Goal: Task Accomplishment & Management: Complete application form

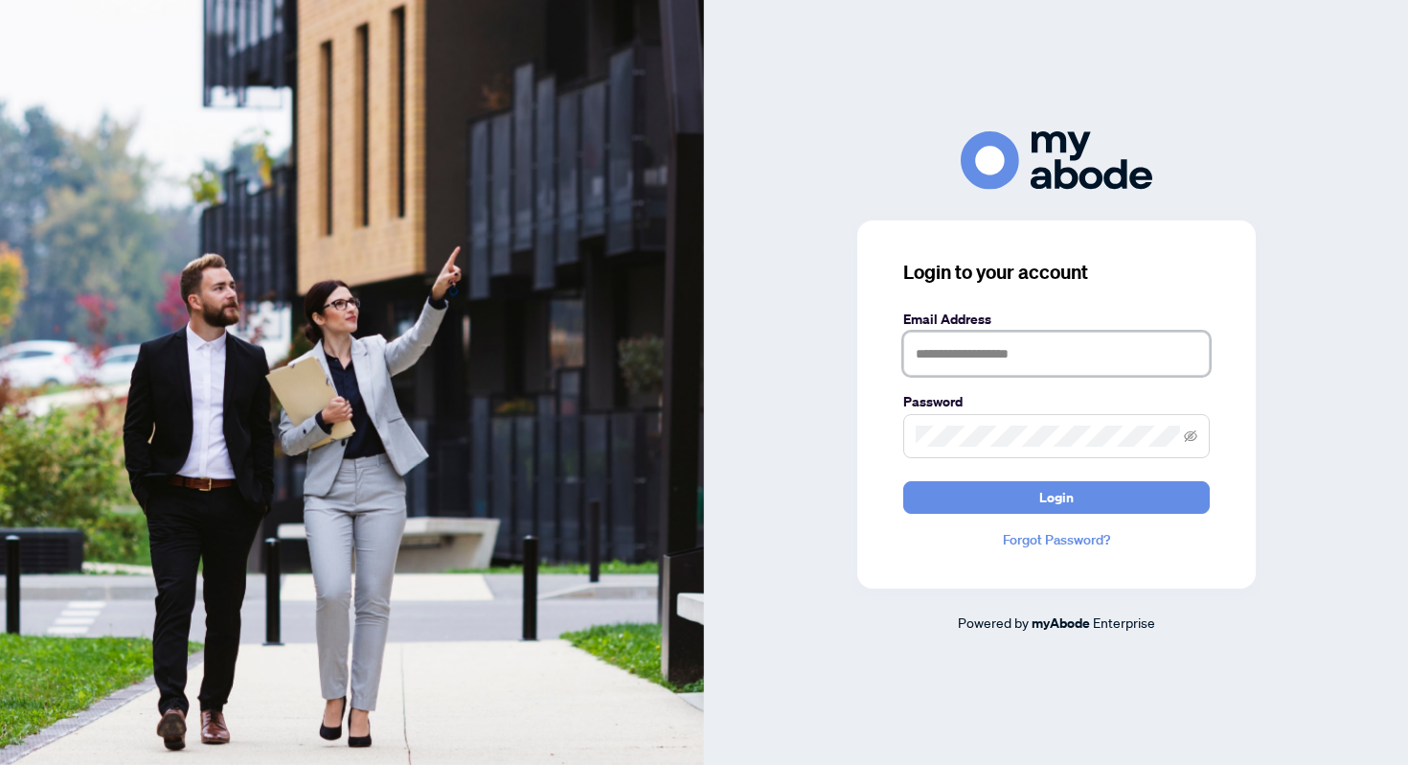
click at [1063, 356] on input "text" at bounding box center [1056, 354] width 307 height 44
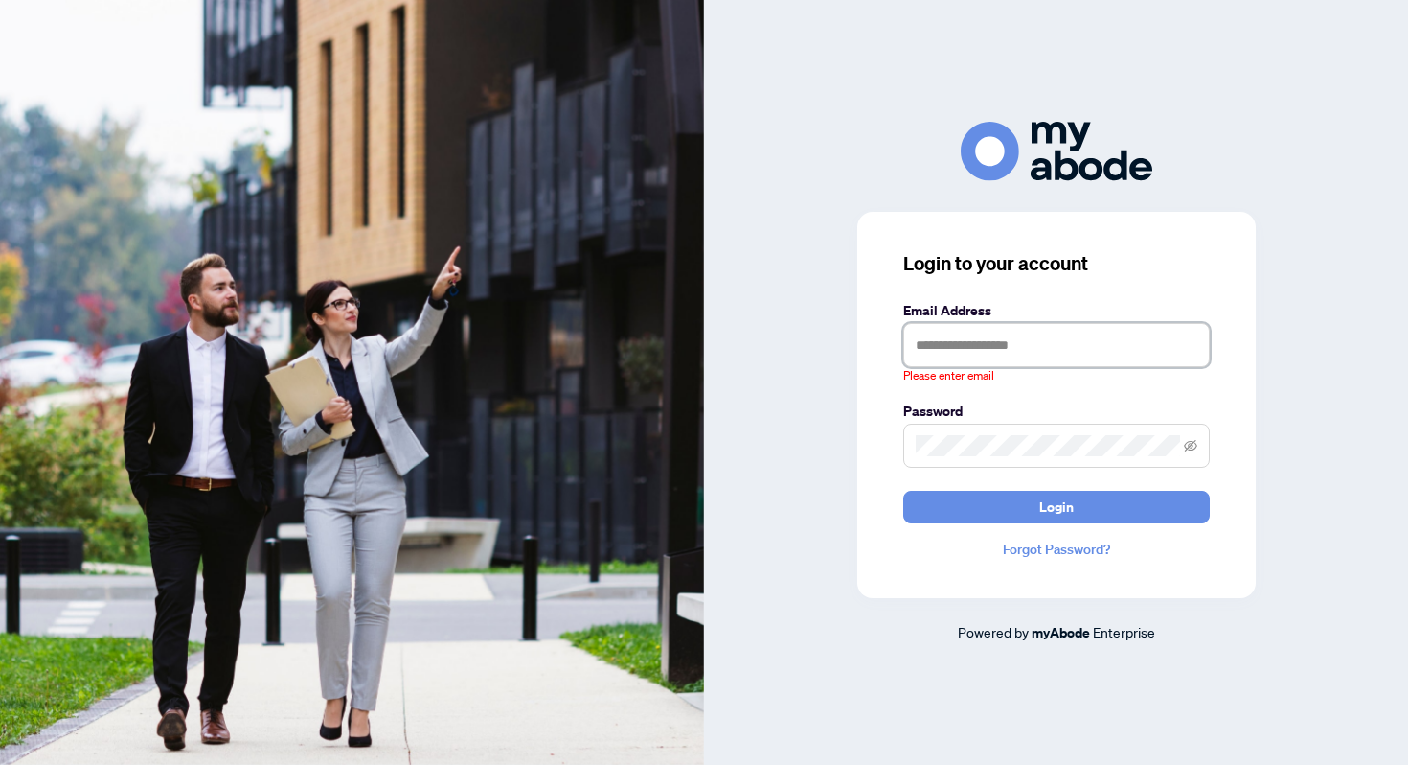
type input "**********"
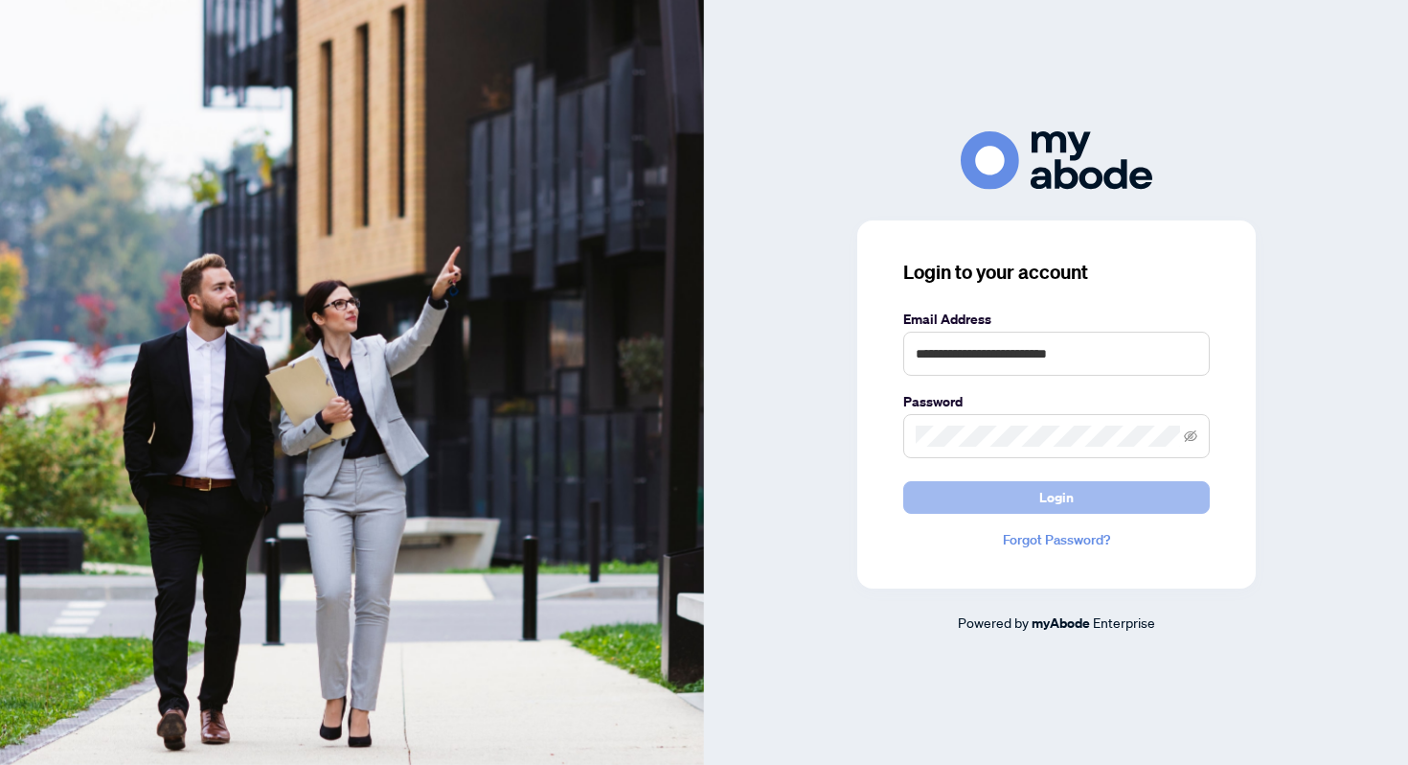
click at [1066, 487] on span "Login" at bounding box center [1057, 497] width 34 height 31
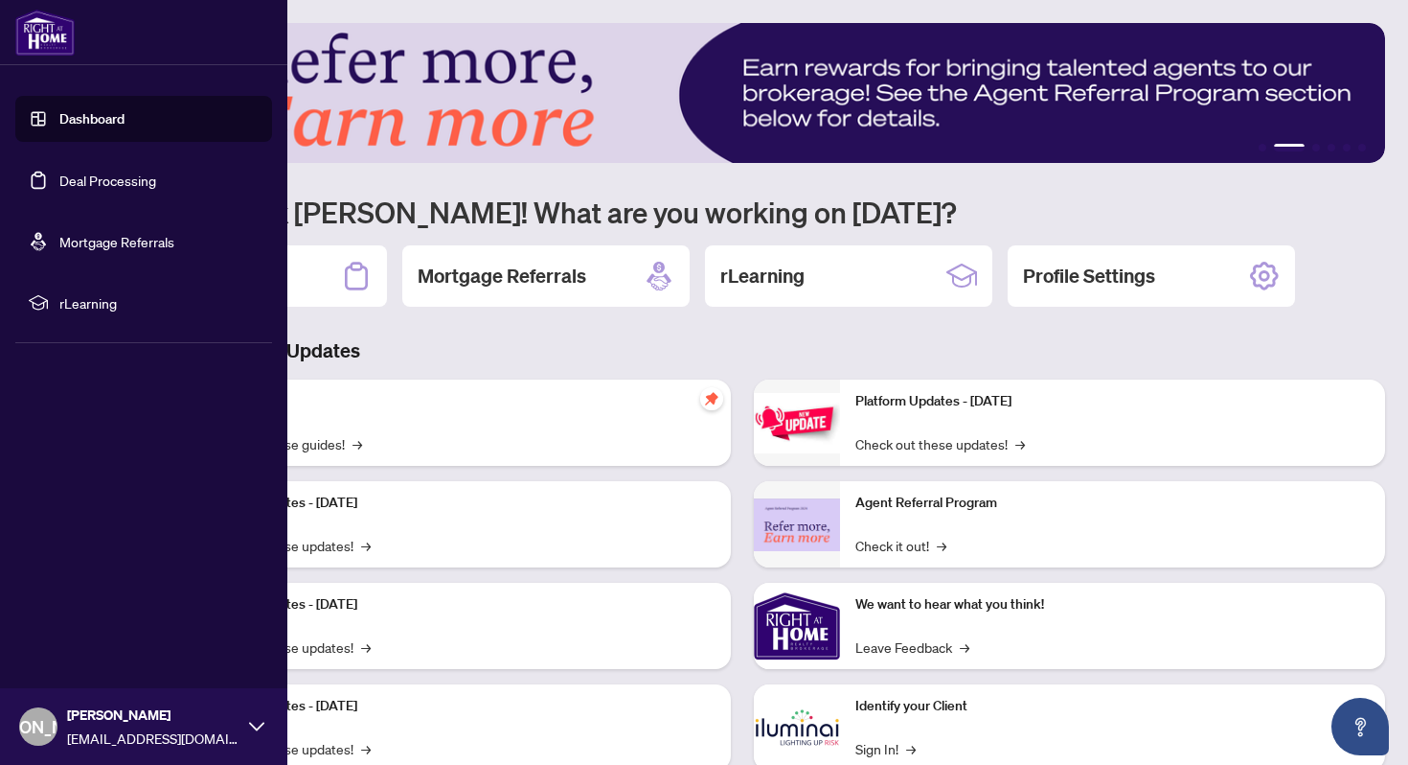
click at [89, 121] on link "Dashboard" at bounding box center [91, 118] width 65 height 17
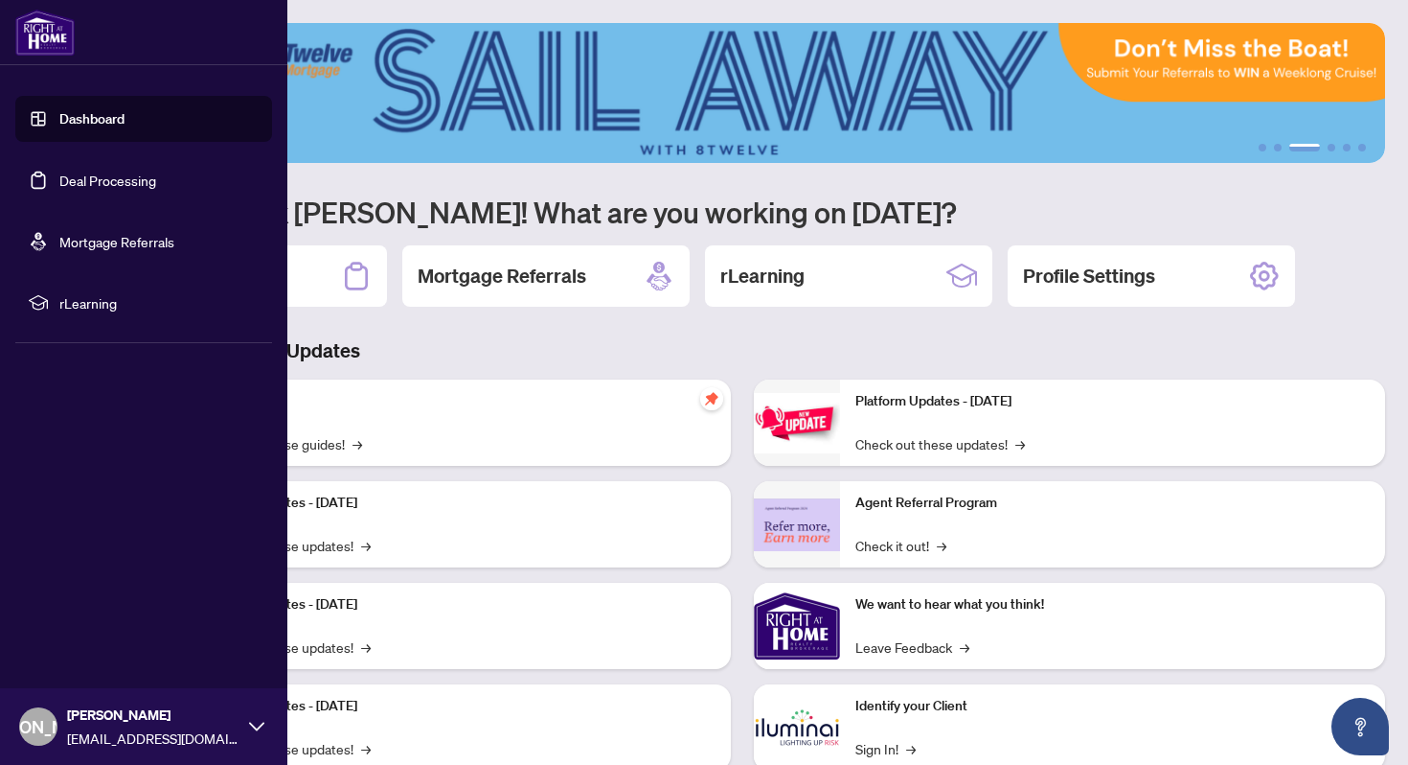
click at [92, 179] on link "Deal Processing" at bounding box center [107, 180] width 97 height 17
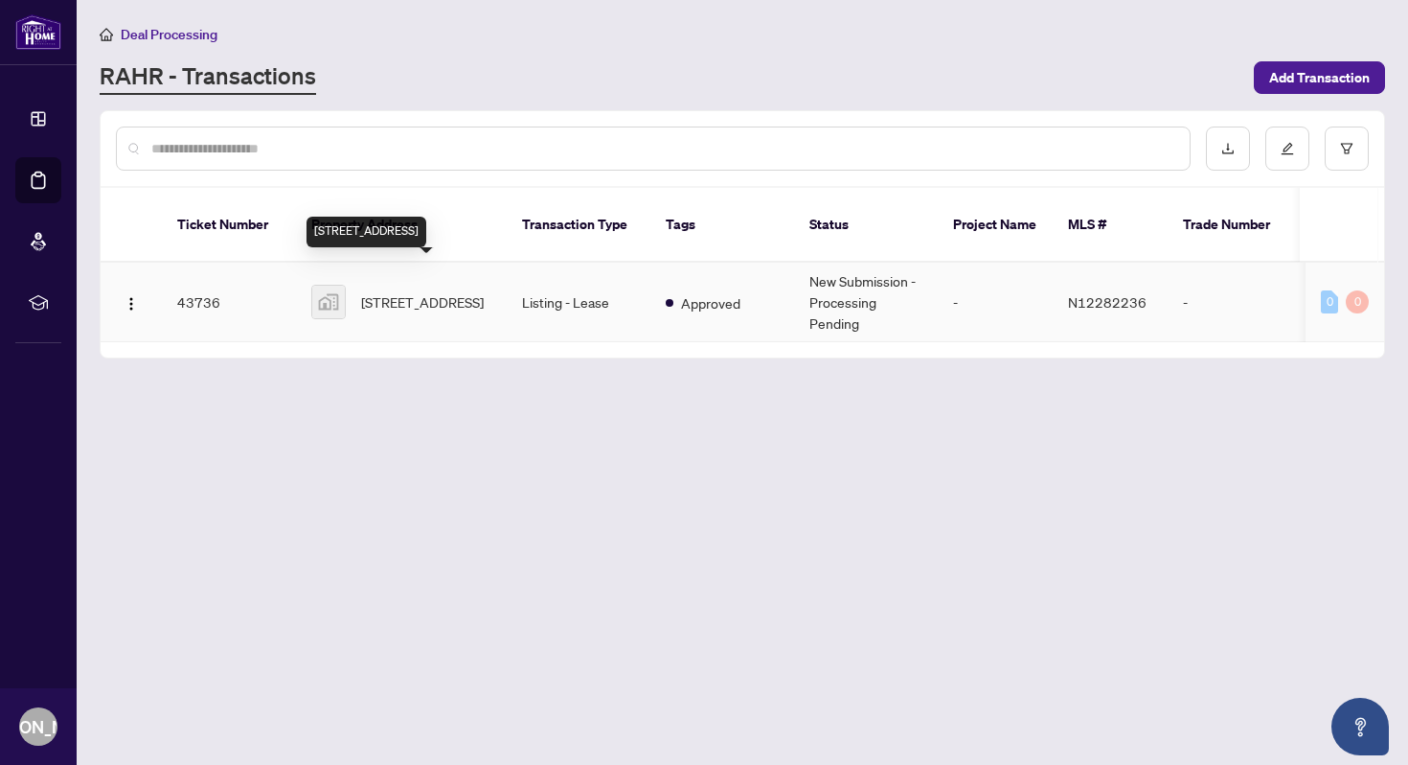
click at [386, 291] on span "[STREET_ADDRESS]" at bounding box center [422, 301] width 123 height 21
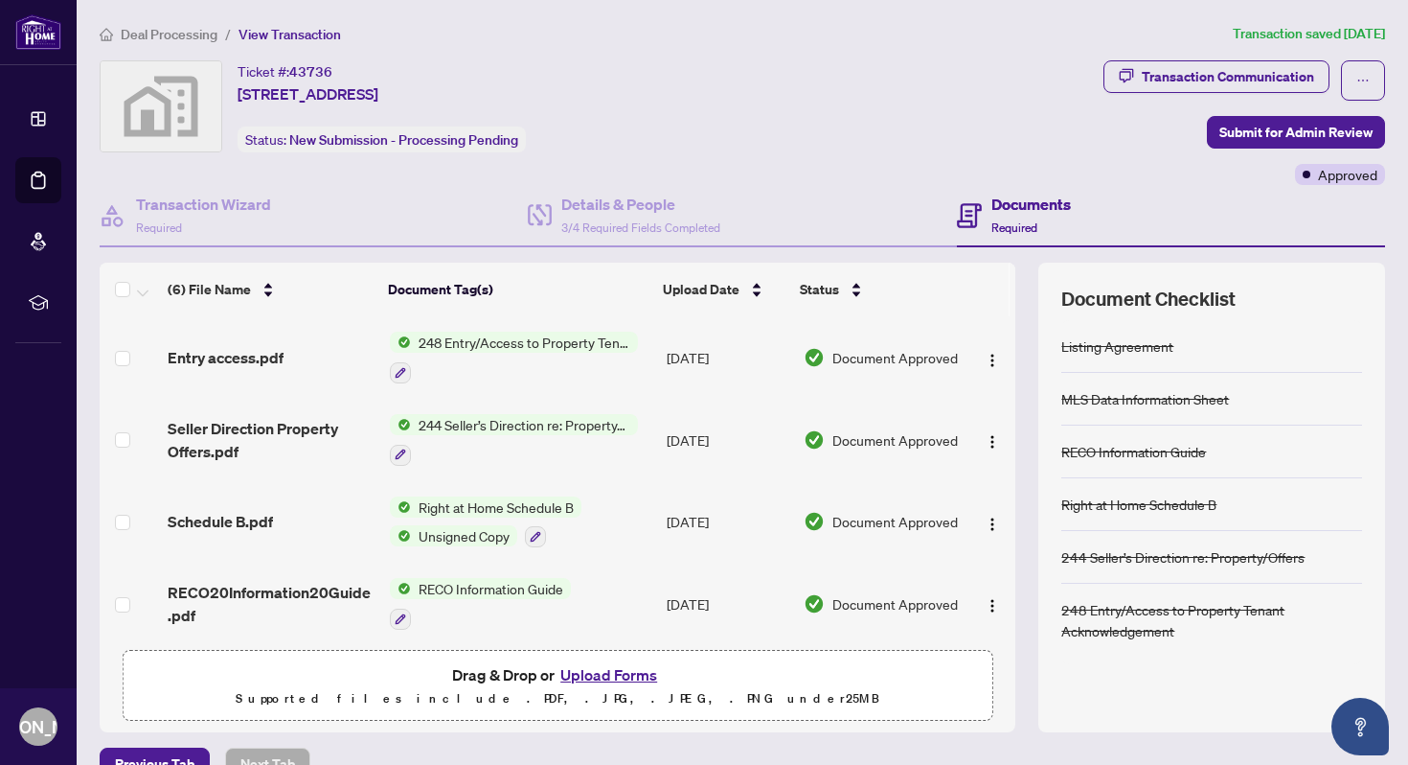
scroll to position [36, 0]
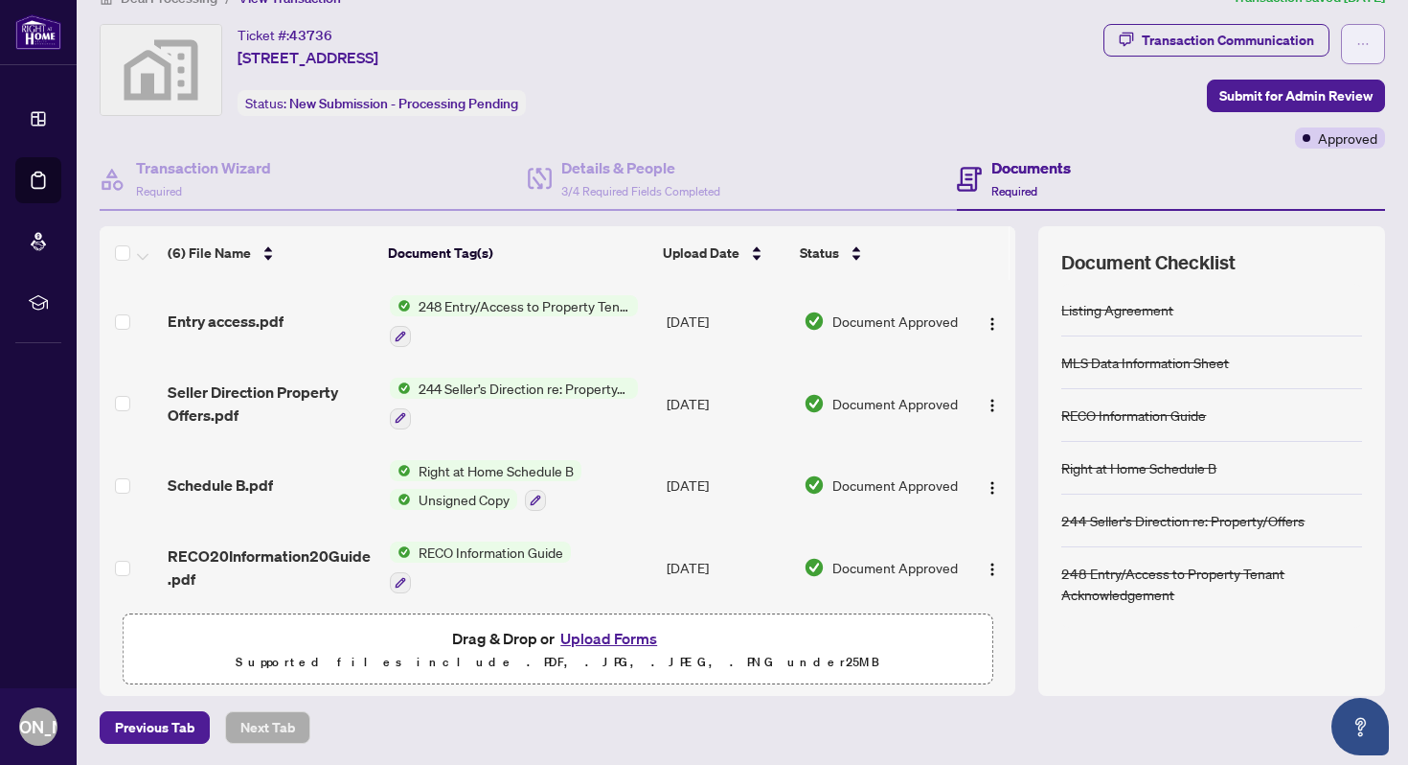
click at [1366, 41] on icon "ellipsis" at bounding box center [1363, 43] width 13 height 13
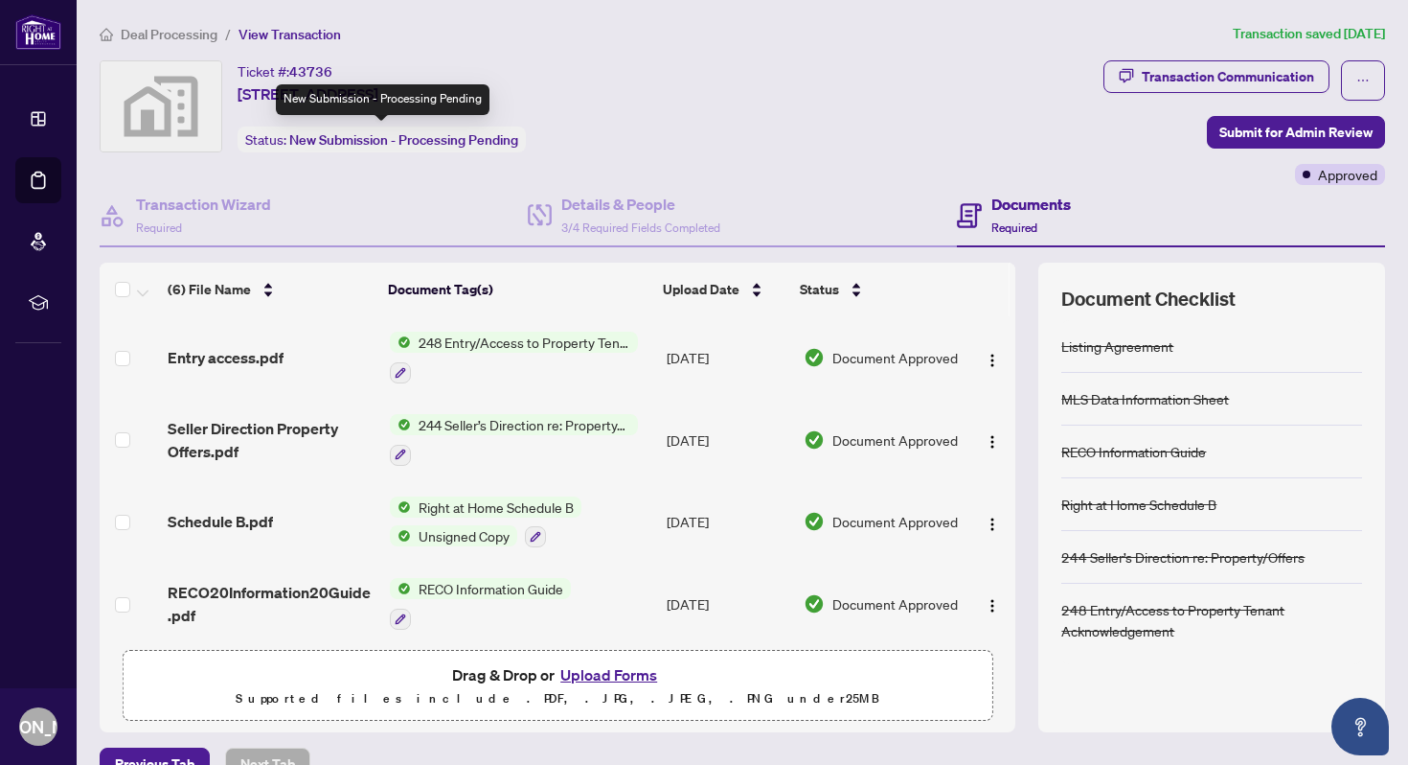
click at [392, 139] on span "New Submission - Processing Pending" at bounding box center [403, 139] width 229 height 17
click at [339, 136] on span "New Submission - Processing Pending" at bounding box center [403, 139] width 229 height 17
click at [367, 172] on div "Ticket #: 43736 [STREET_ADDRESS] Status: New Submission - Processing Pending" at bounding box center [598, 122] width 1004 height 125
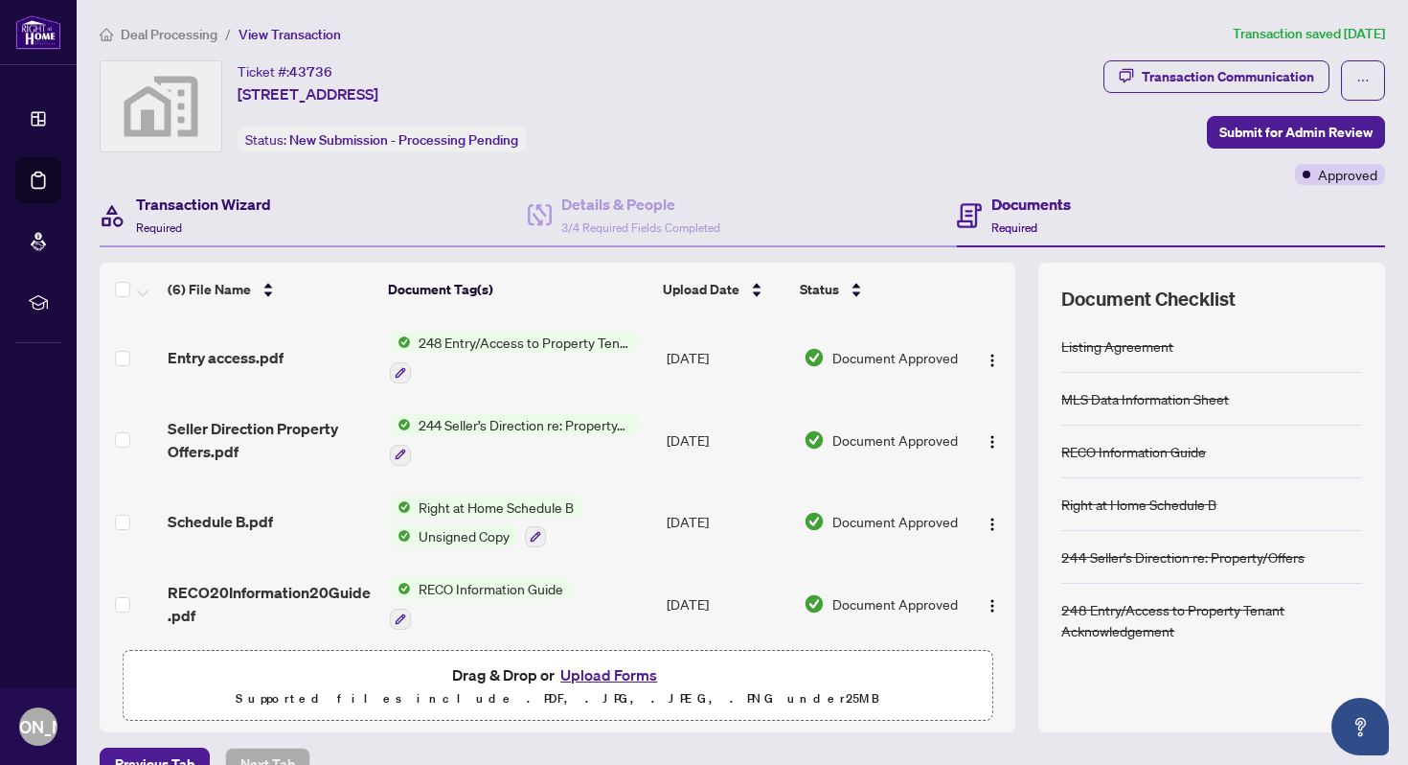
click at [247, 206] on h4 "Transaction Wizard" at bounding box center [203, 204] width 135 height 23
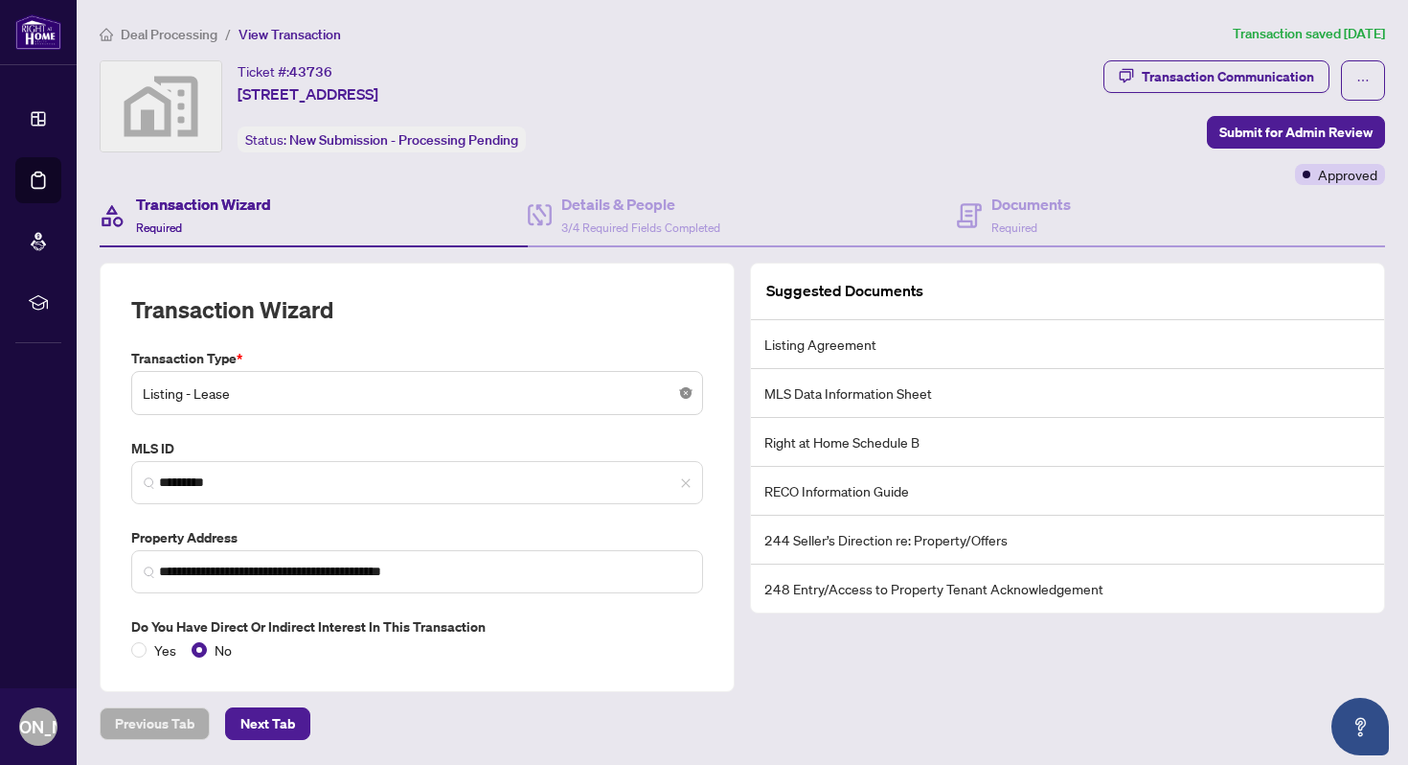
click at [688, 395] on body "**********" at bounding box center [704, 382] width 1408 height 765
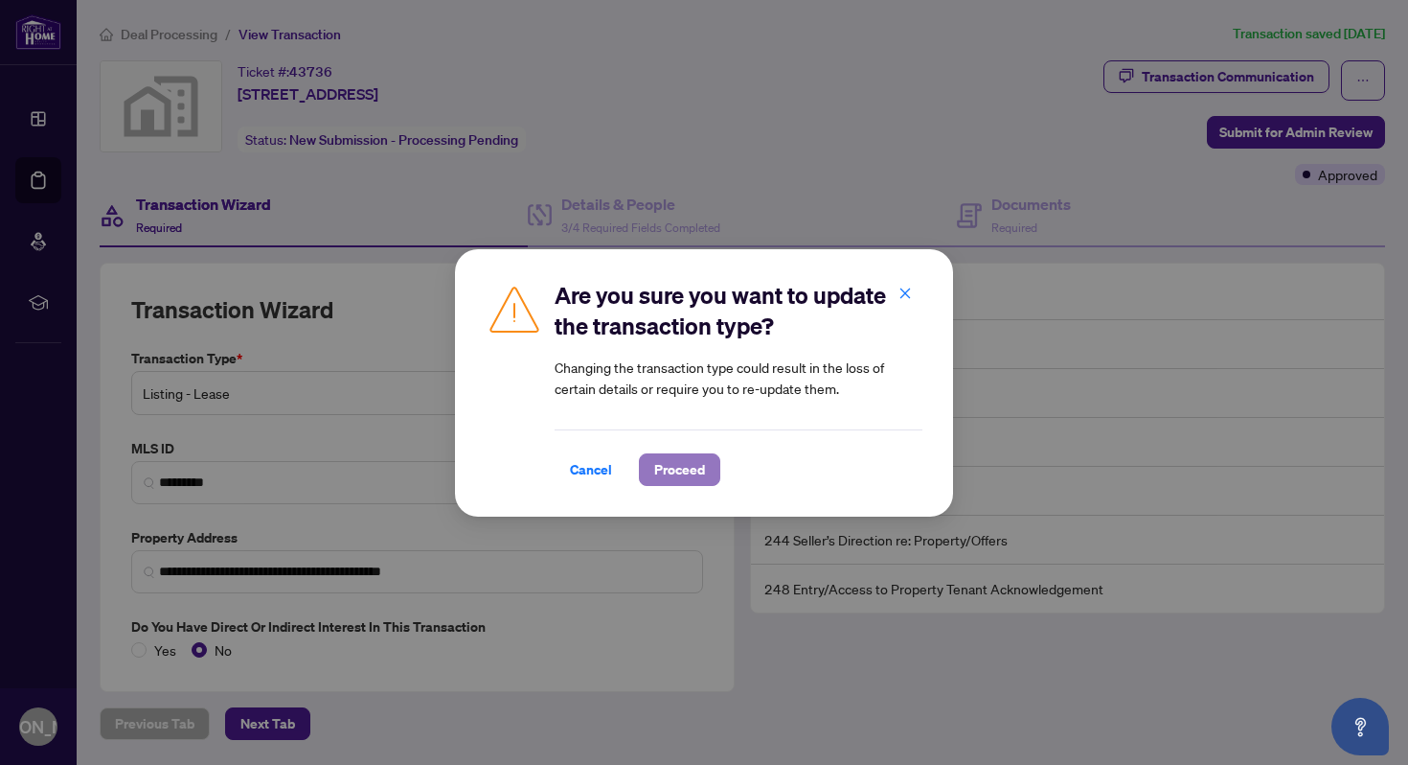
click at [676, 466] on span "Proceed" at bounding box center [679, 469] width 51 height 31
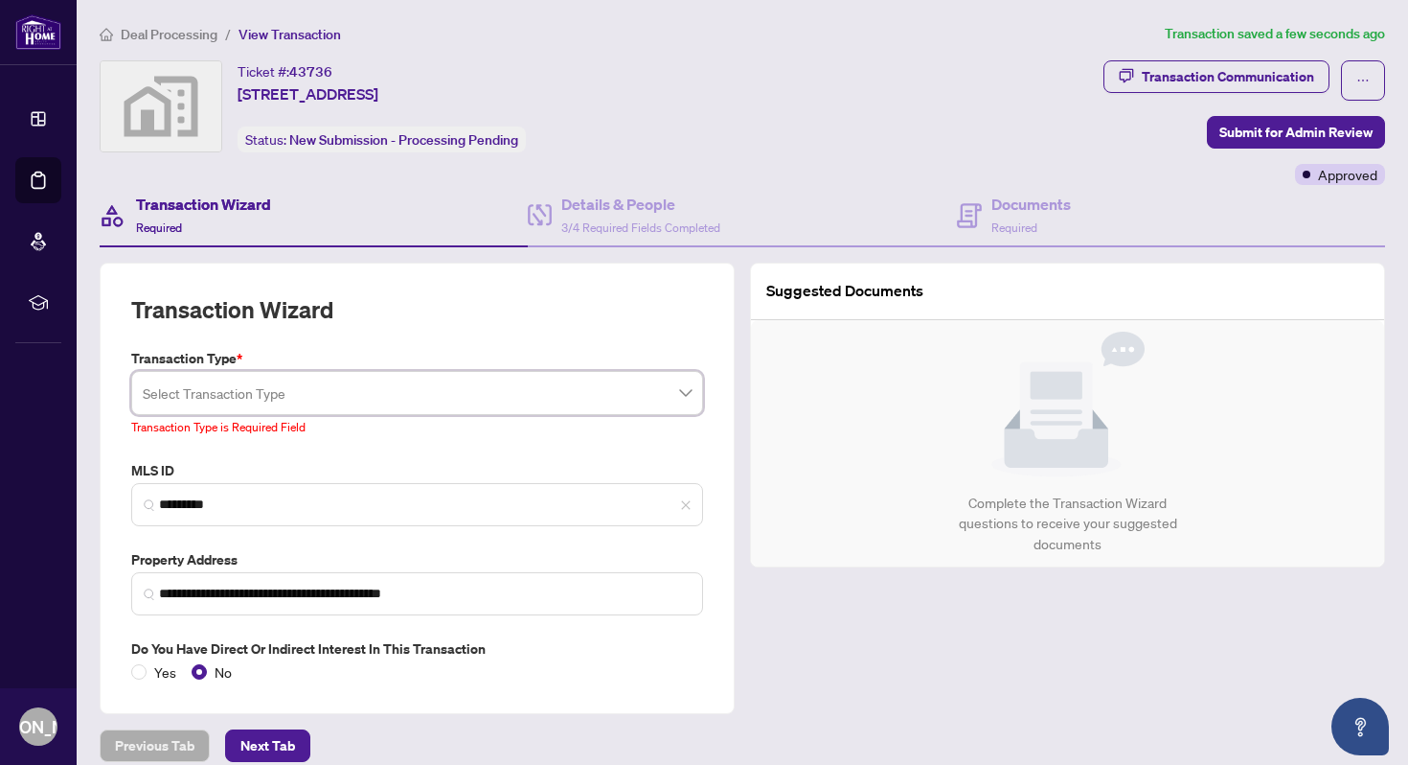
click at [690, 394] on span at bounding box center [417, 393] width 549 height 36
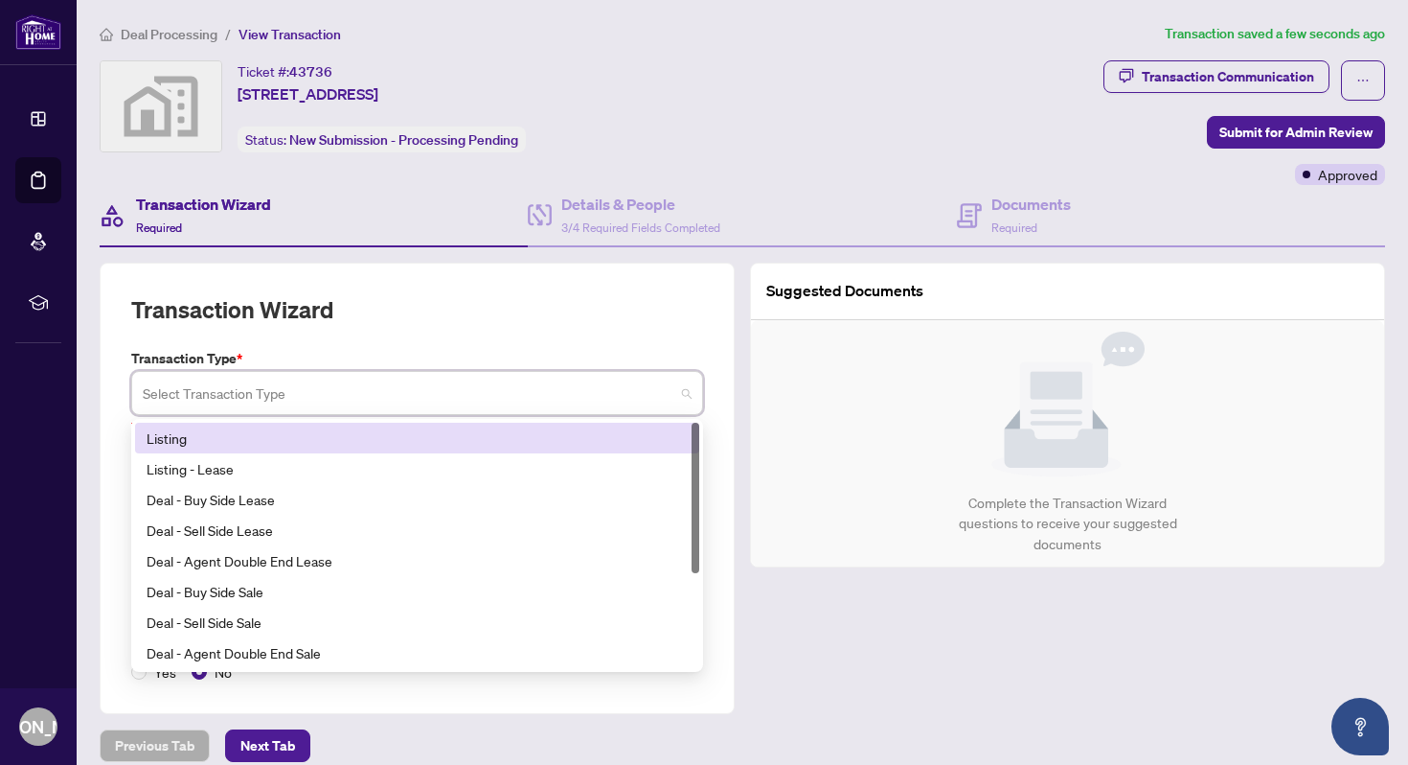
click at [651, 323] on div "Transaction Wizard" at bounding box center [417, 321] width 572 height 54
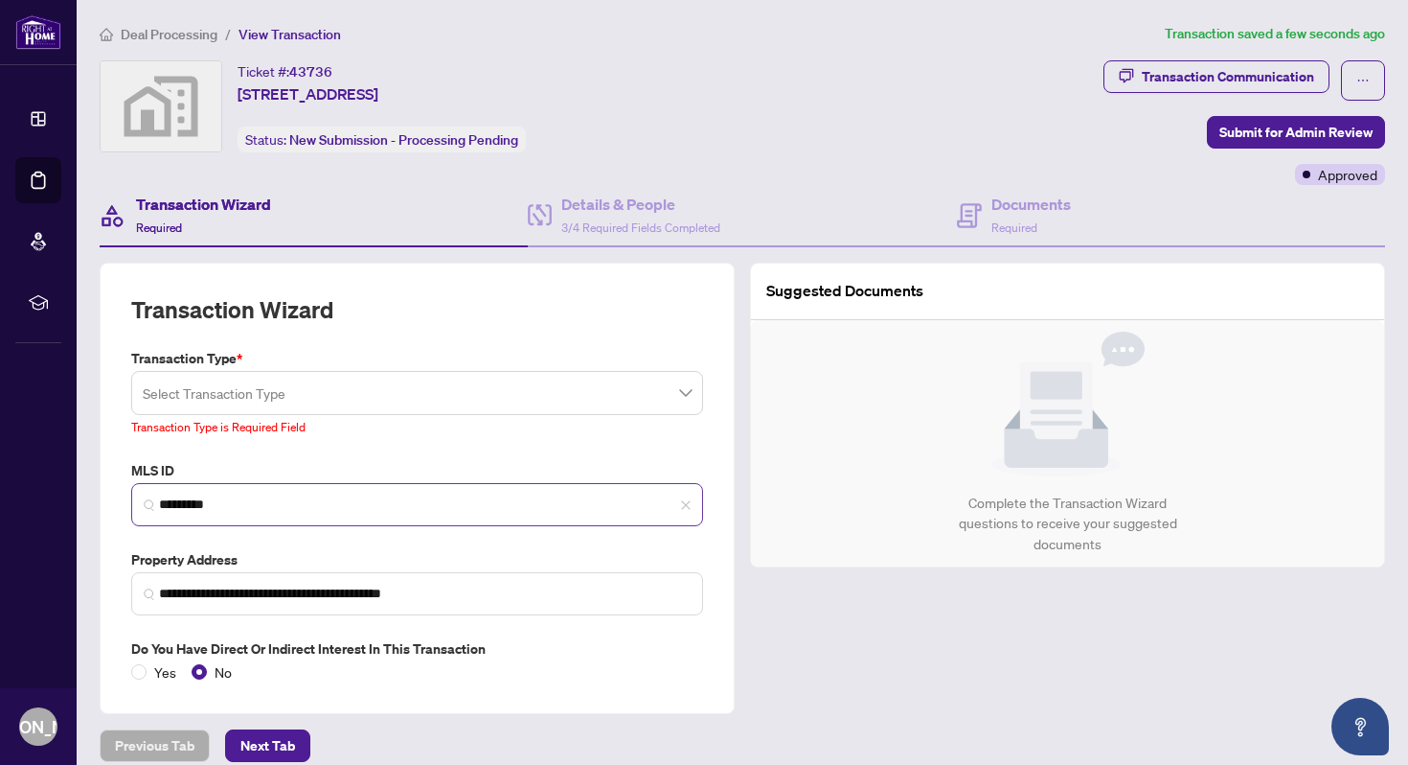
scroll to position [17, 0]
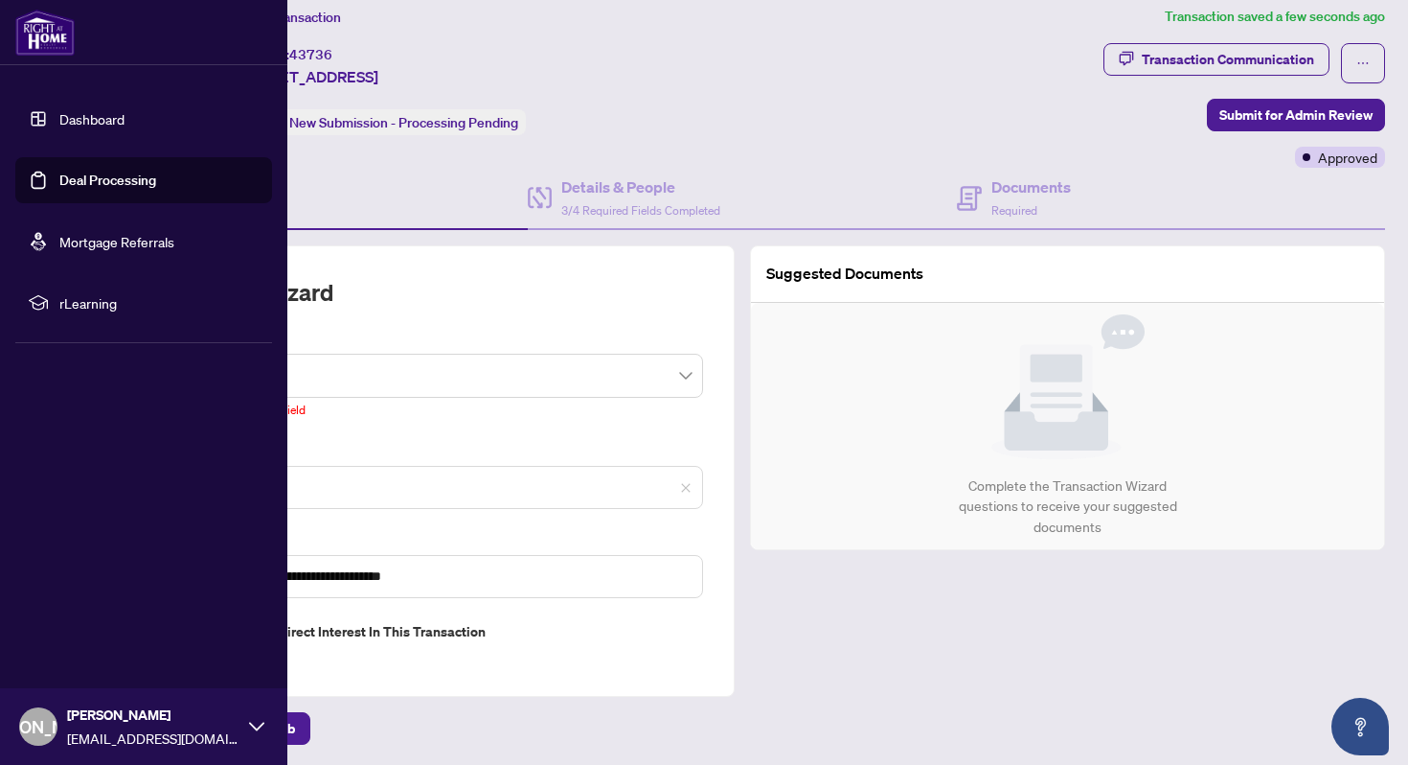
click at [258, 726] on icon at bounding box center [256, 726] width 15 height 15
click at [84, 119] on link "Dashboard" at bounding box center [91, 118] width 65 height 17
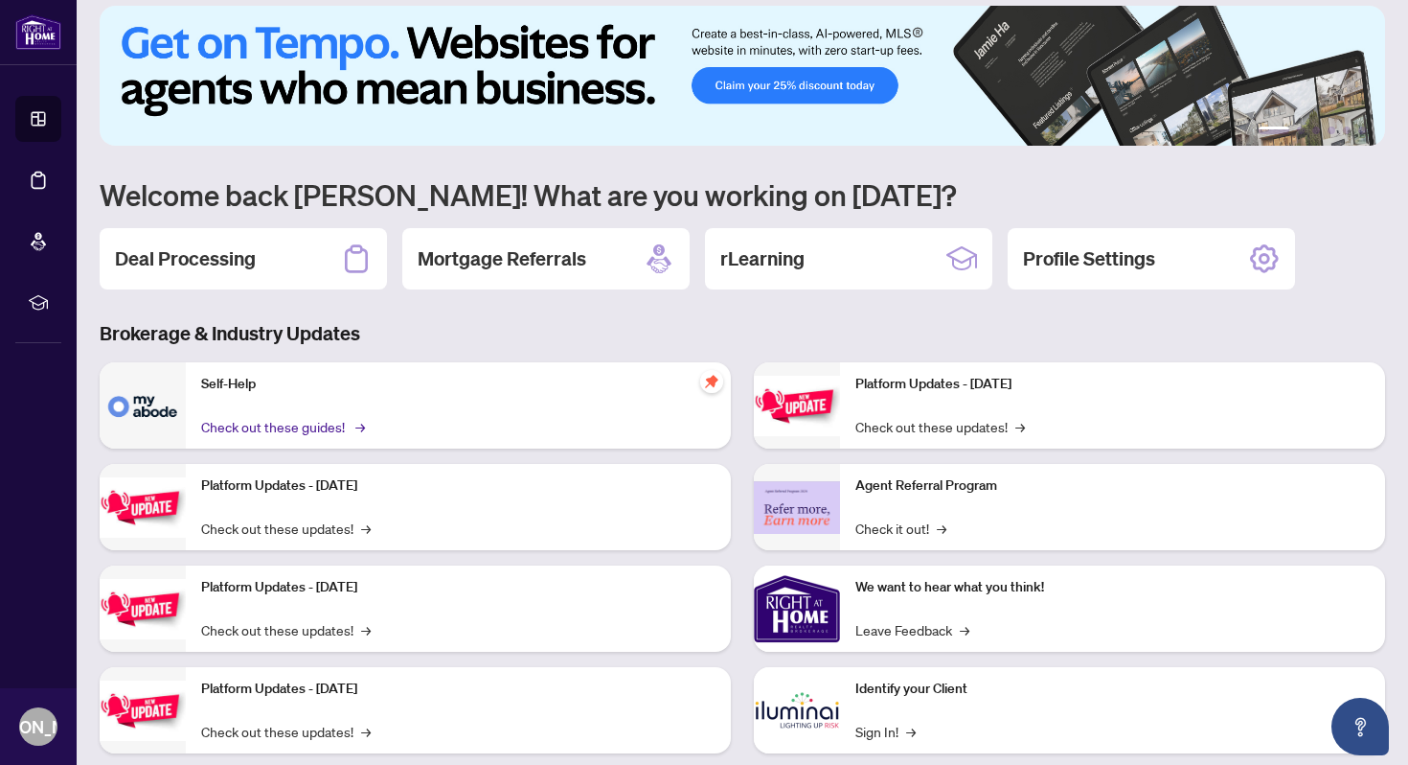
click at [332, 424] on link "Check out these guides! →" at bounding box center [281, 426] width 161 height 21
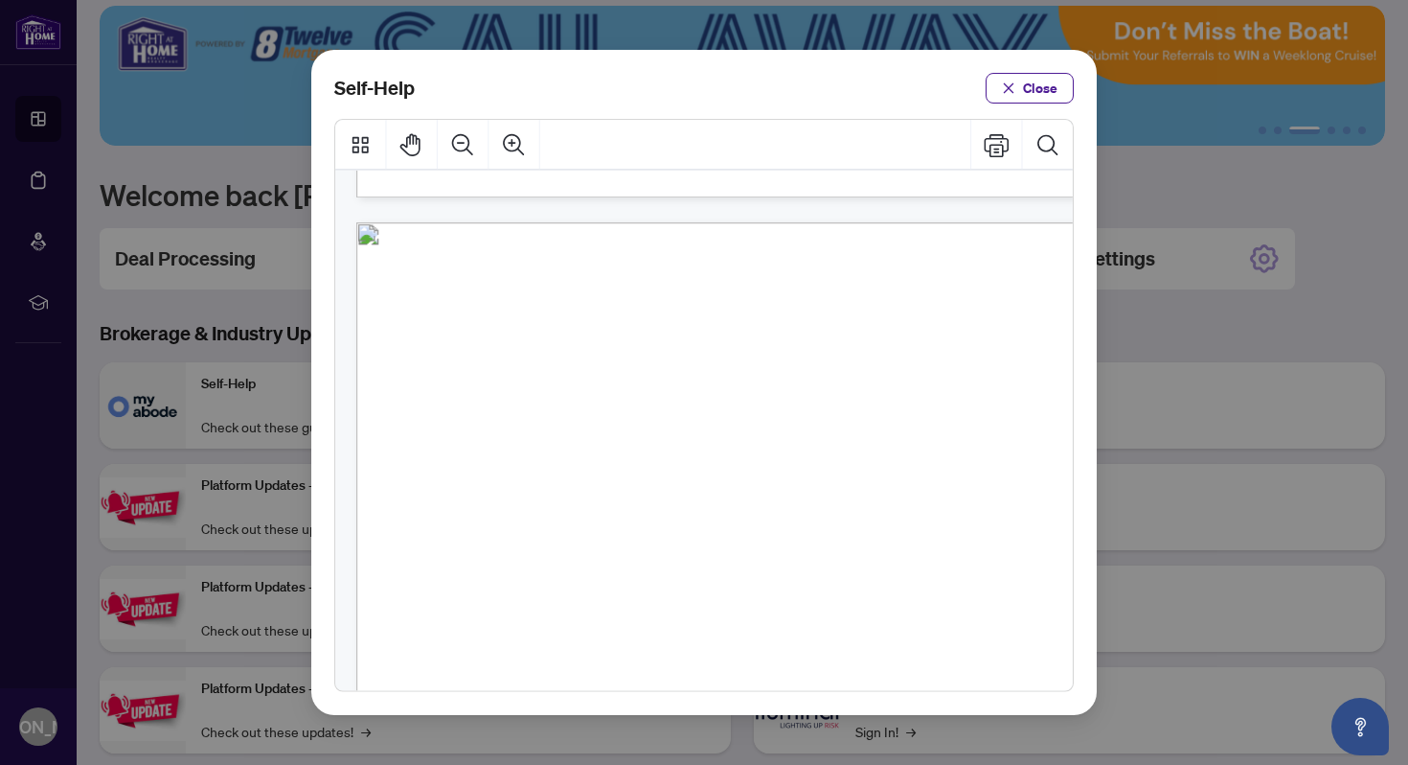
scroll to position [900, 0]
click at [789, 339] on span "PDF" at bounding box center [789, 339] width 27 height 19
click at [861, 362] on ul "● How to Submit a Listing Cancellation ( PDF ) ● How to Submit a Listing Suspen…" at bounding box center [704, 559] width 471 height 458
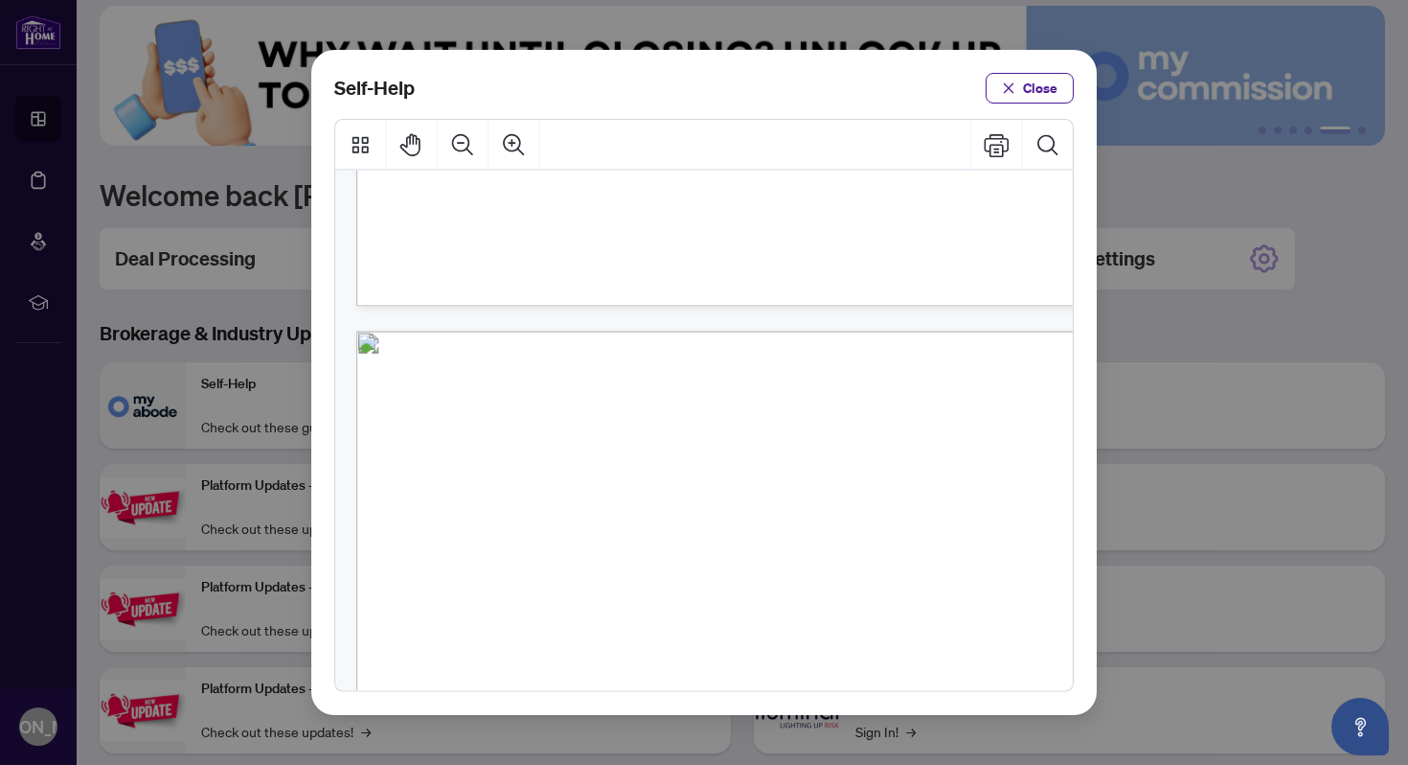
scroll to position [817, 0]
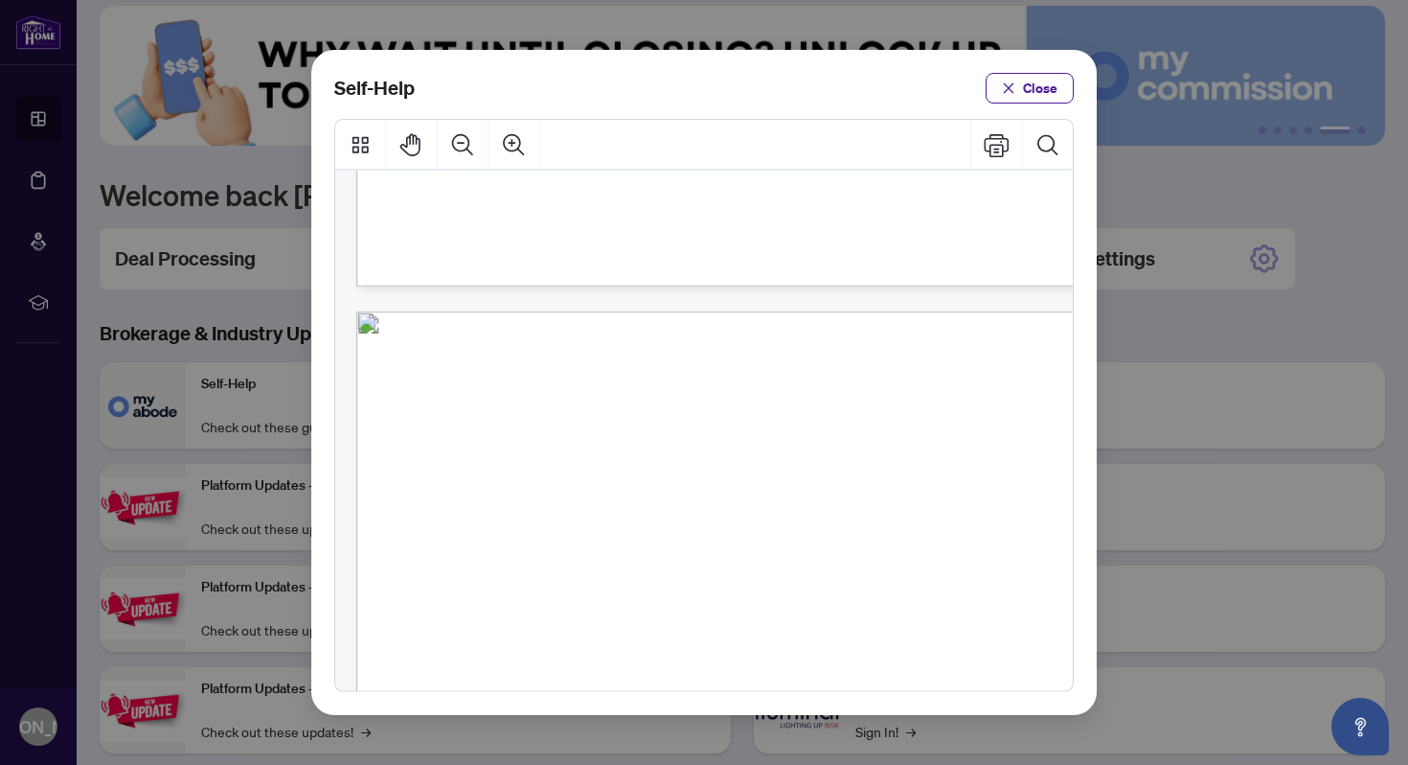
click at [648, 431] on span "How to Submit a Listing Cancellation (" at bounding box center [613, 428] width 242 height 19
click at [791, 433] on span "PDF" at bounding box center [789, 428] width 27 height 19
click at [809, 419] on span ")" at bounding box center [807, 428] width 4 height 19
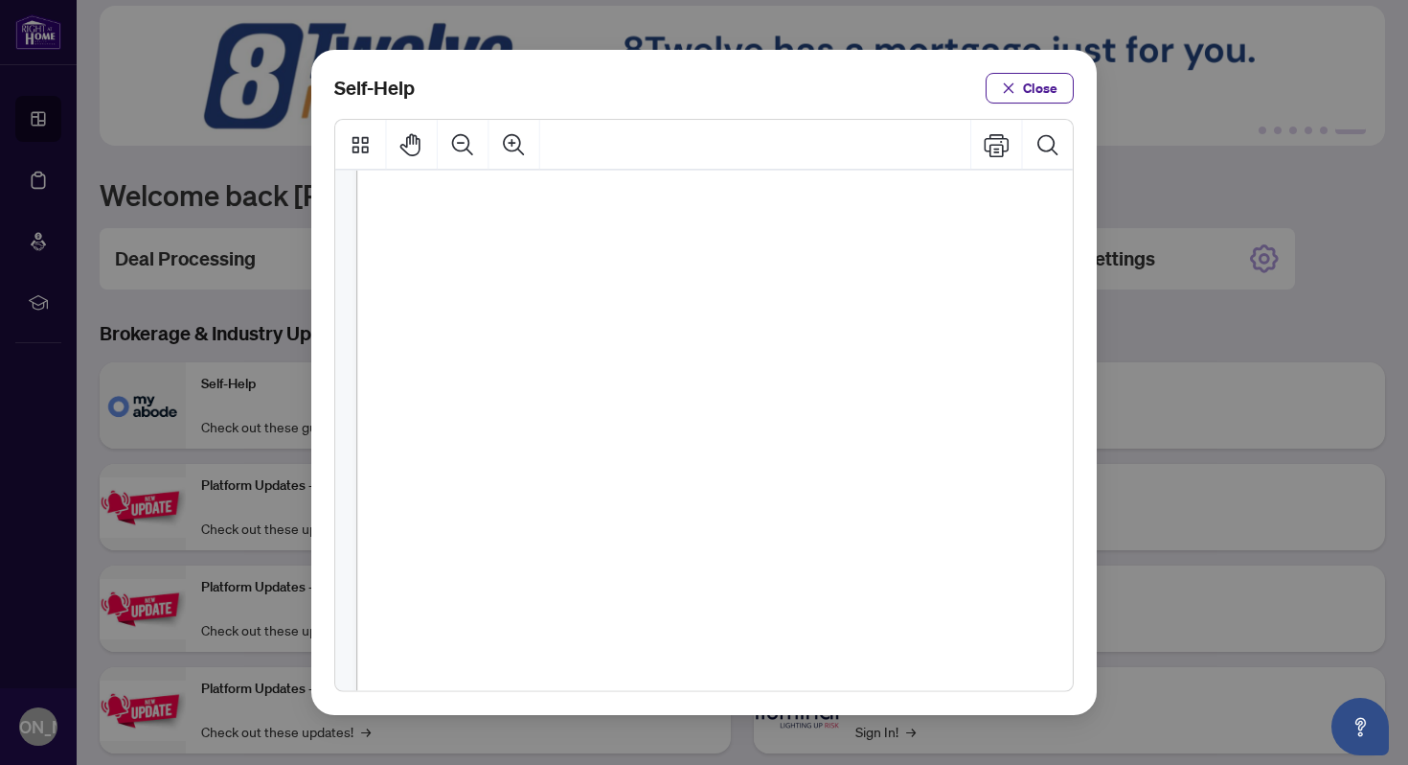
scroll to position [0, 0]
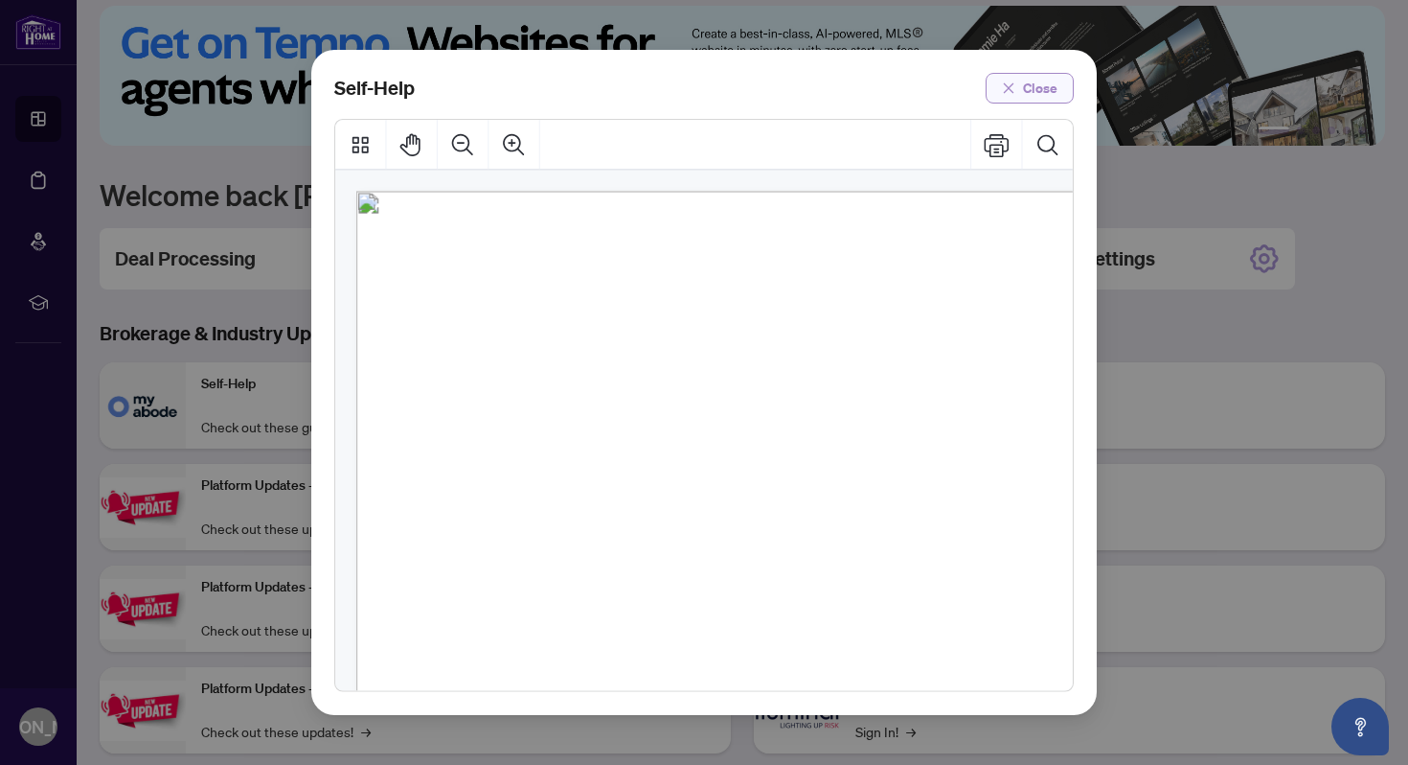
click at [1046, 83] on span "Close" at bounding box center [1040, 88] width 34 height 31
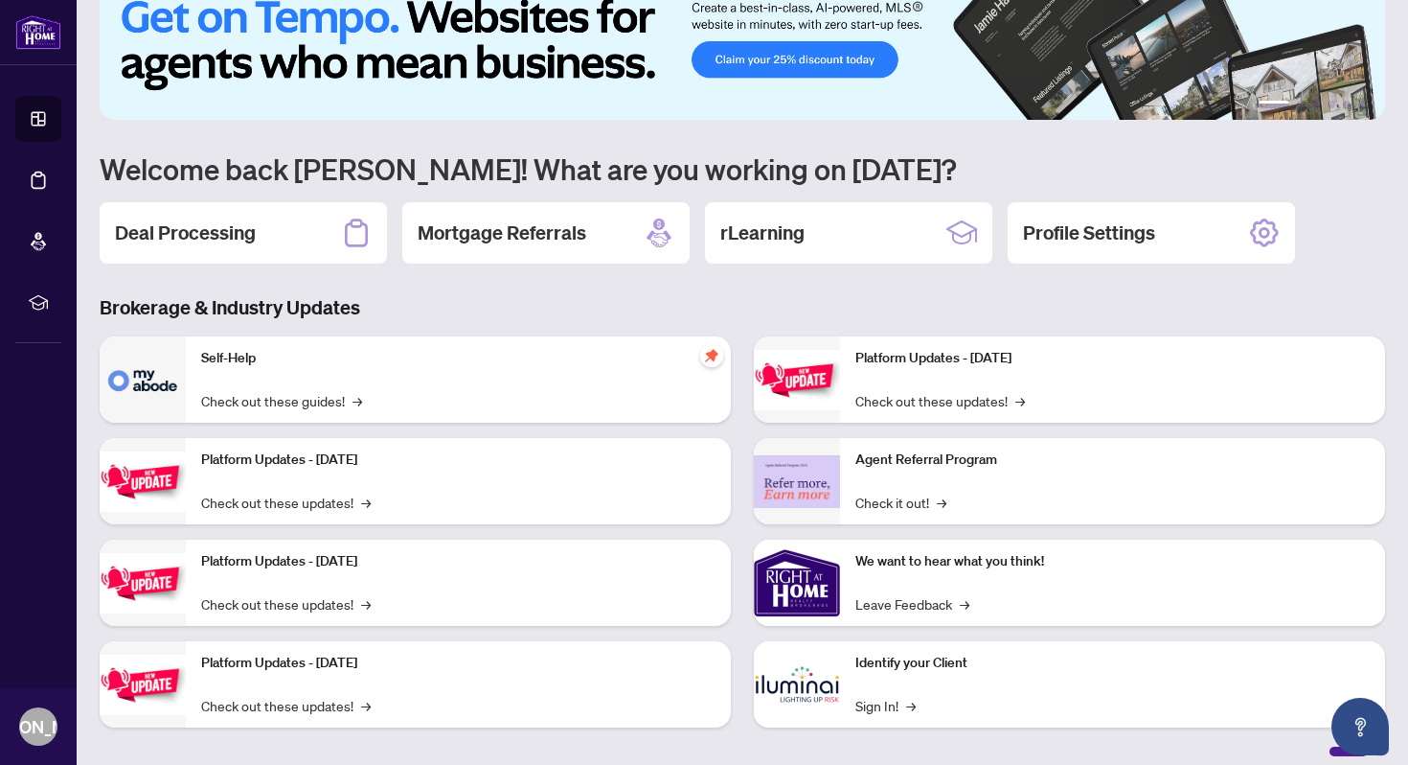
scroll to position [57, 0]
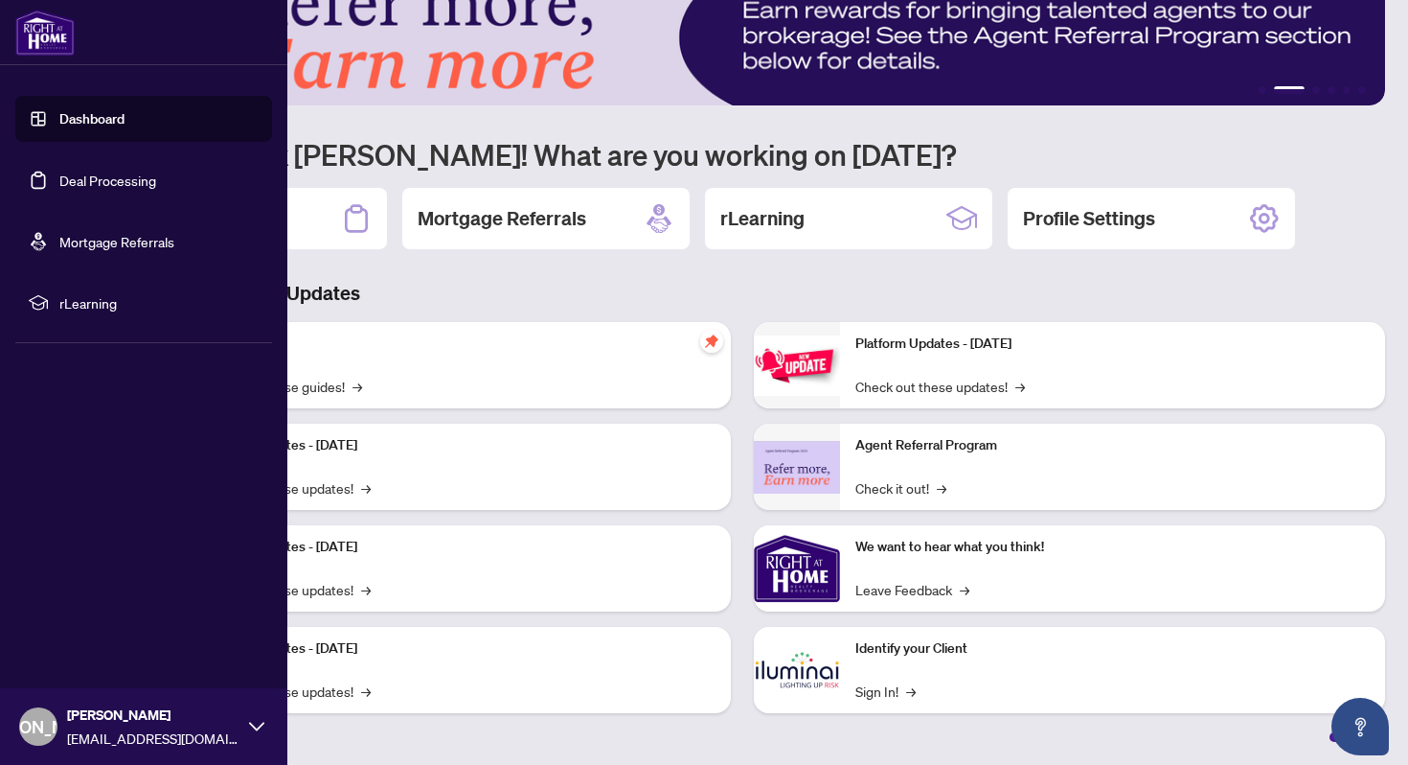
click at [85, 311] on span "rLearning" at bounding box center [158, 302] width 199 height 21
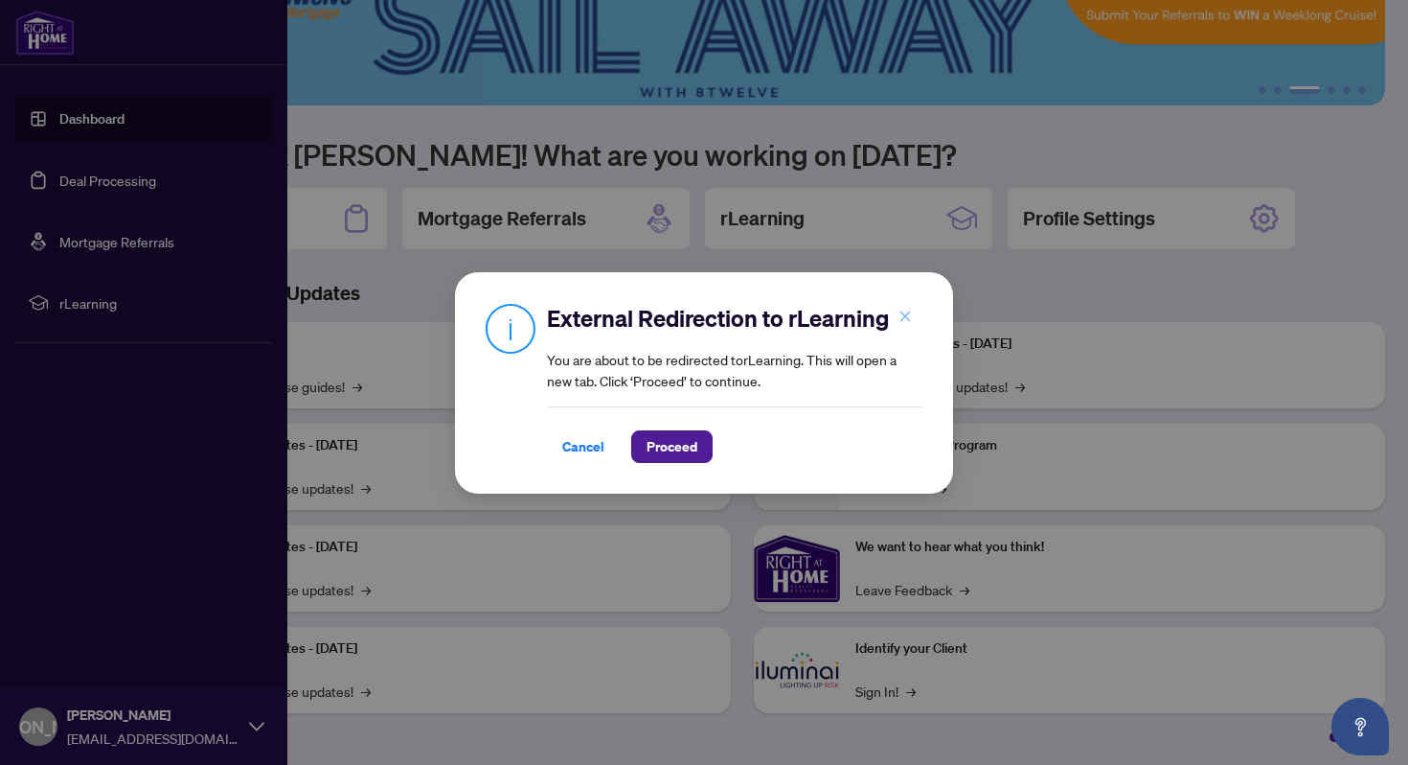
click at [907, 314] on icon "close" at bounding box center [906, 316] width 11 height 11
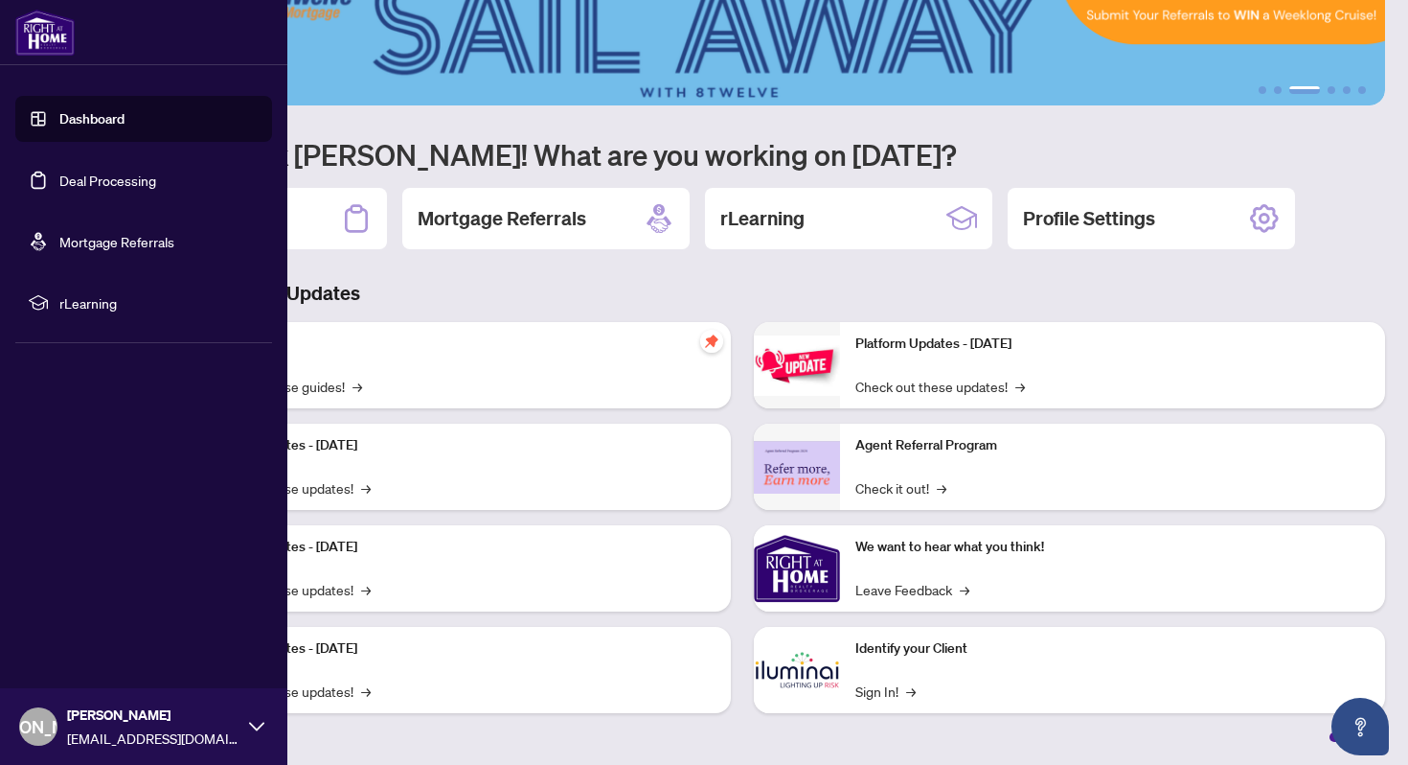
click at [116, 178] on link "Deal Processing" at bounding box center [107, 180] width 97 height 17
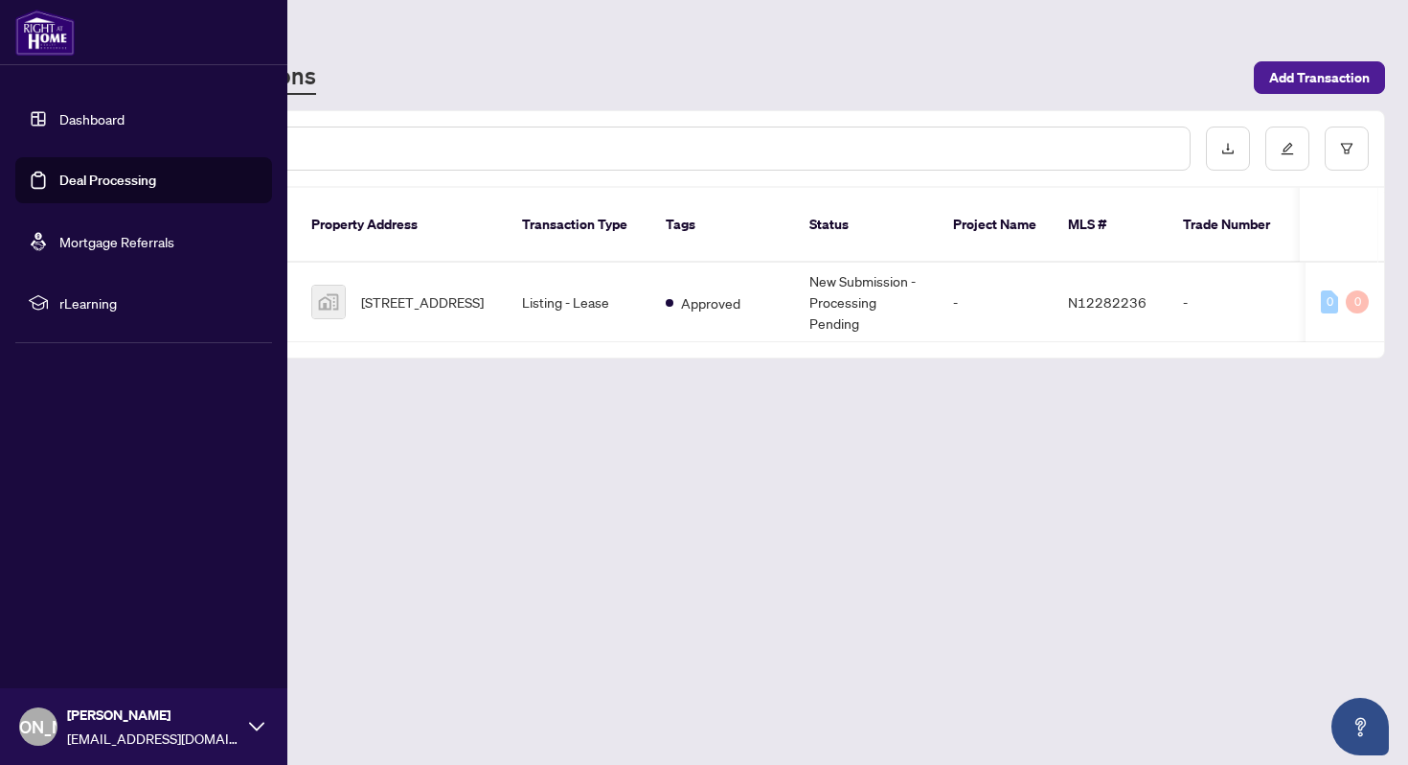
click at [256, 722] on icon at bounding box center [256, 726] width 15 height 15
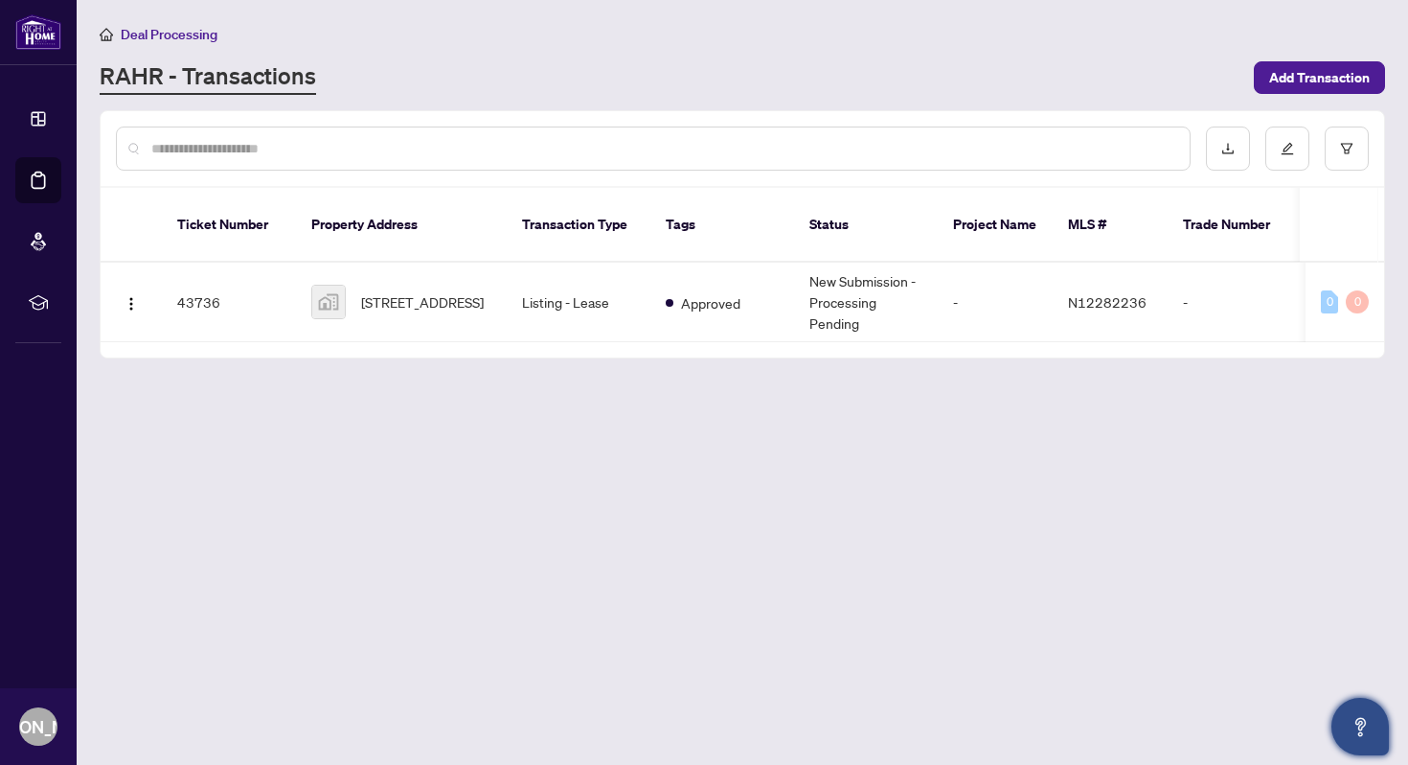
click at [1355, 720] on icon "Open asap" at bounding box center [1361, 727] width 24 height 24
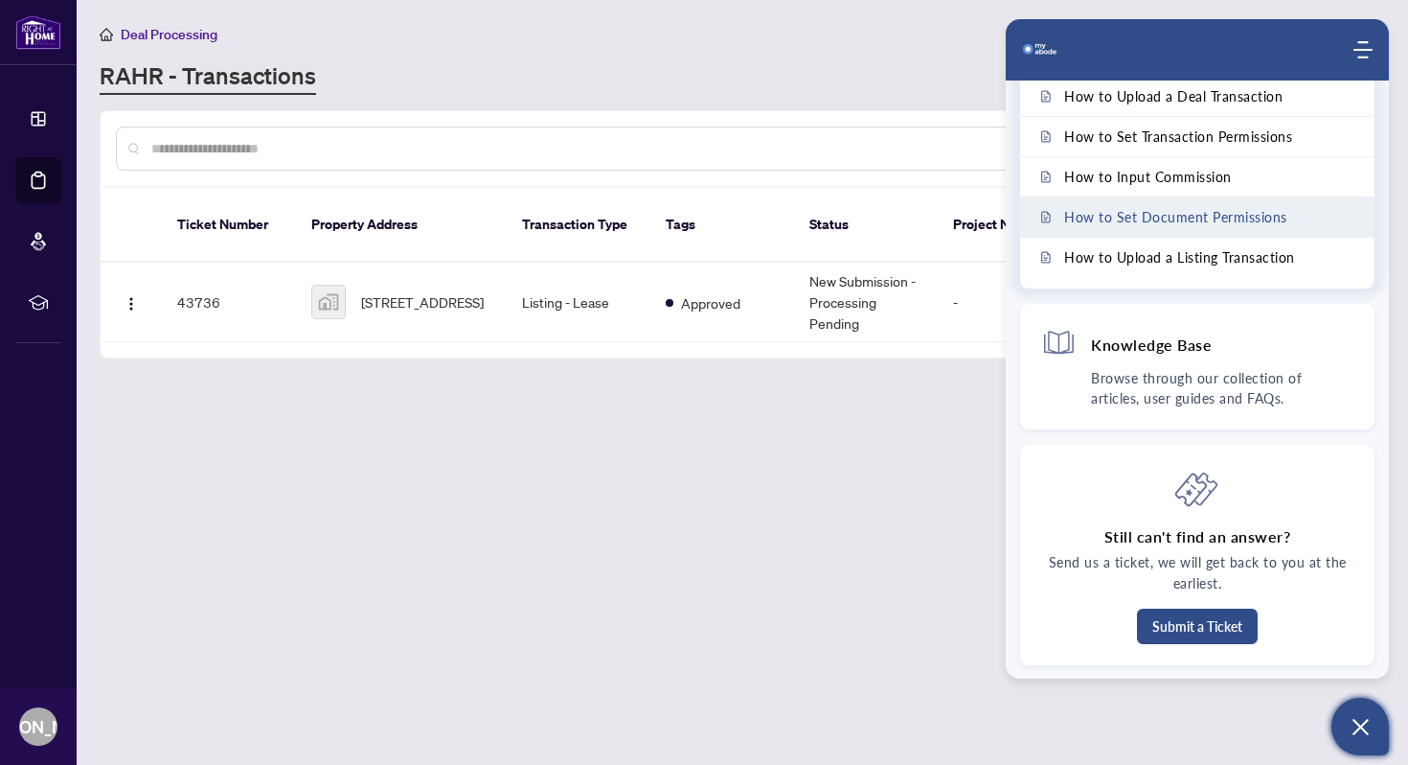
scroll to position [53, 0]
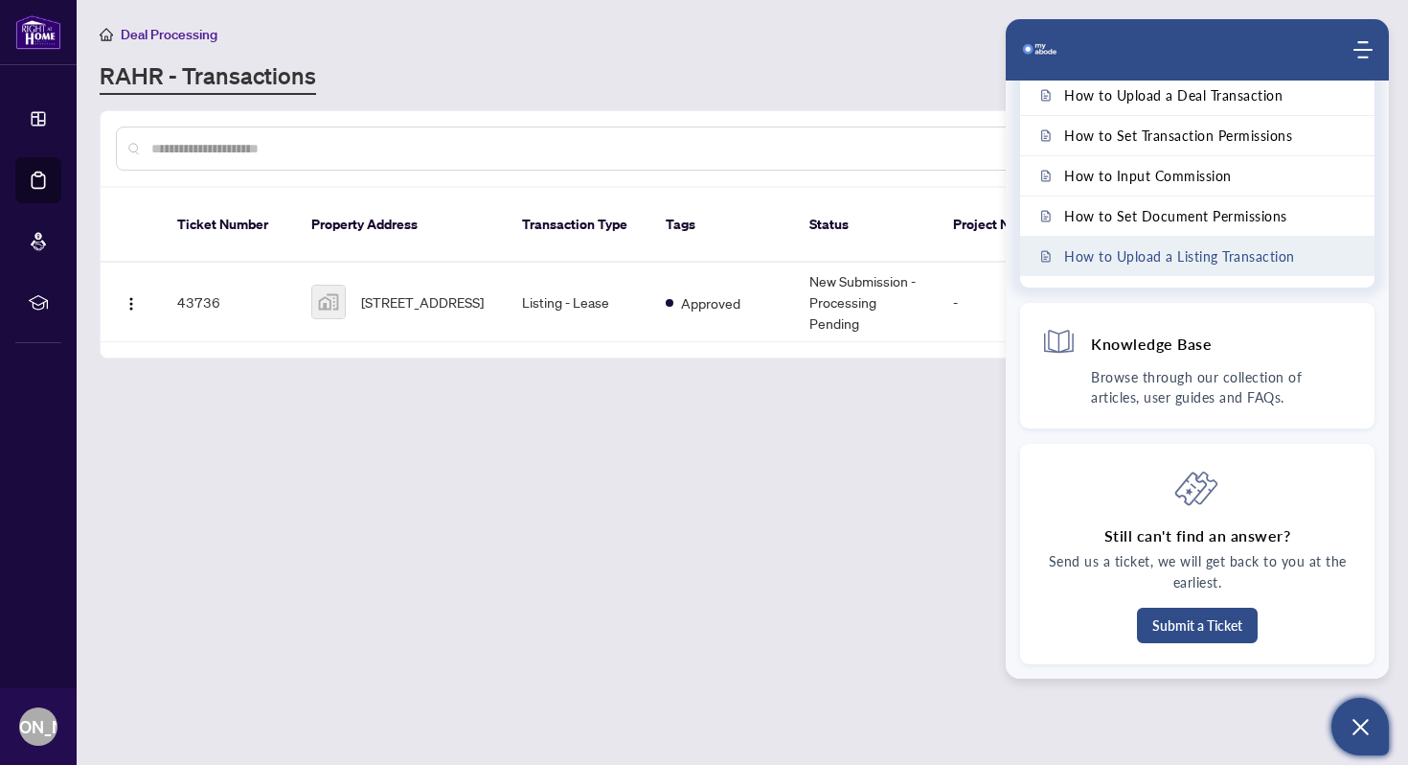
click at [1251, 255] on span "How to Upload a Listing Transaction" at bounding box center [1179, 256] width 231 height 16
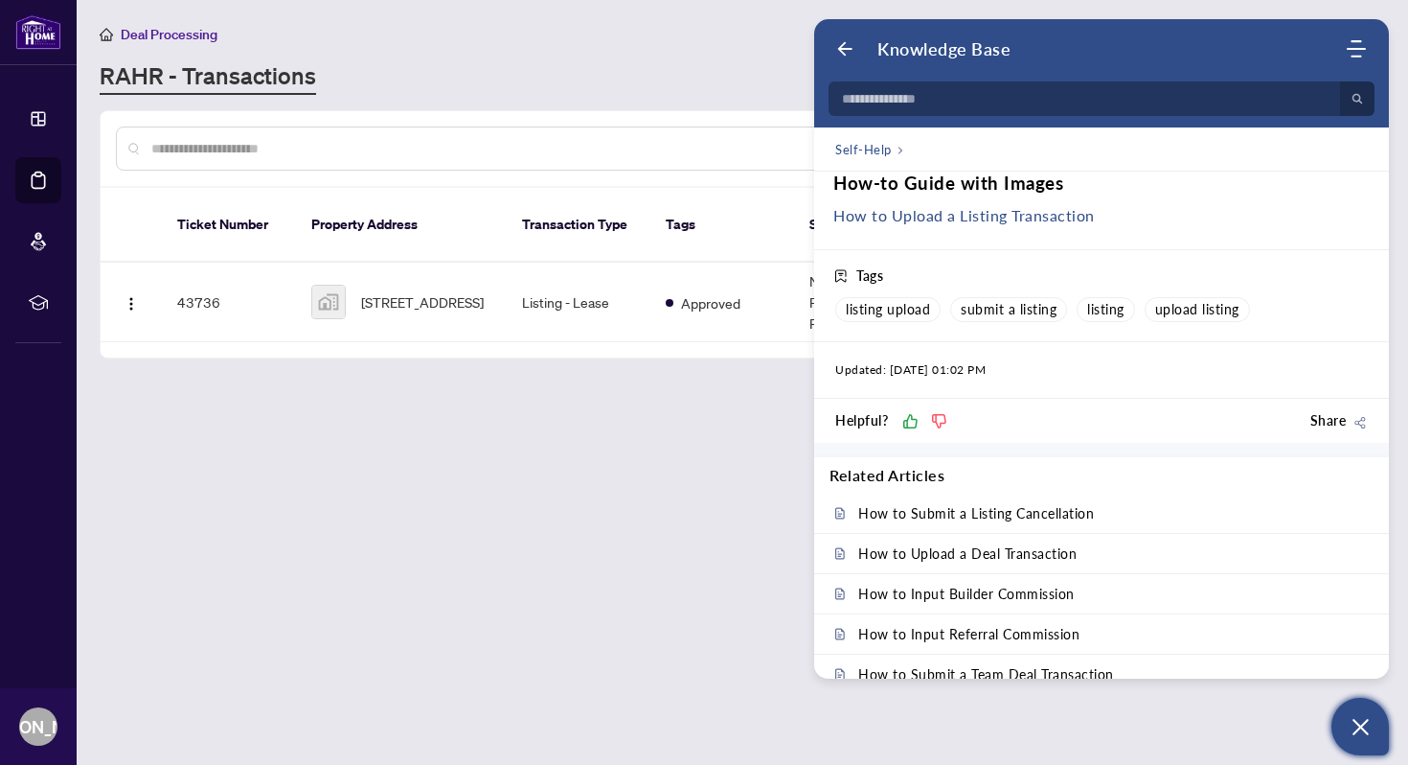
scroll to position [1612, 0]
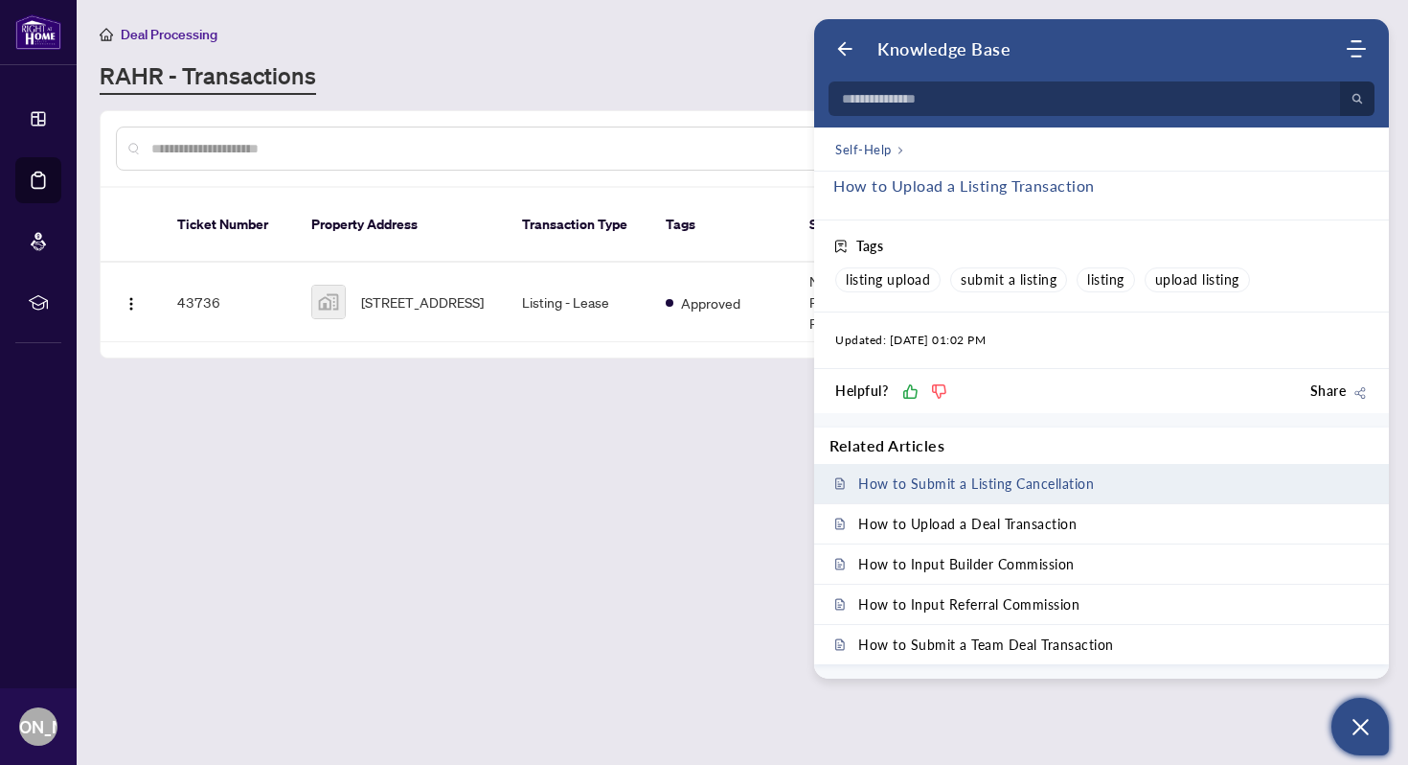
click at [1041, 485] on span "How to Submit a Listing Cancellation" at bounding box center [976, 483] width 236 height 16
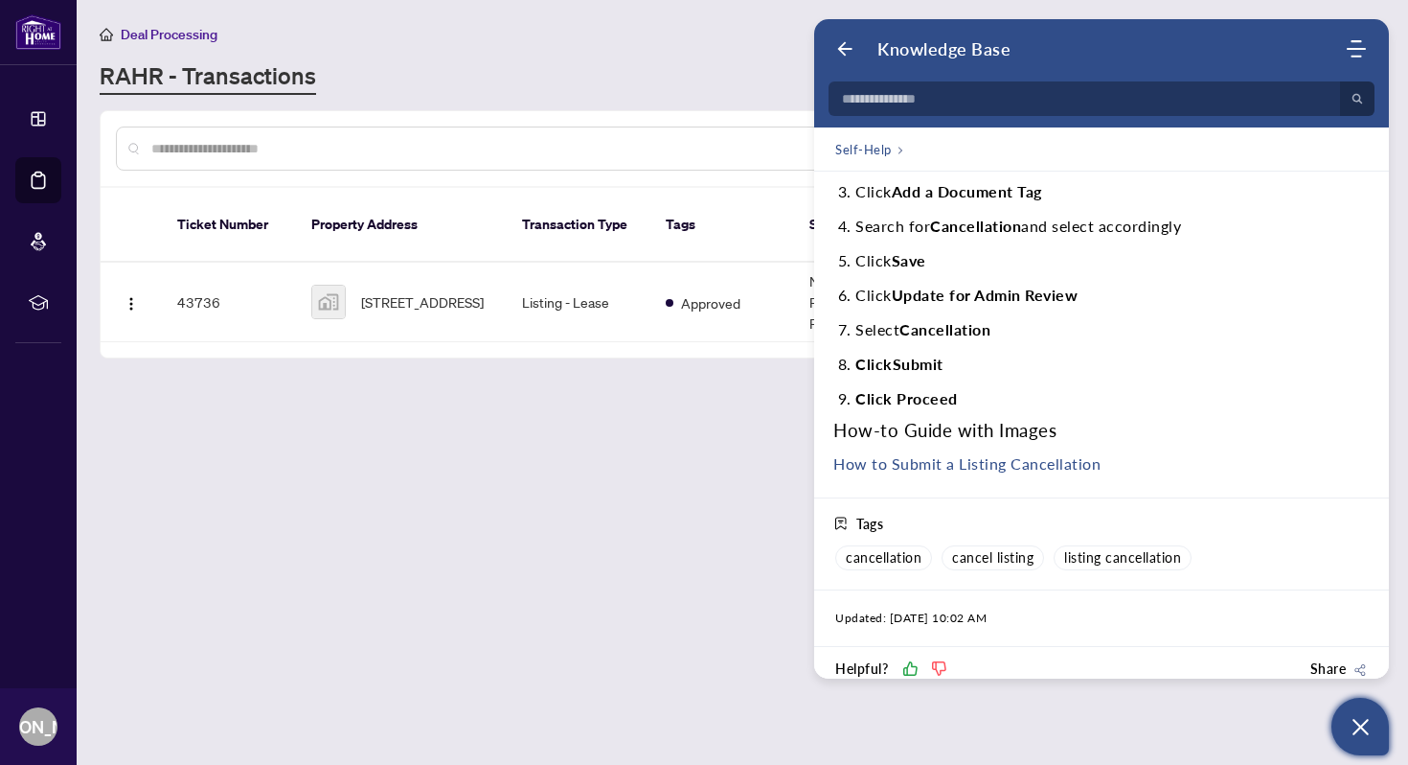
scroll to position [286, 0]
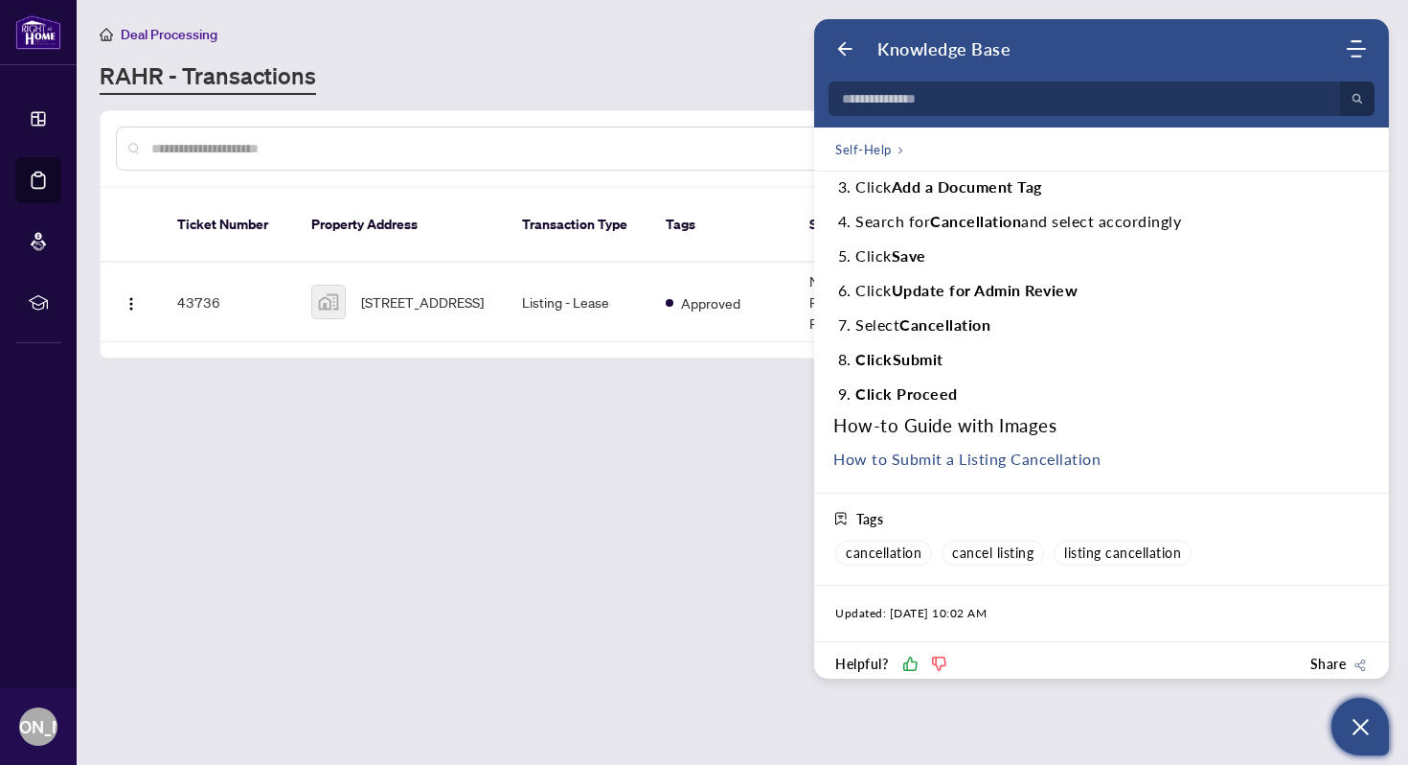
click at [1021, 460] on link "How to Submit a Listing Cancellation" at bounding box center [967, 458] width 267 height 18
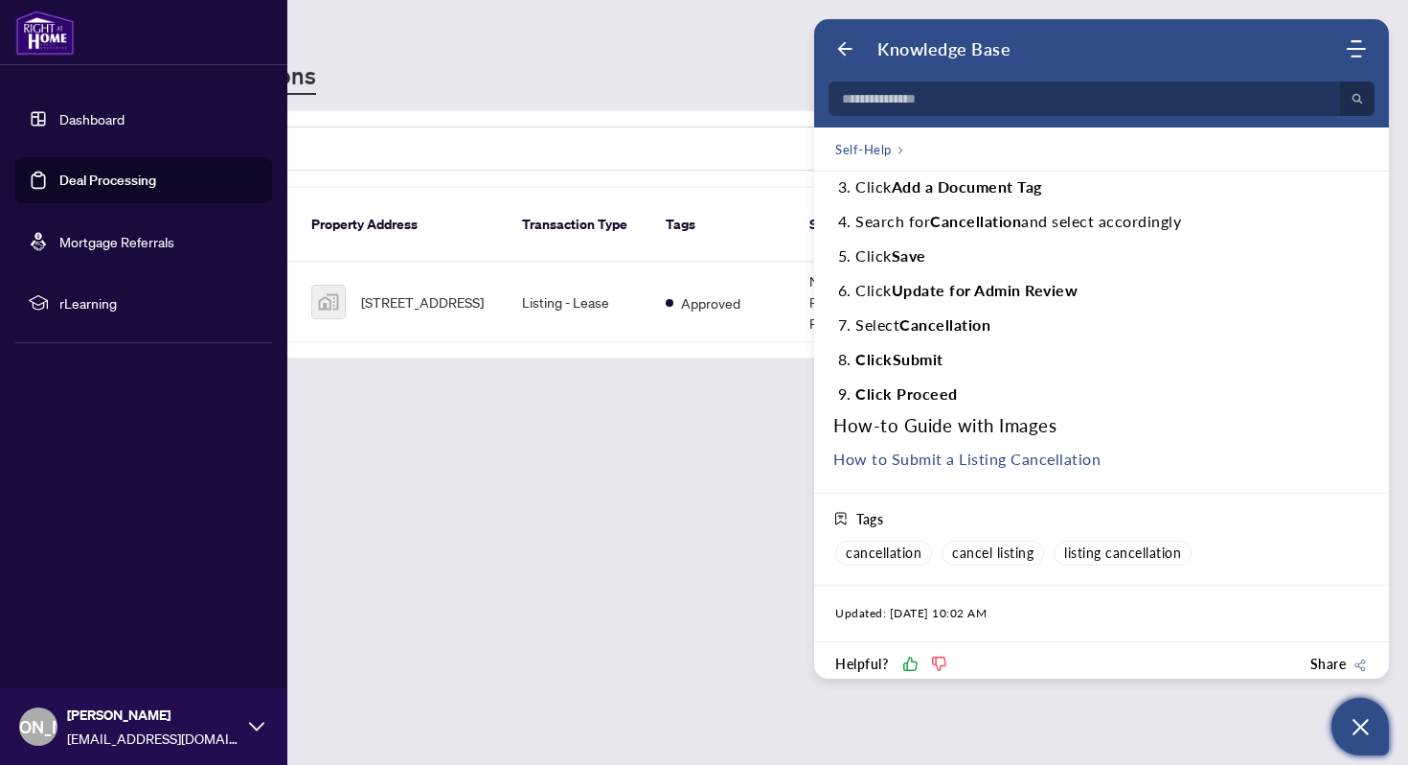
click at [106, 172] on link "Deal Processing" at bounding box center [107, 180] width 97 height 17
click at [109, 182] on link "Deal Processing" at bounding box center [107, 180] width 97 height 17
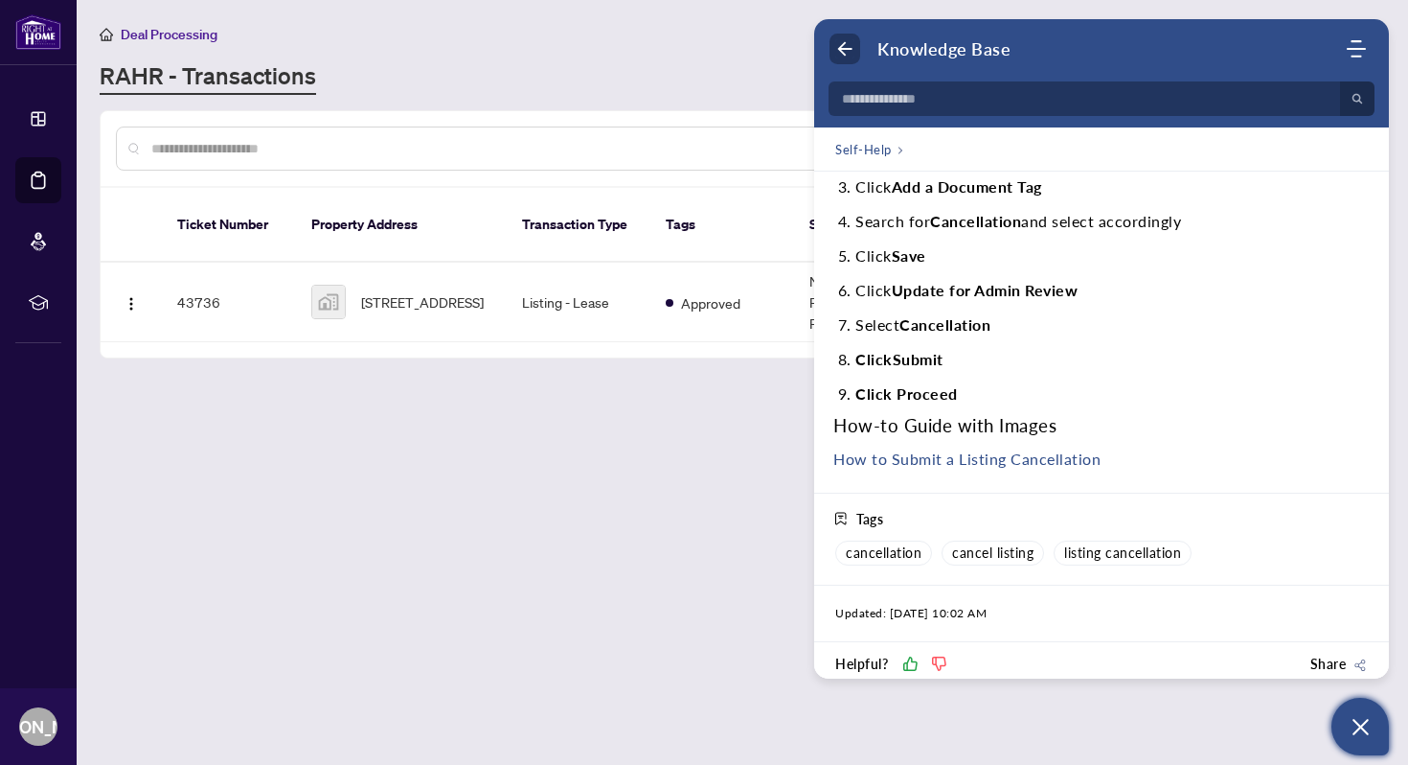
click at [846, 48] on use "Back" at bounding box center [845, 49] width 14 height 14
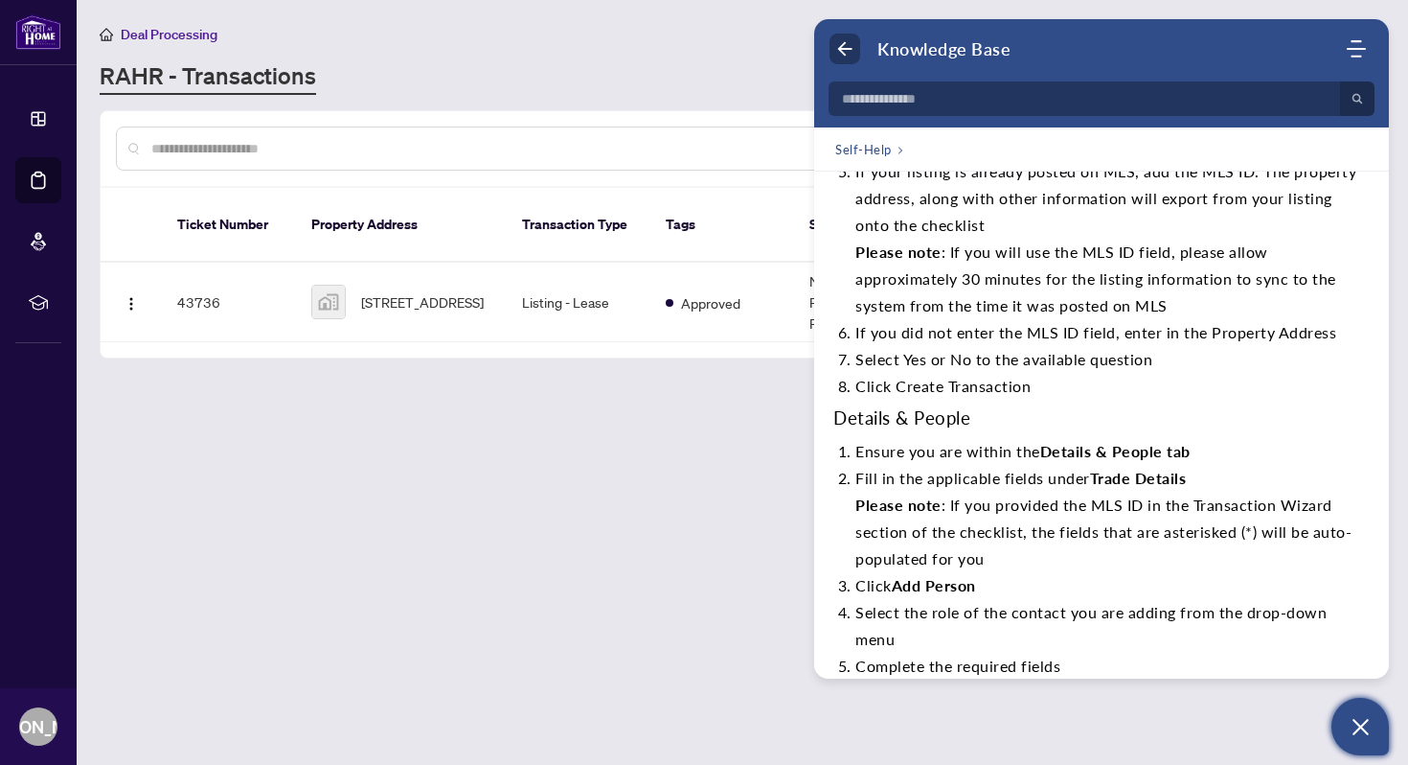
click at [846, 48] on use "Back" at bounding box center [845, 49] width 14 height 14
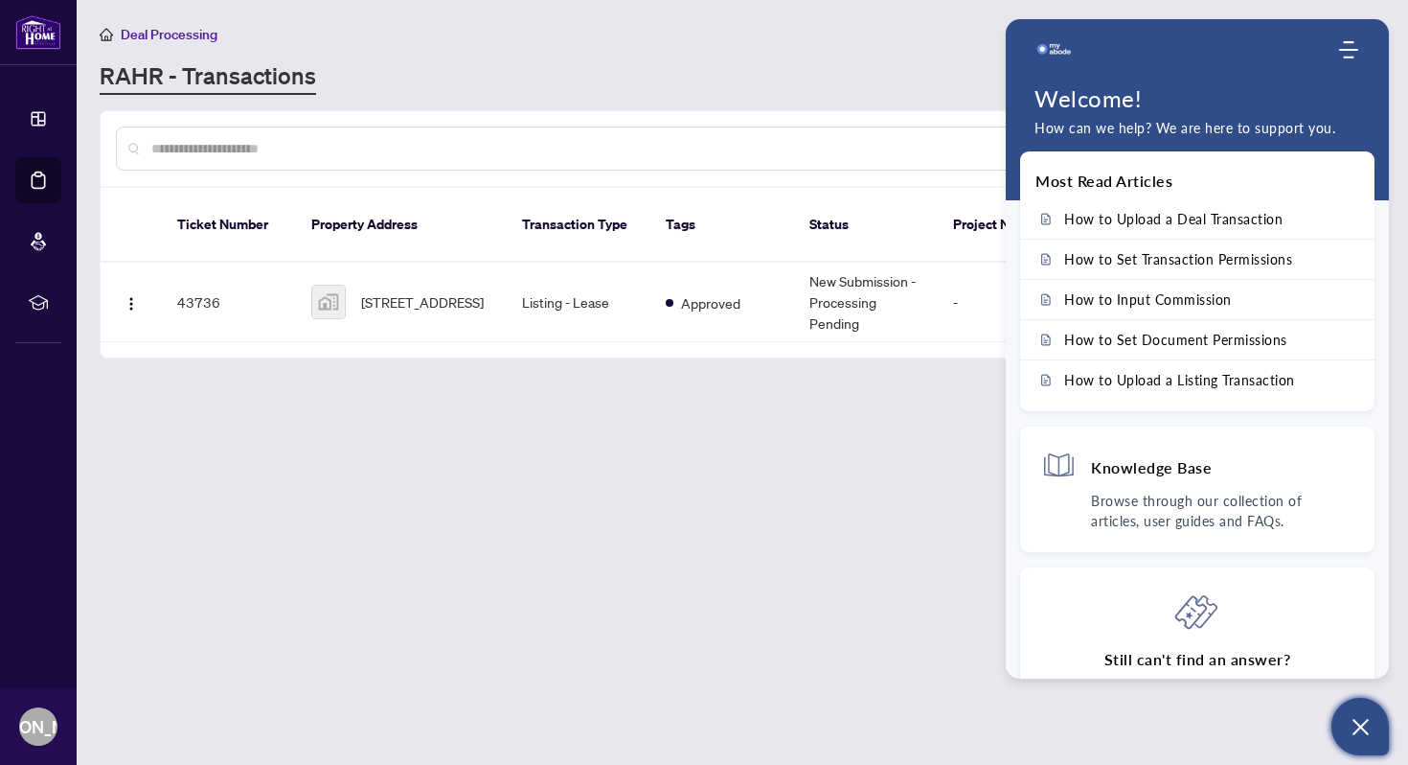
click at [1361, 721] on icon "Open asap" at bounding box center [1361, 727] width 24 height 24
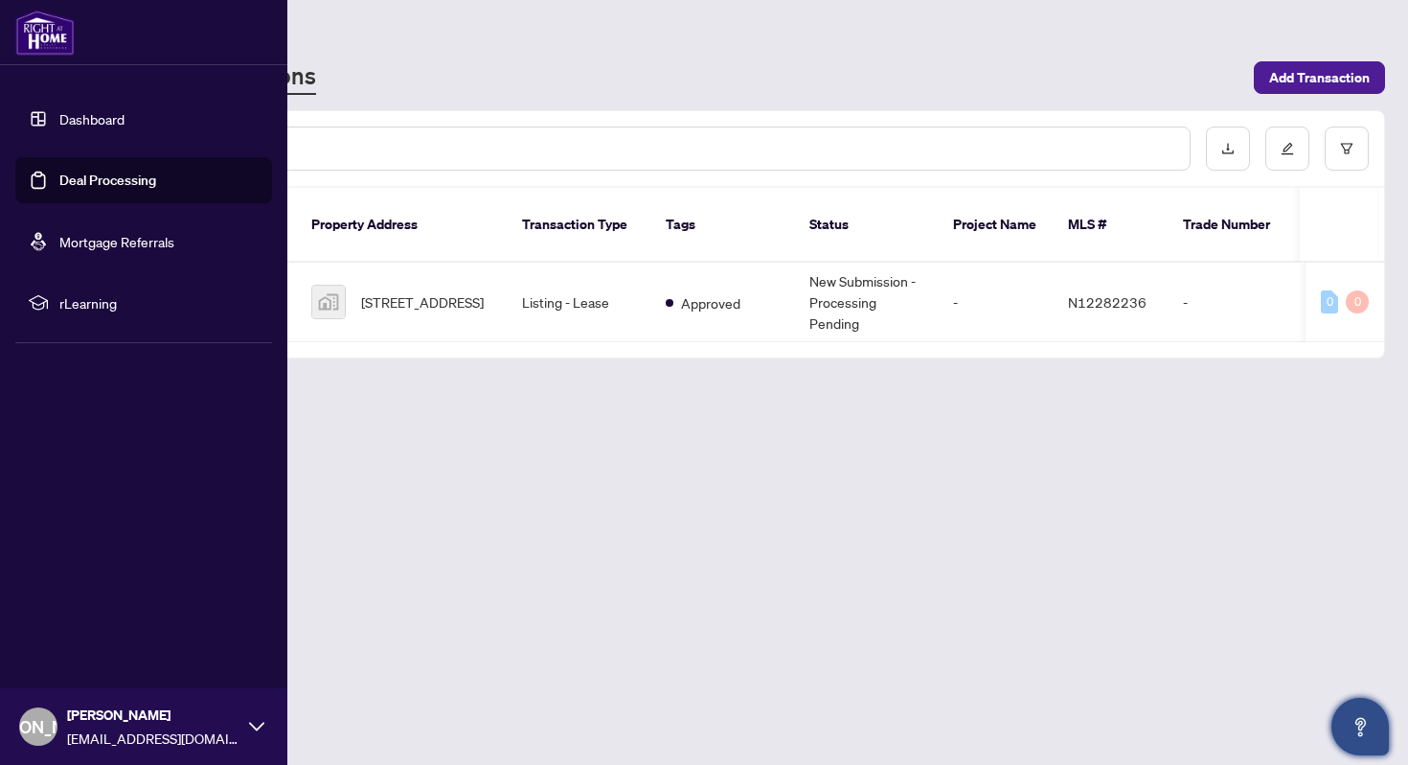
click at [59, 180] on link "Deal Processing" at bounding box center [107, 180] width 97 height 17
click at [95, 187] on link "Deal Processing" at bounding box center [107, 180] width 97 height 17
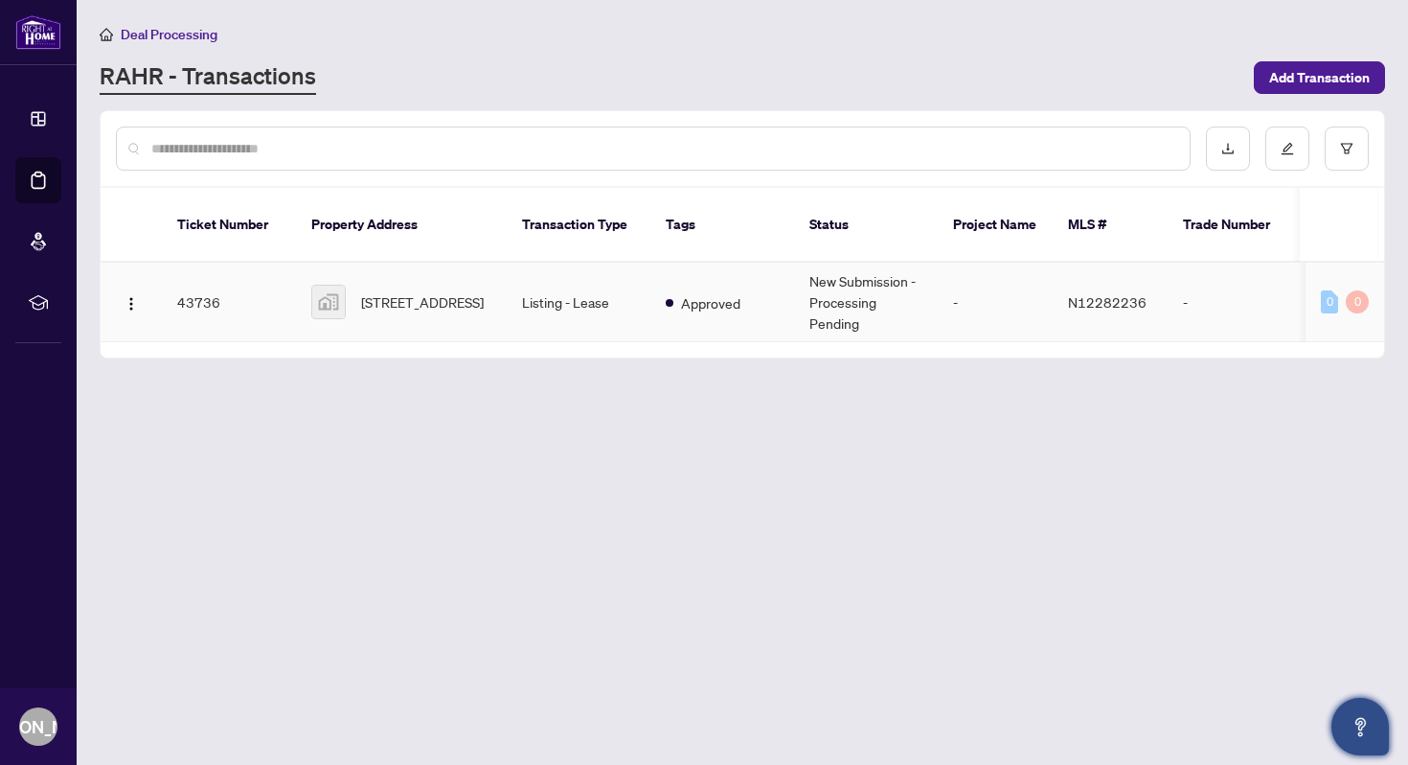
click at [346, 285] on div "[STREET_ADDRESS]" at bounding box center [401, 302] width 180 height 34
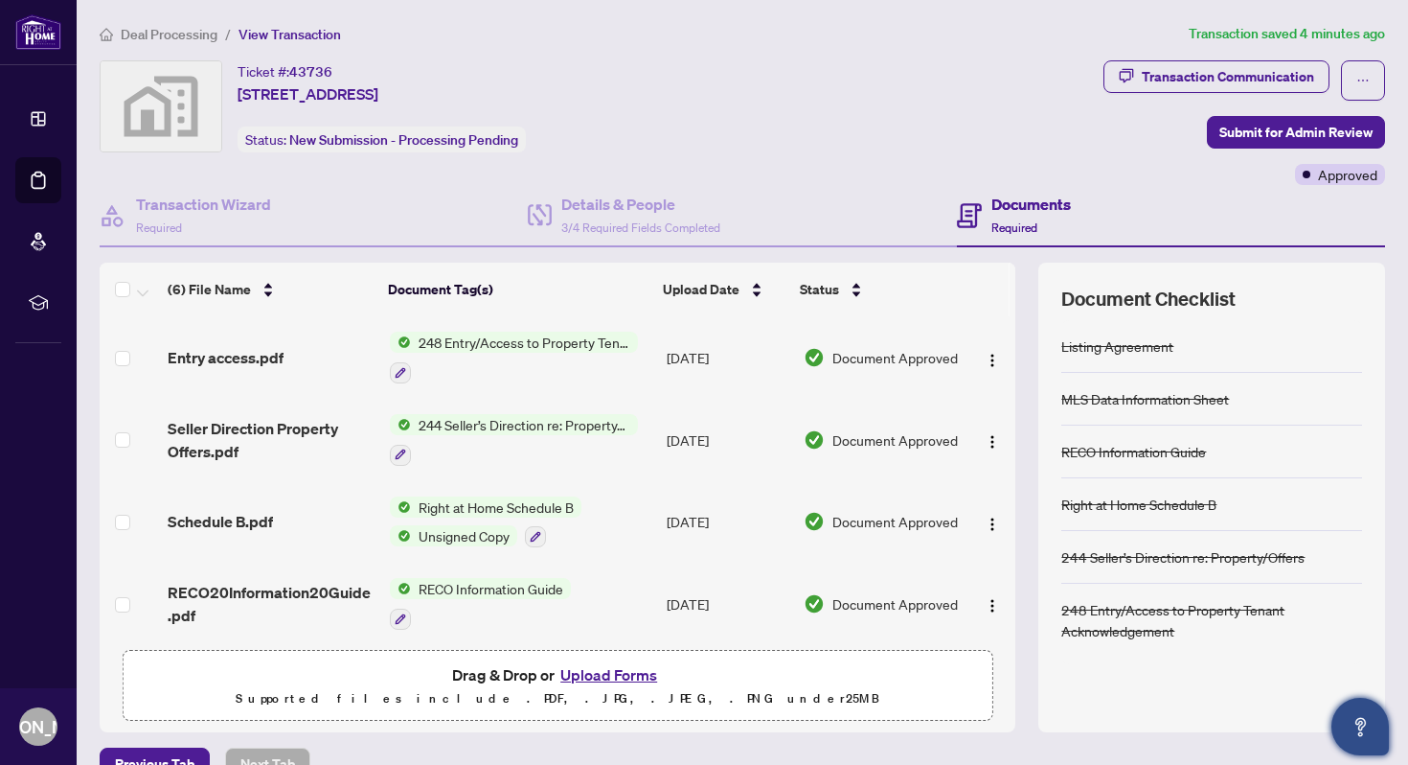
scroll to position [36, 0]
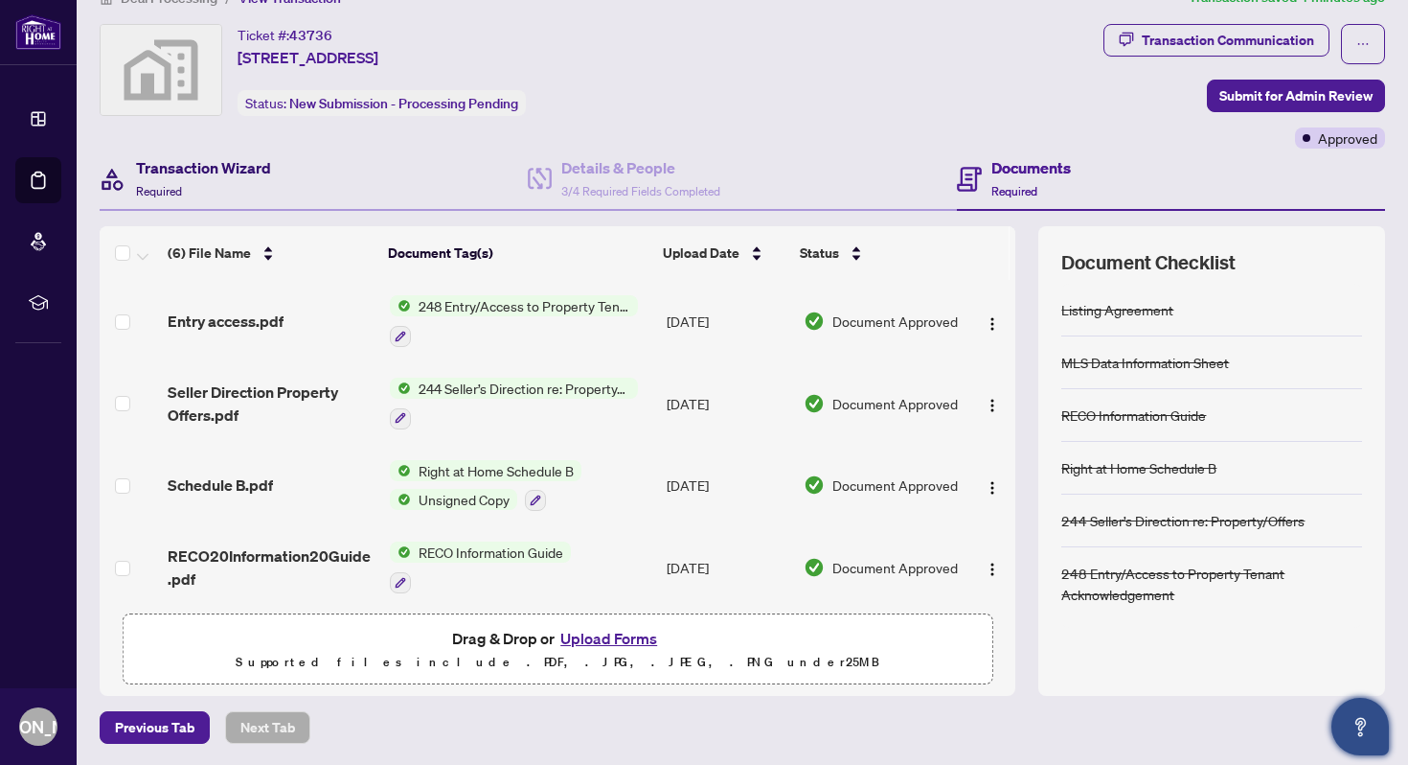
click at [177, 172] on h4 "Transaction Wizard" at bounding box center [203, 167] width 135 height 23
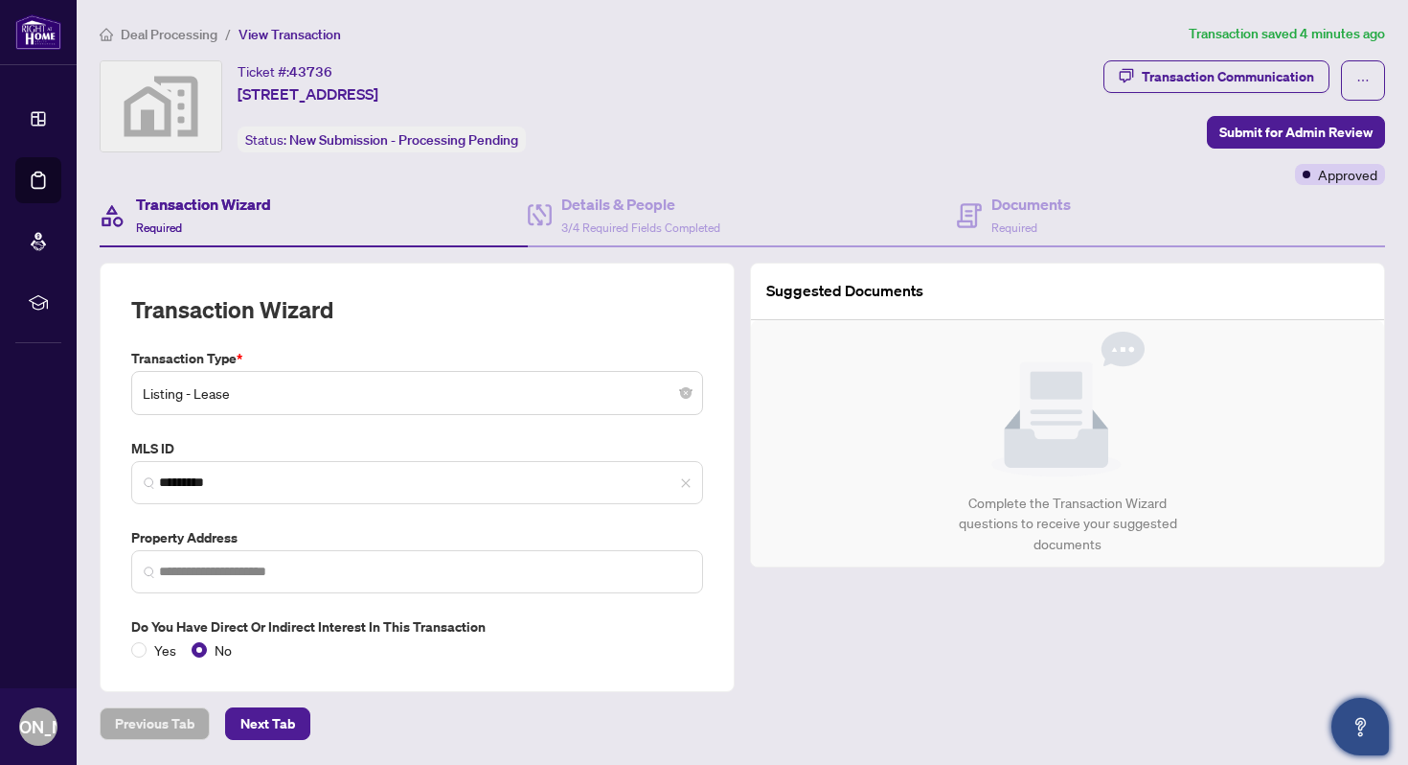
type input "**********"
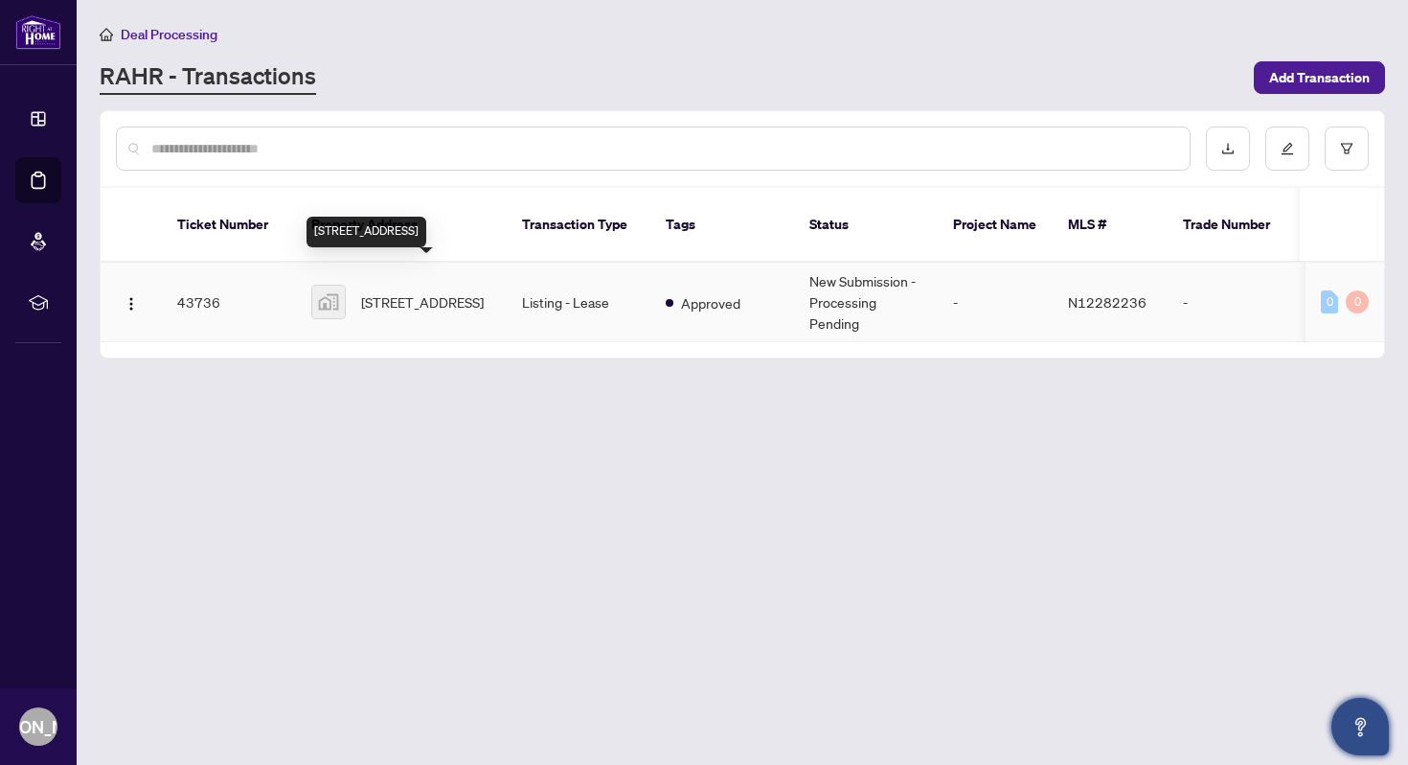
click at [398, 291] on span "[STREET_ADDRESS]" at bounding box center [422, 301] width 123 height 21
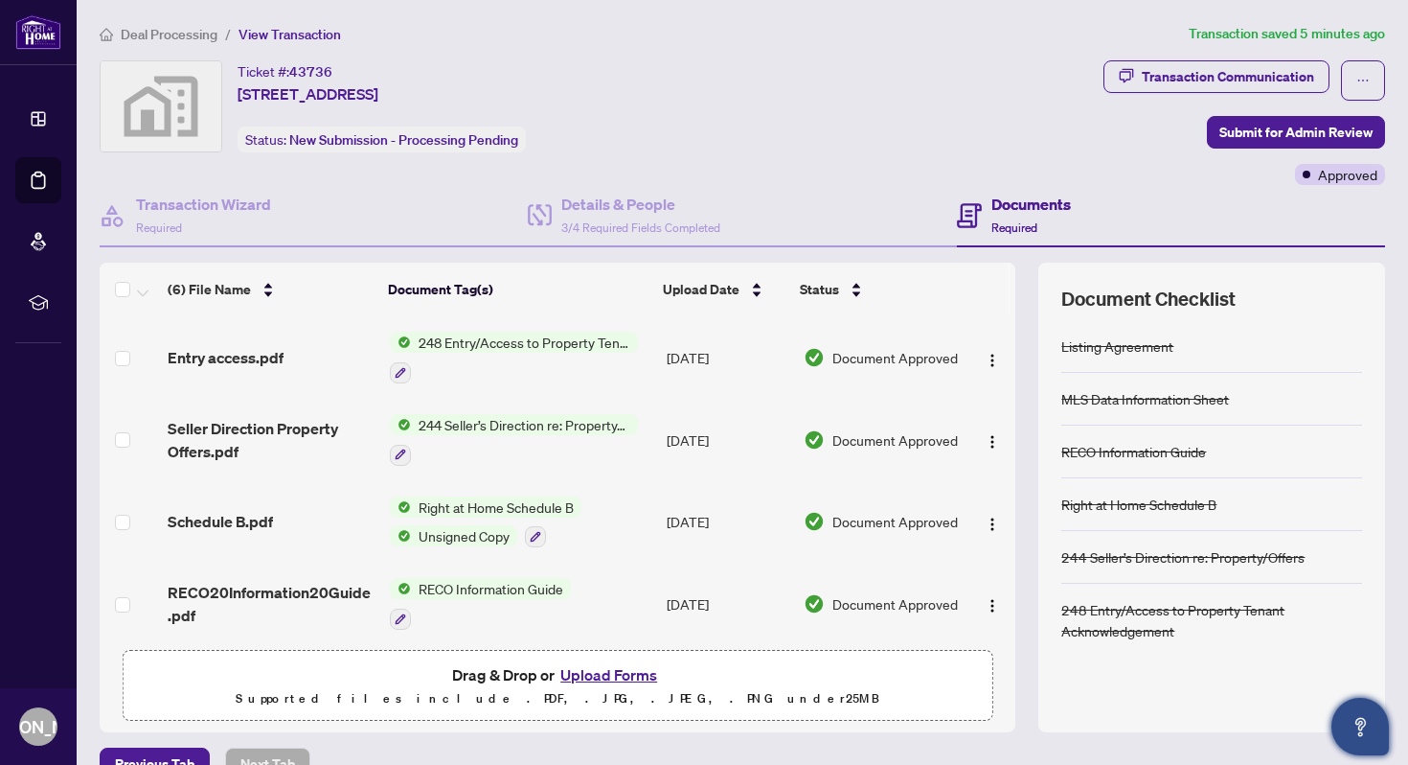
click at [610, 673] on button "Upload Forms" at bounding box center [609, 674] width 108 height 25
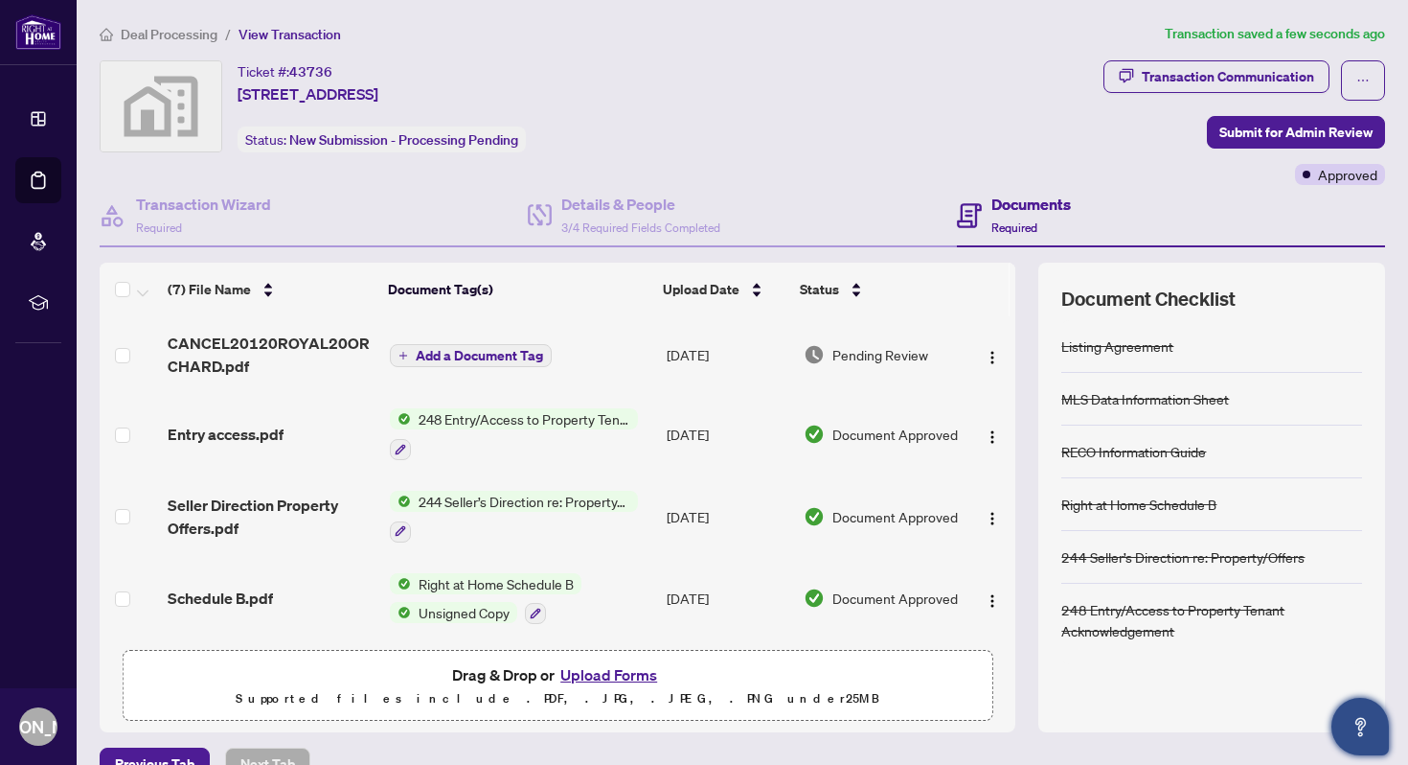
click at [487, 352] on span "Add a Document Tag" at bounding box center [479, 355] width 127 height 13
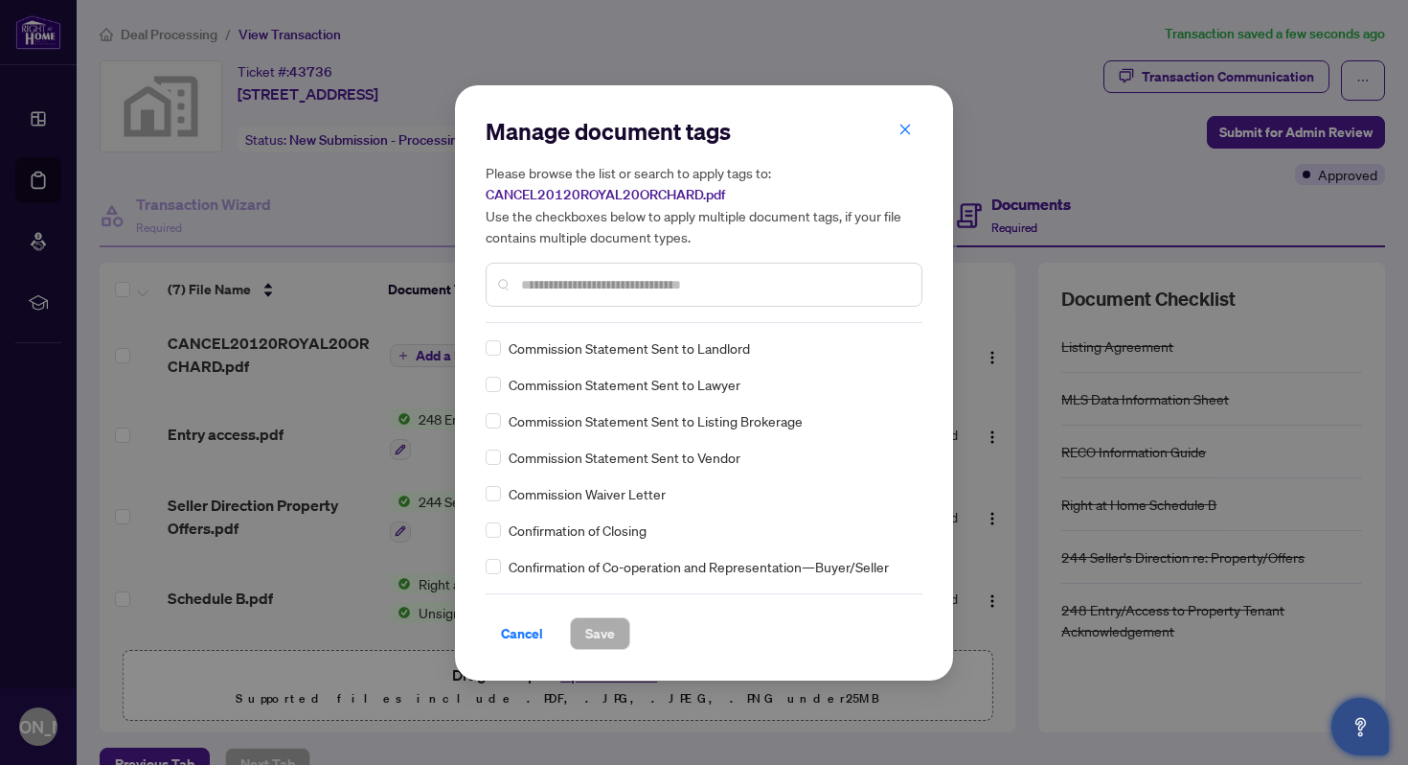
scroll to position [1098, 0]
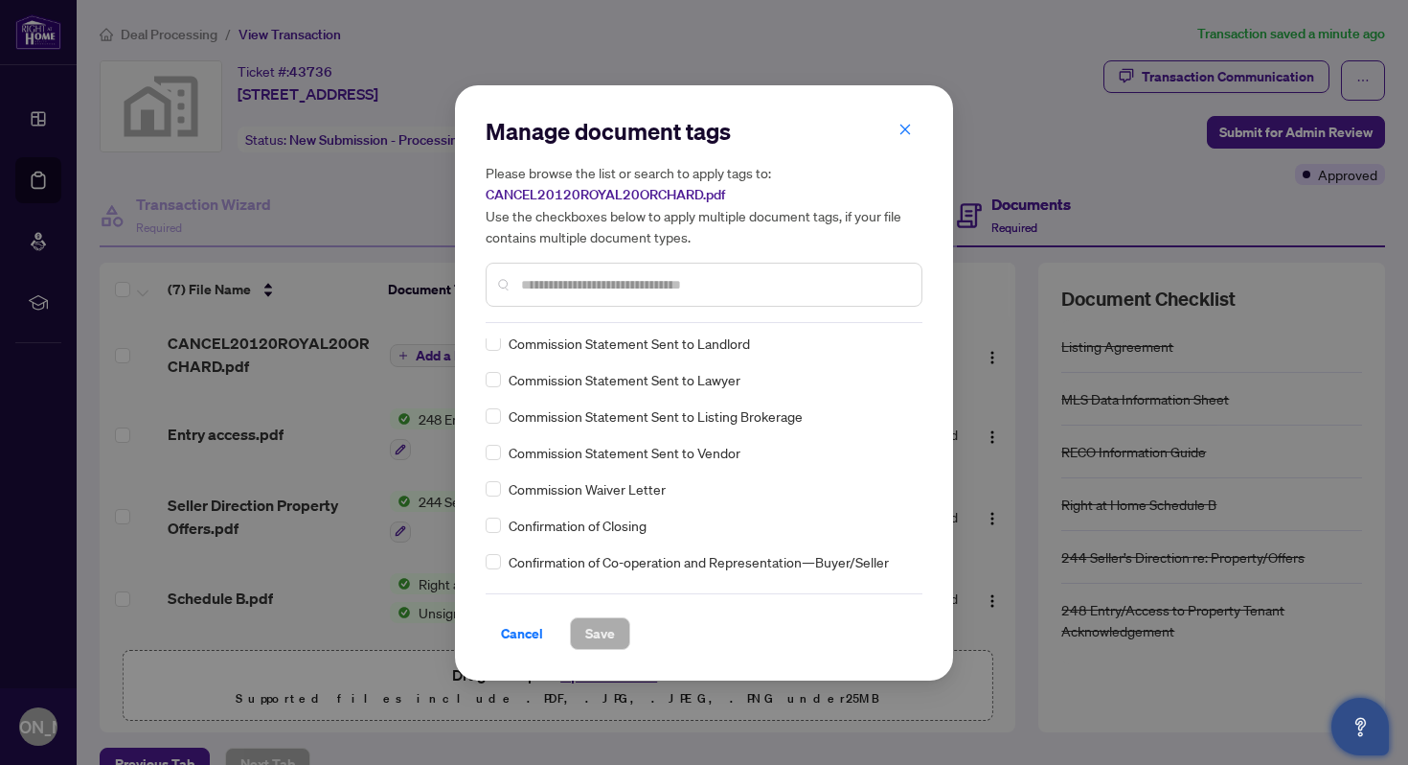
click at [663, 285] on input "text" at bounding box center [713, 284] width 385 height 21
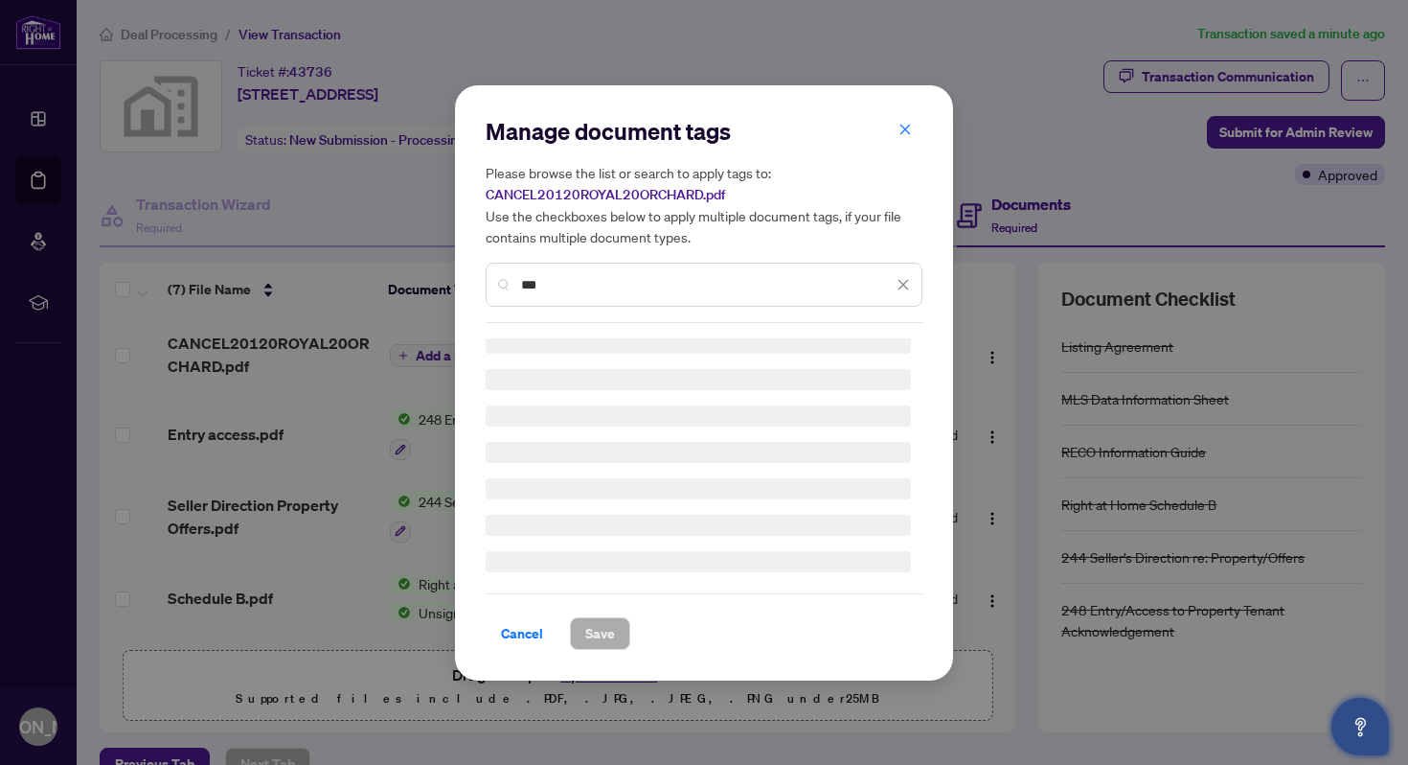
scroll to position [0, 0]
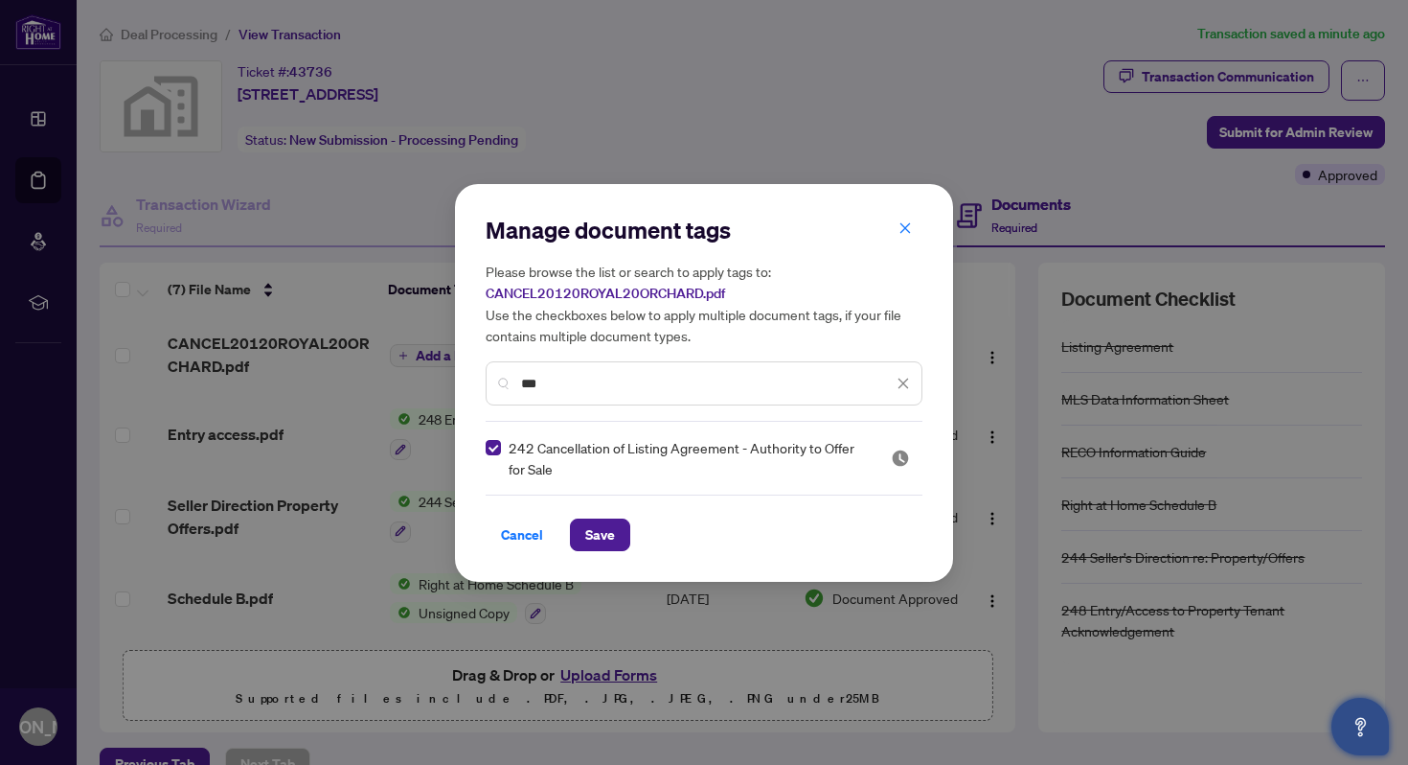
click at [736, 388] on input "***" at bounding box center [707, 383] width 372 height 21
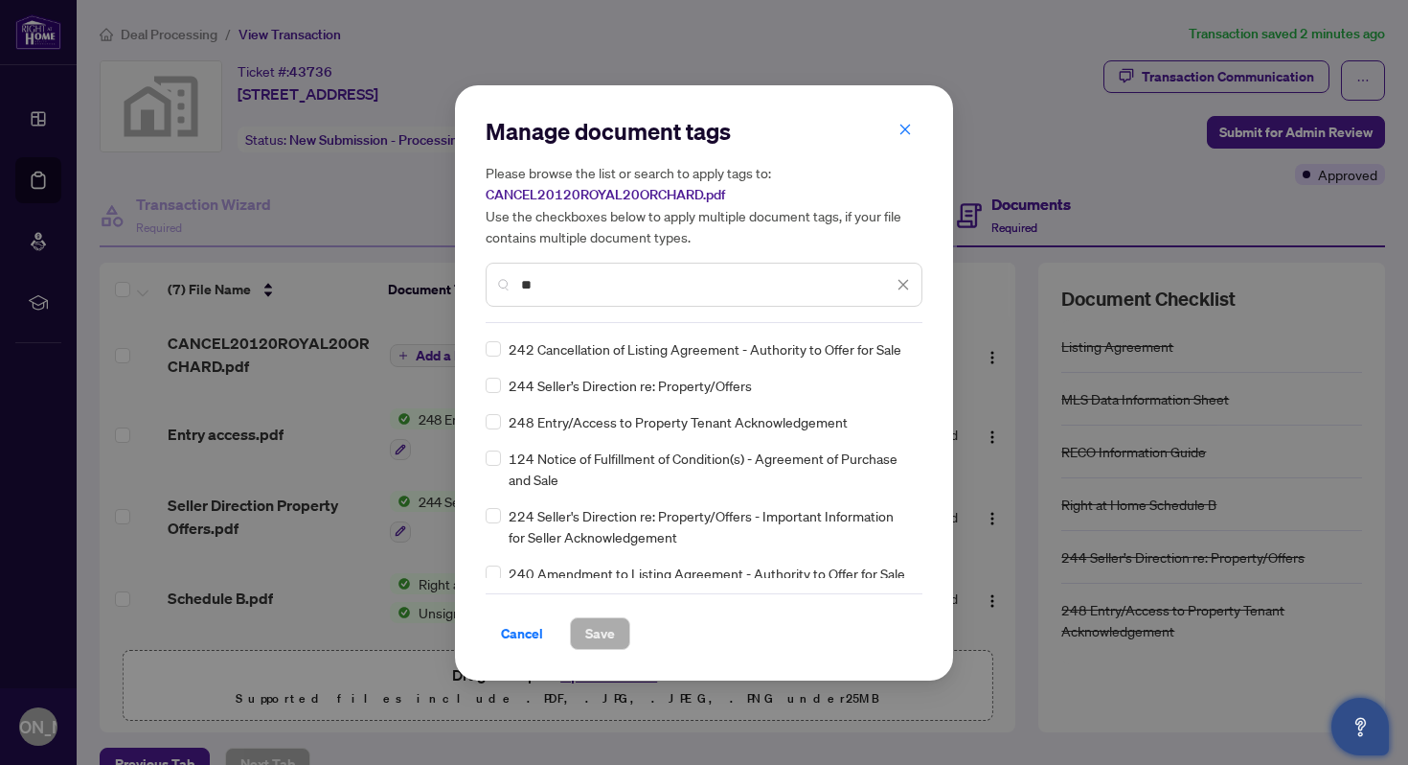
click at [590, 287] on input "**" at bounding box center [707, 284] width 372 height 21
type input "*"
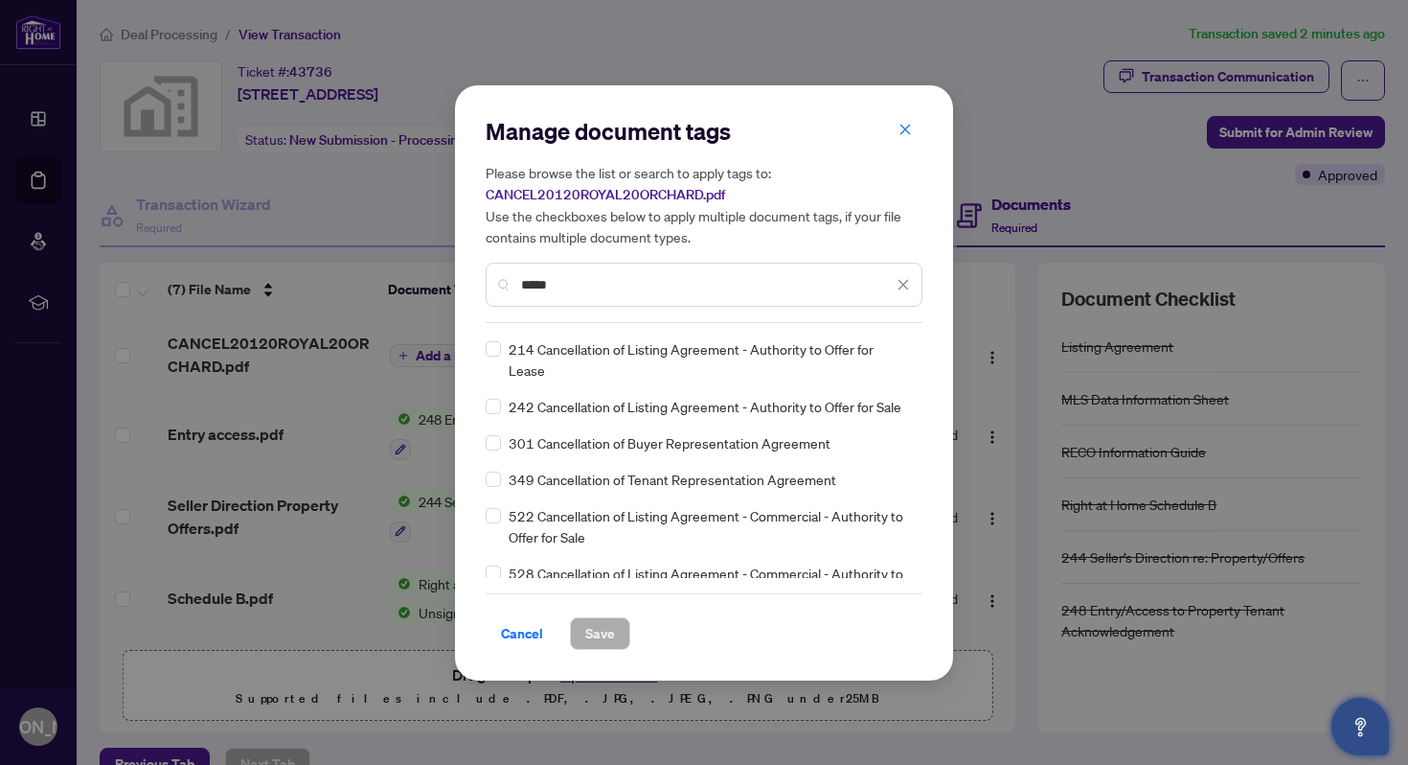
type input "*****"
click at [596, 629] on span "Save" at bounding box center [600, 633] width 30 height 31
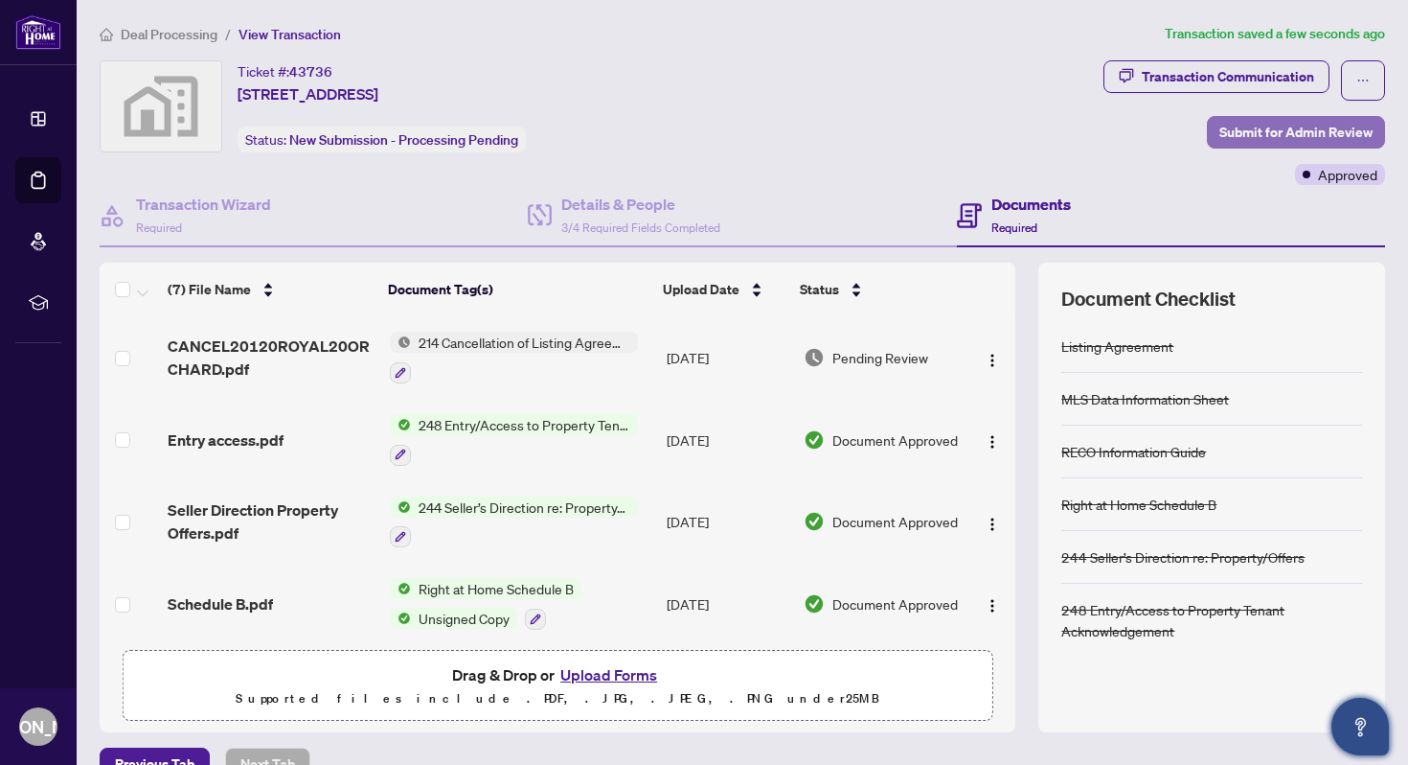
click at [1257, 126] on span "Submit for Admin Review" at bounding box center [1296, 132] width 153 height 31
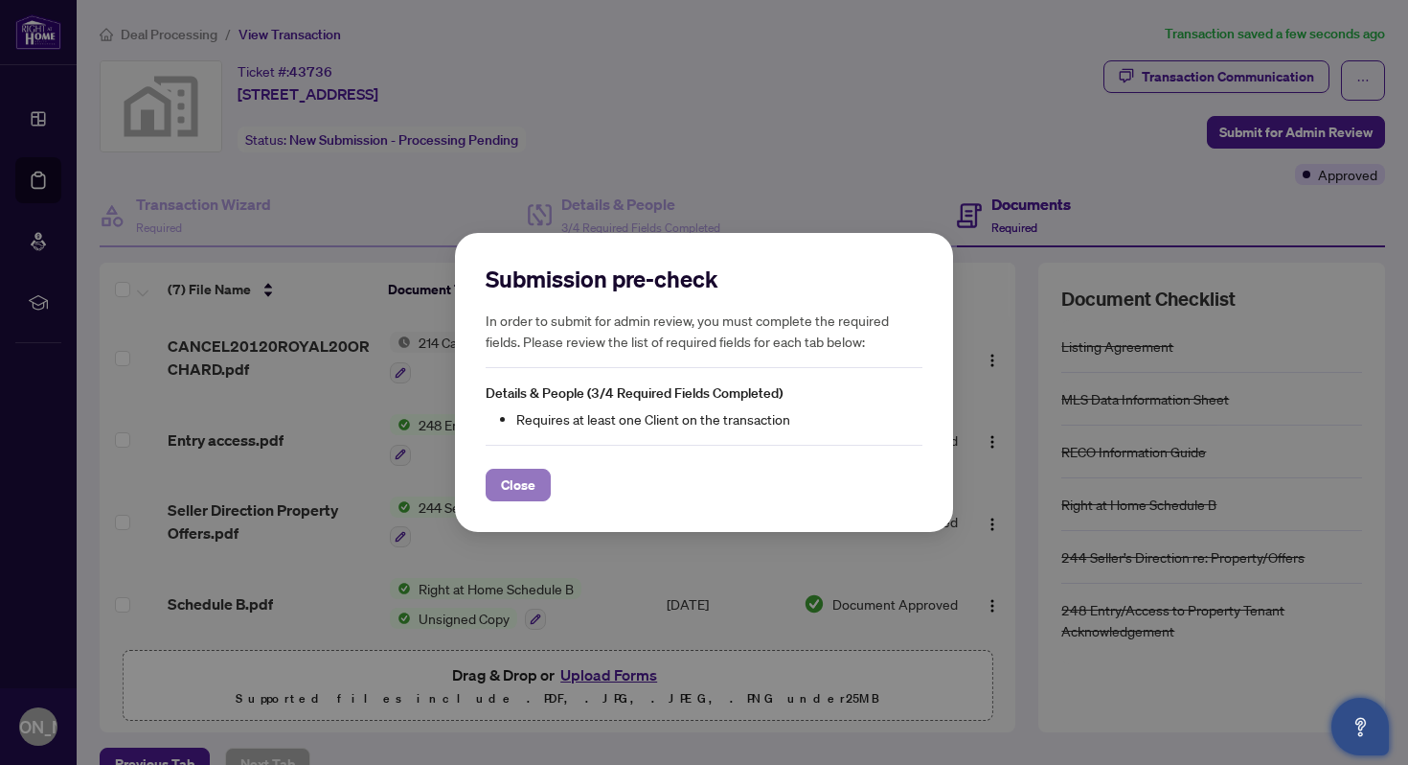
click at [518, 488] on span "Close" at bounding box center [518, 484] width 34 height 31
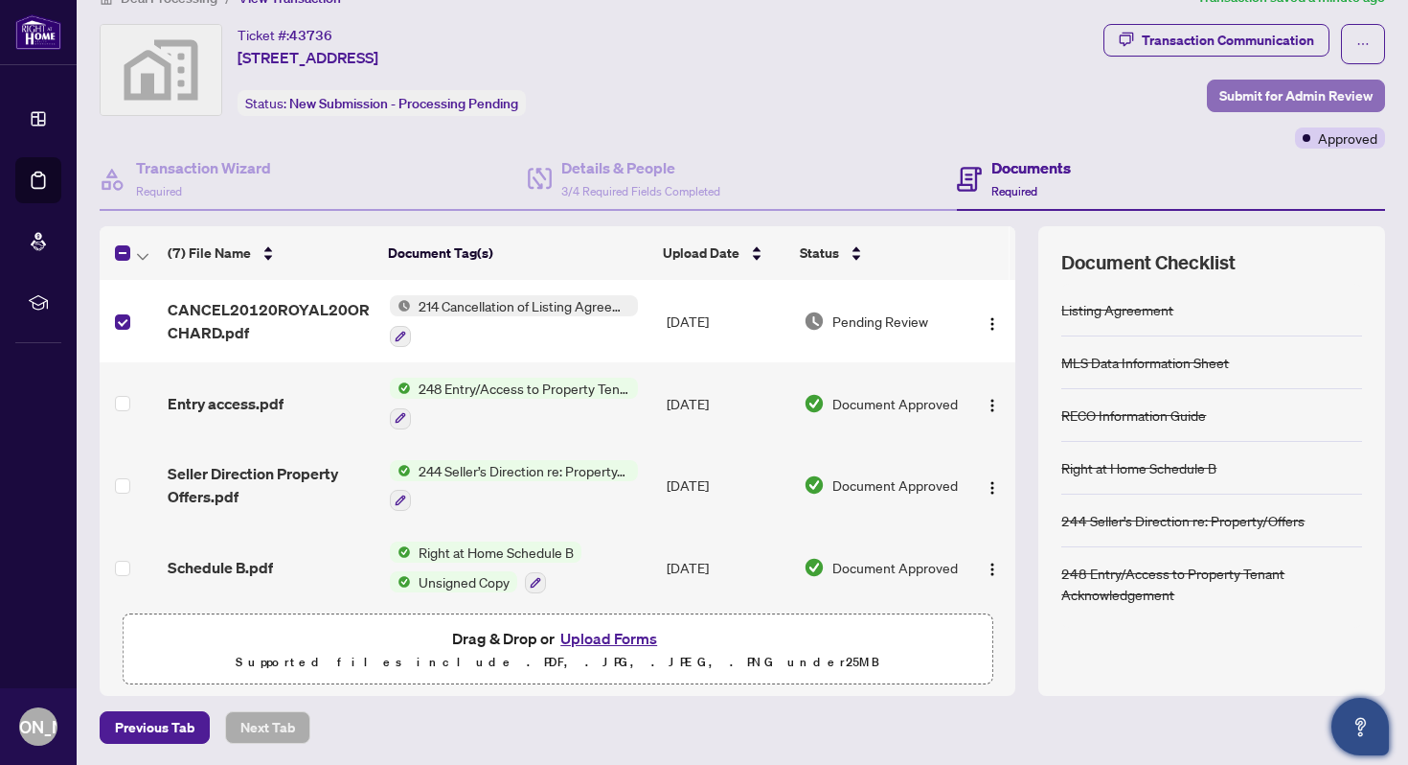
click at [1305, 94] on span "Submit for Admin Review" at bounding box center [1296, 95] width 153 height 31
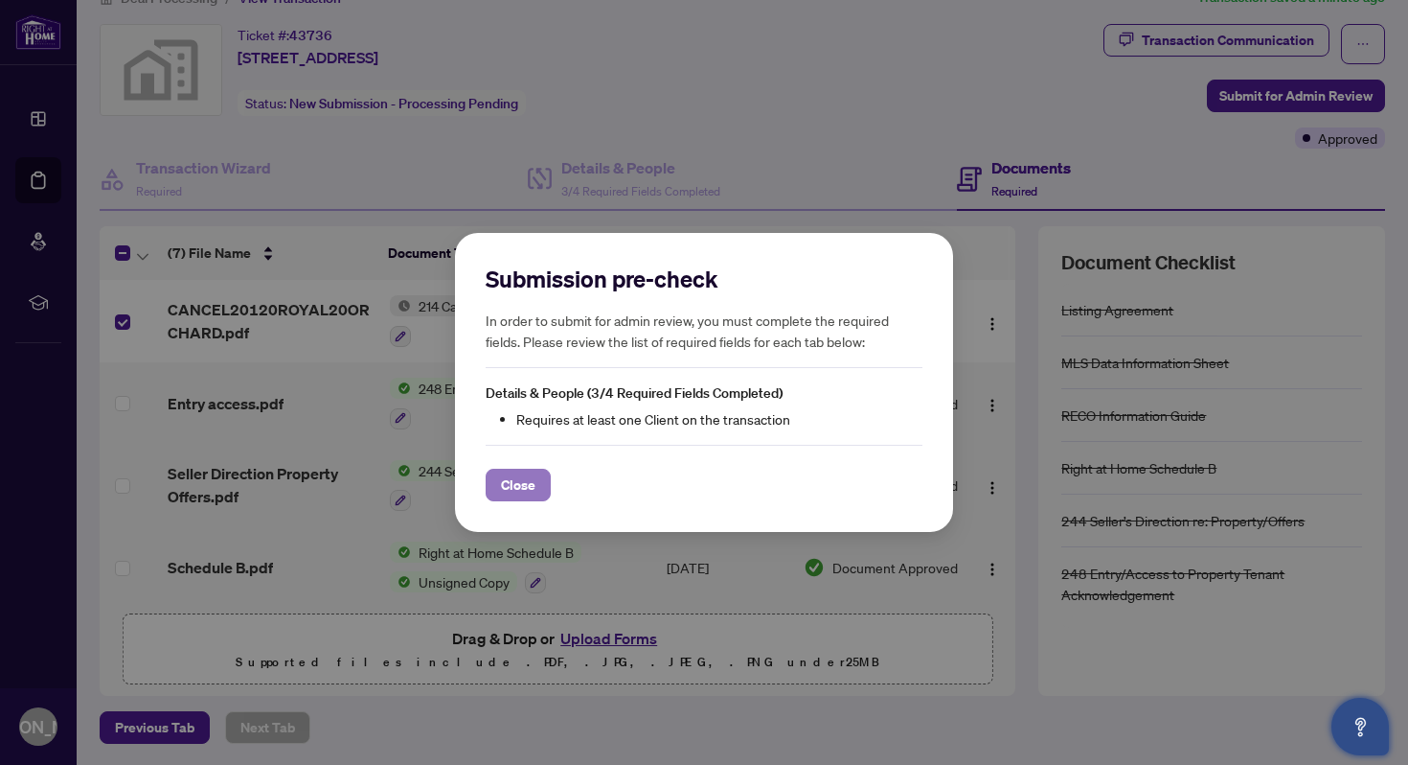
click at [520, 479] on span "Close" at bounding box center [518, 484] width 34 height 31
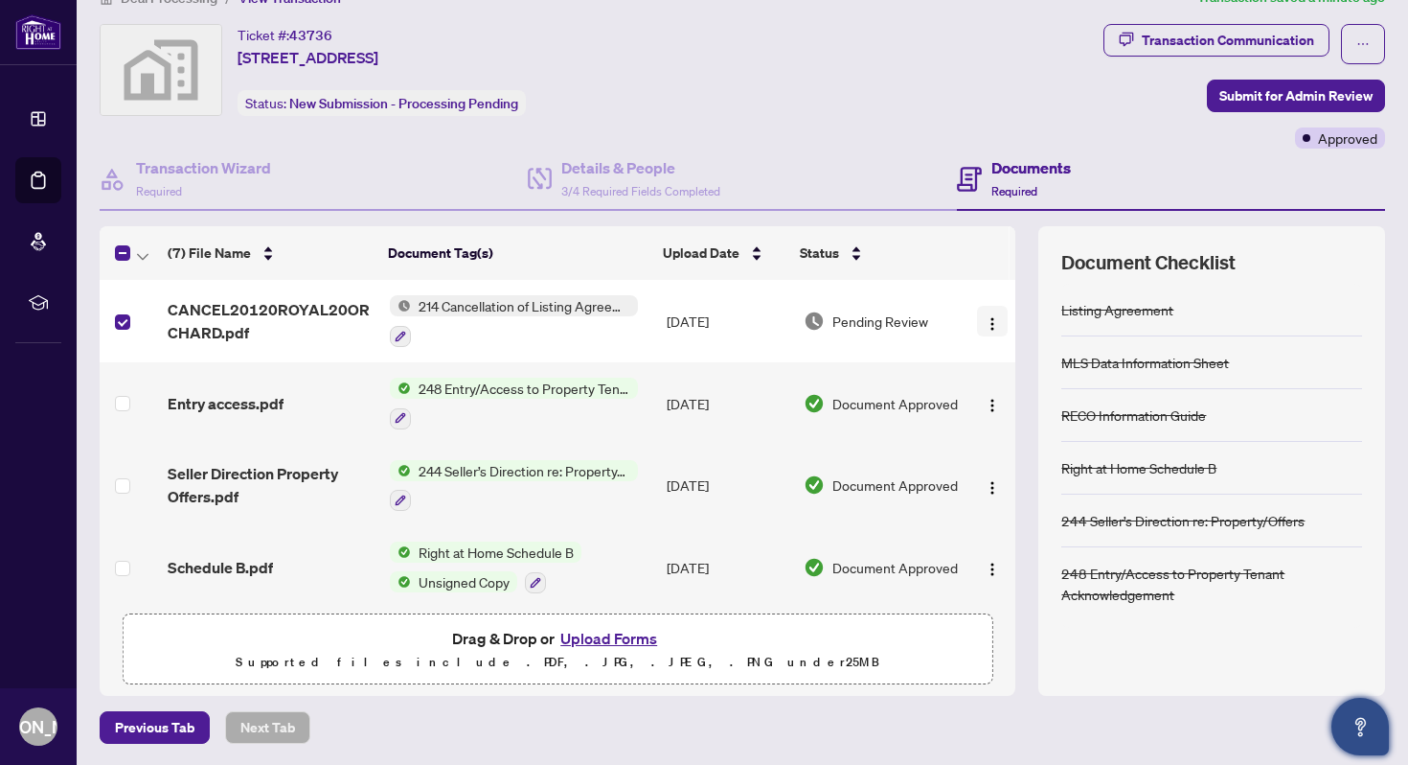
click at [990, 325] on img "button" at bounding box center [992, 323] width 15 height 15
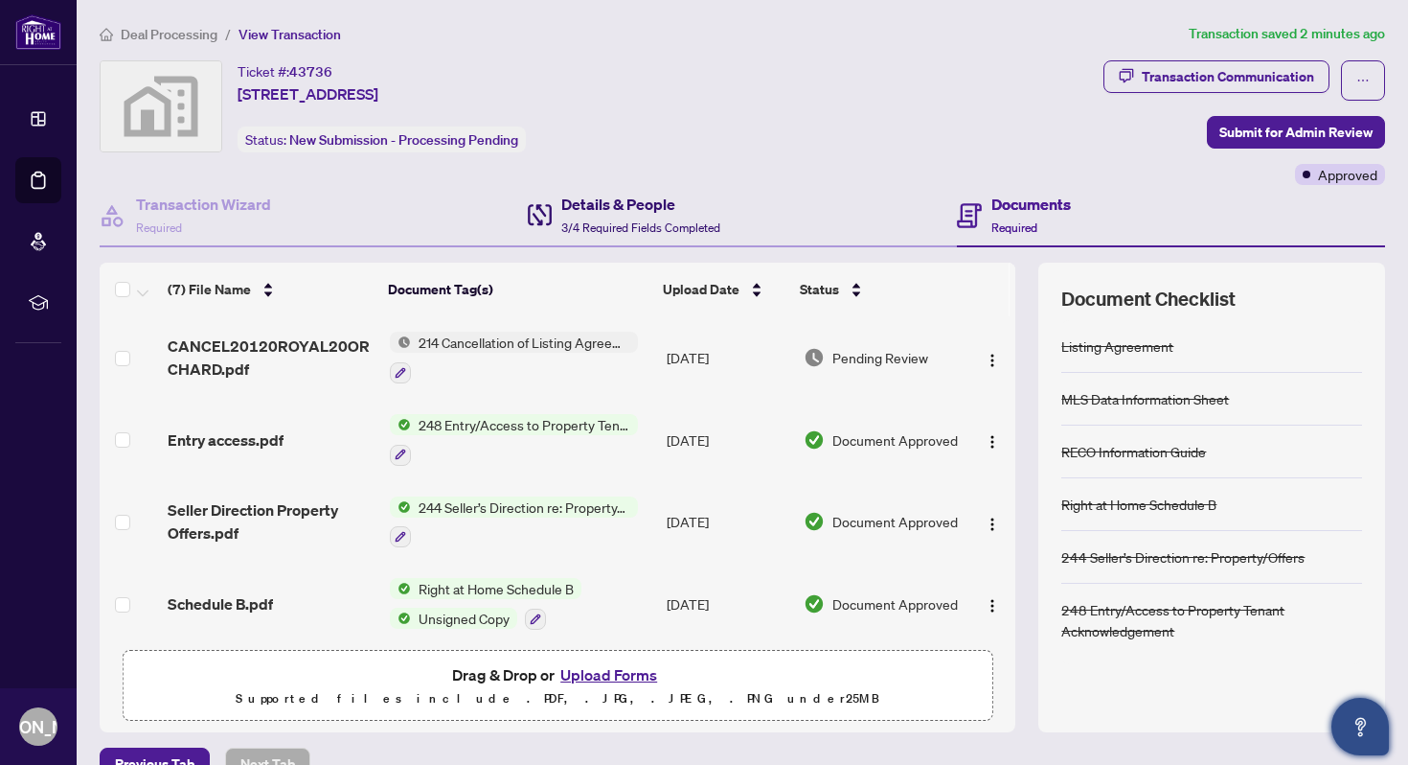
click at [604, 210] on h4 "Details & People" at bounding box center [640, 204] width 159 height 23
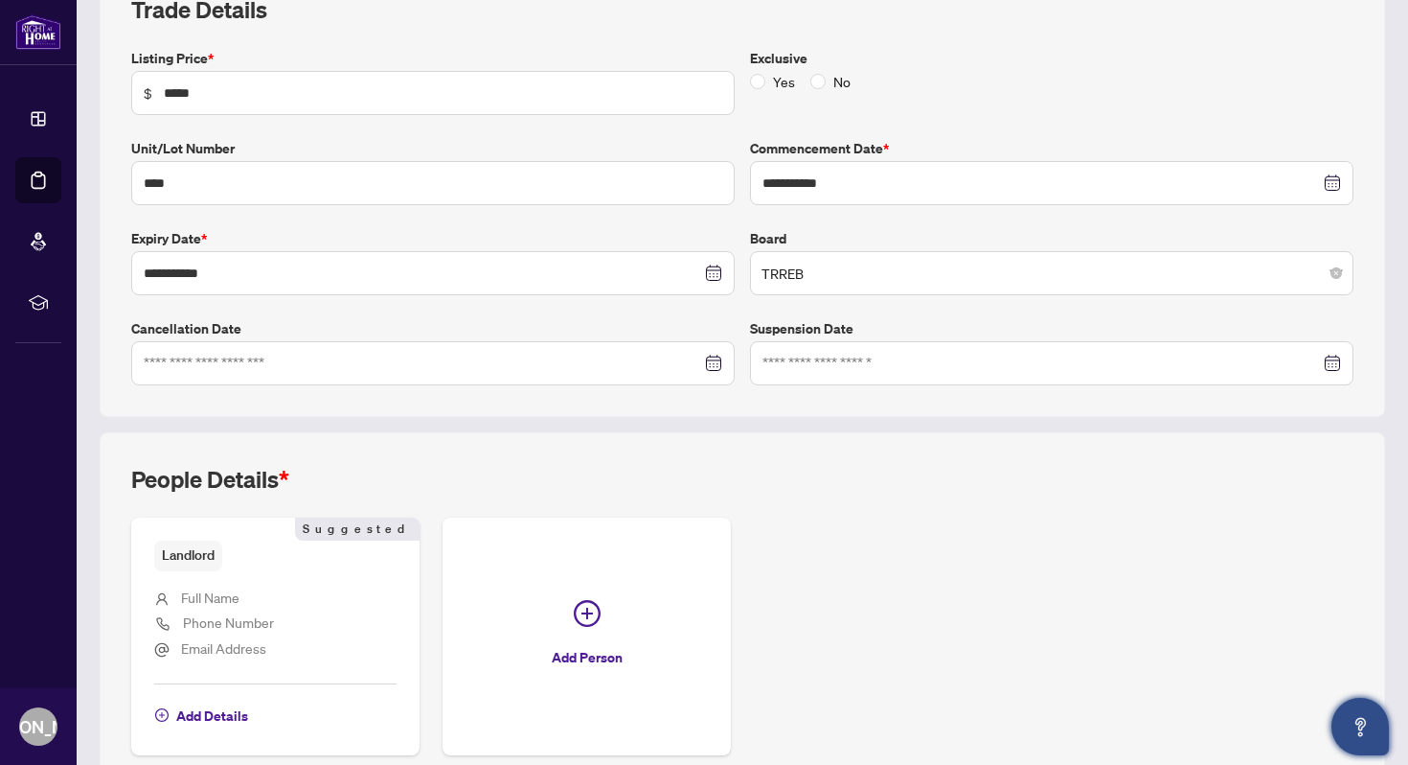
scroll to position [305, 0]
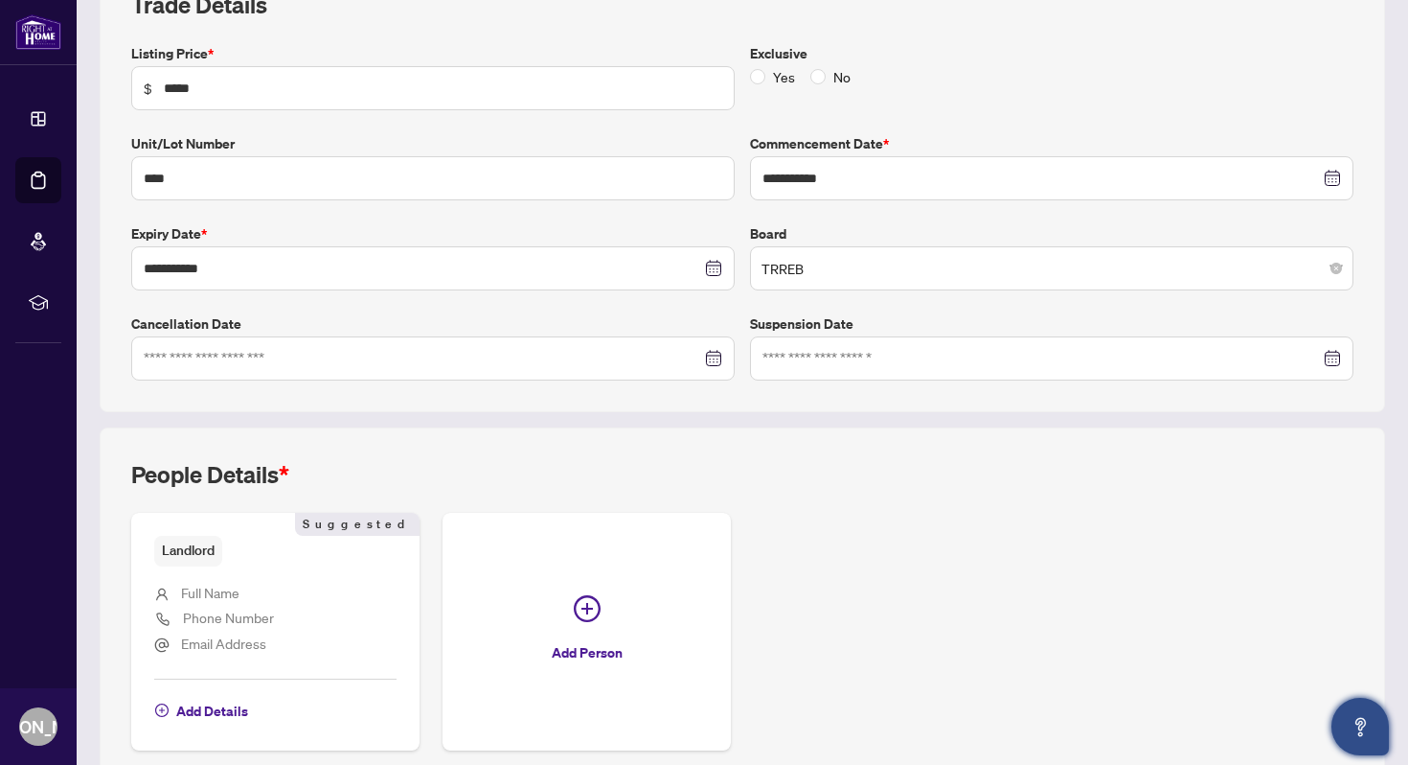
click at [715, 358] on div at bounding box center [433, 358] width 579 height 21
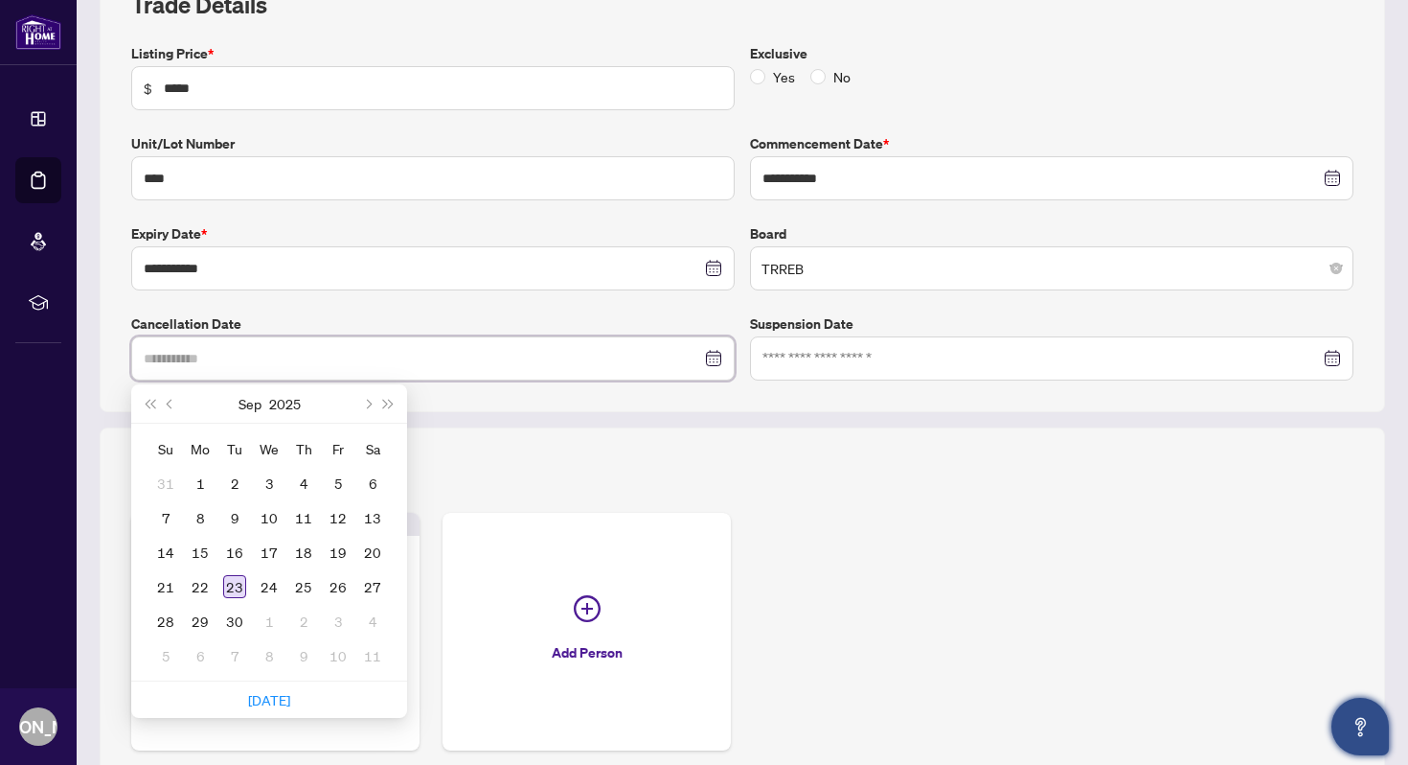
type input "**********"
click at [238, 583] on div "23" at bounding box center [234, 586] width 23 height 23
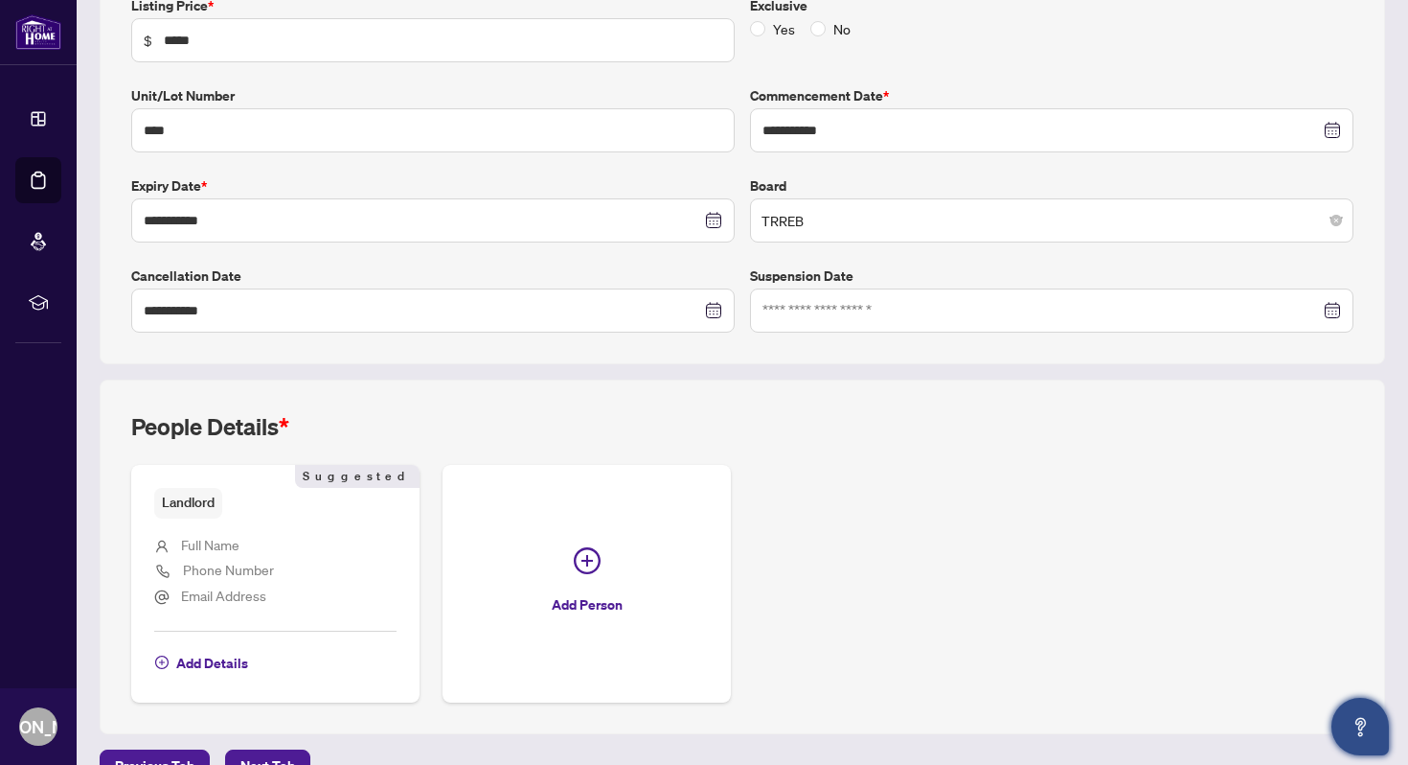
scroll to position [391, 0]
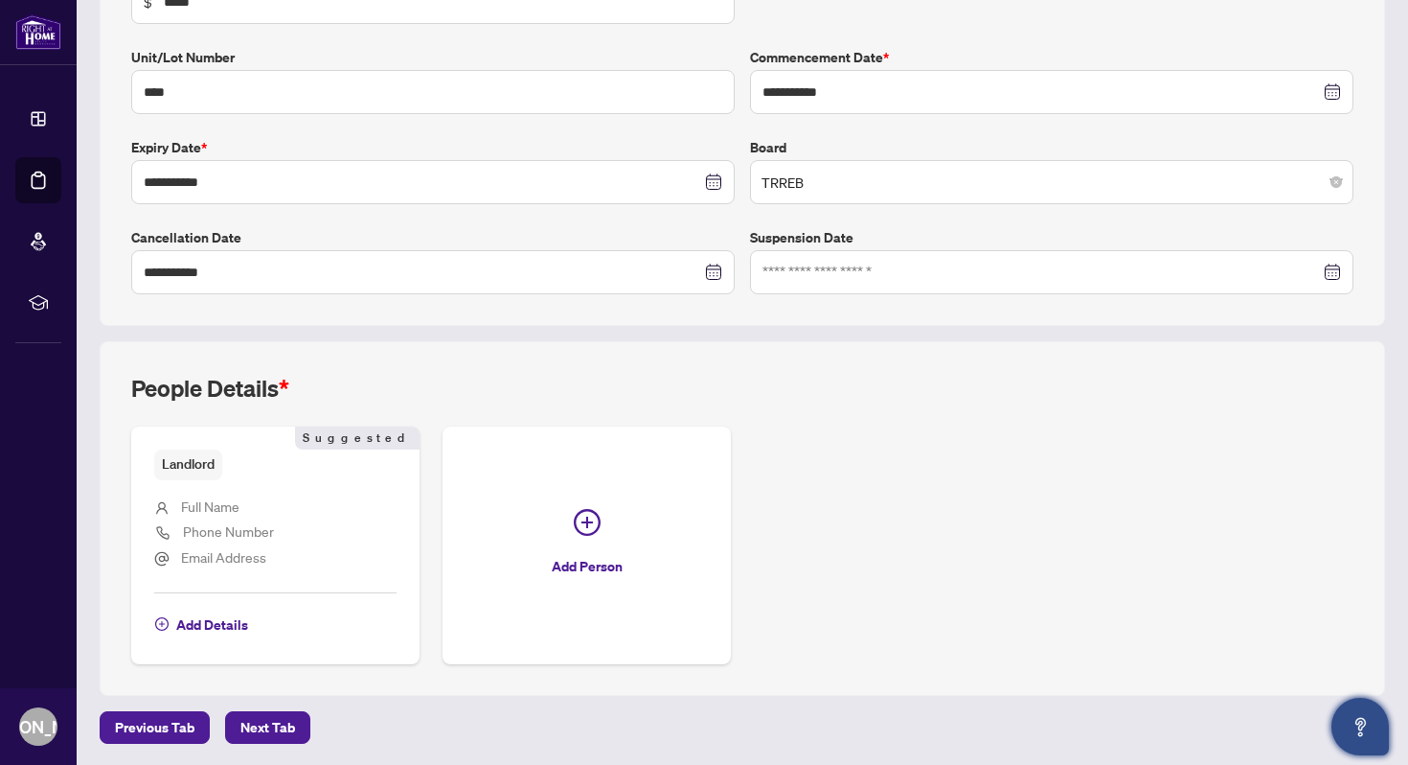
click at [236, 505] on span "Full Name" at bounding box center [210, 505] width 58 height 17
click at [217, 621] on span "Add Details" at bounding box center [212, 624] width 72 height 31
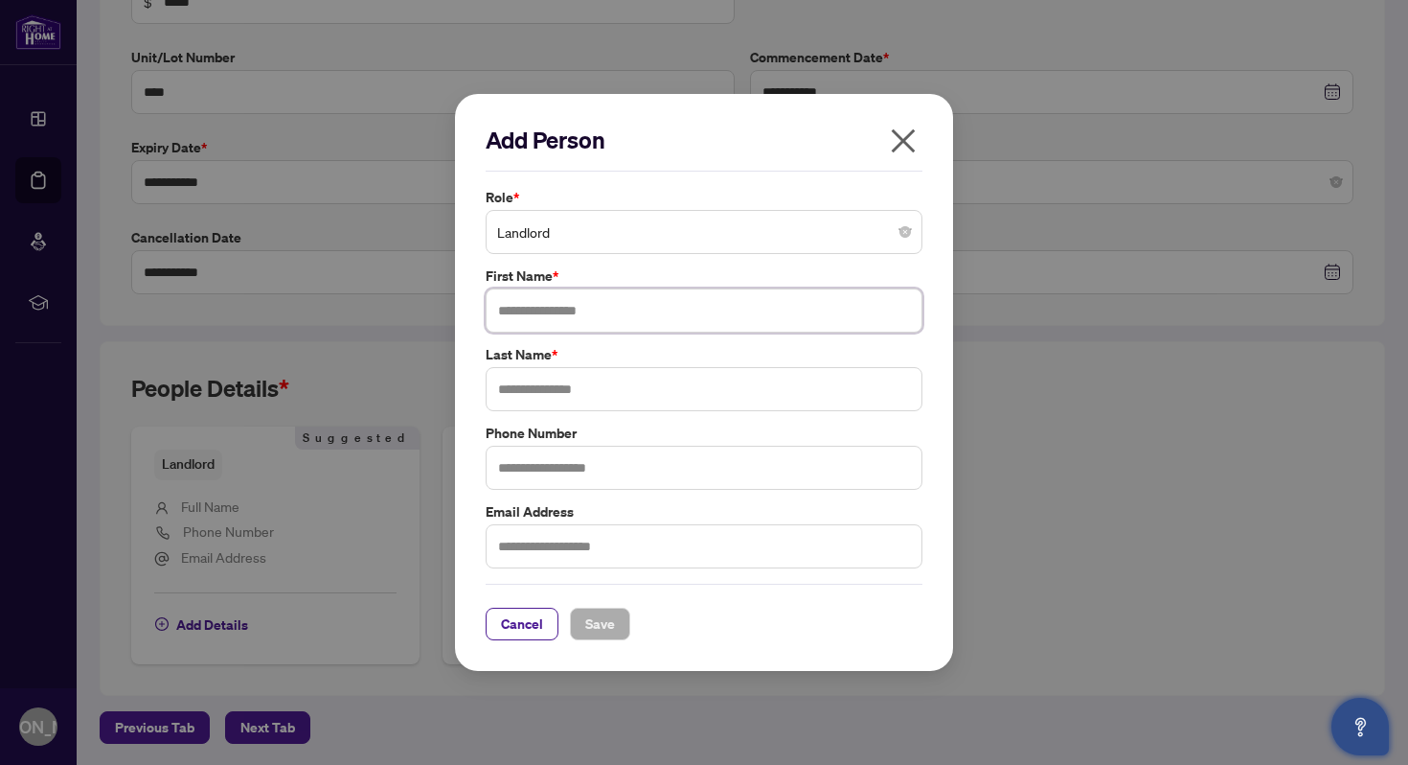
click at [606, 309] on input "text" at bounding box center [704, 310] width 437 height 44
type input "*****"
type input "*********"
click at [593, 622] on span "Save" at bounding box center [600, 623] width 30 height 31
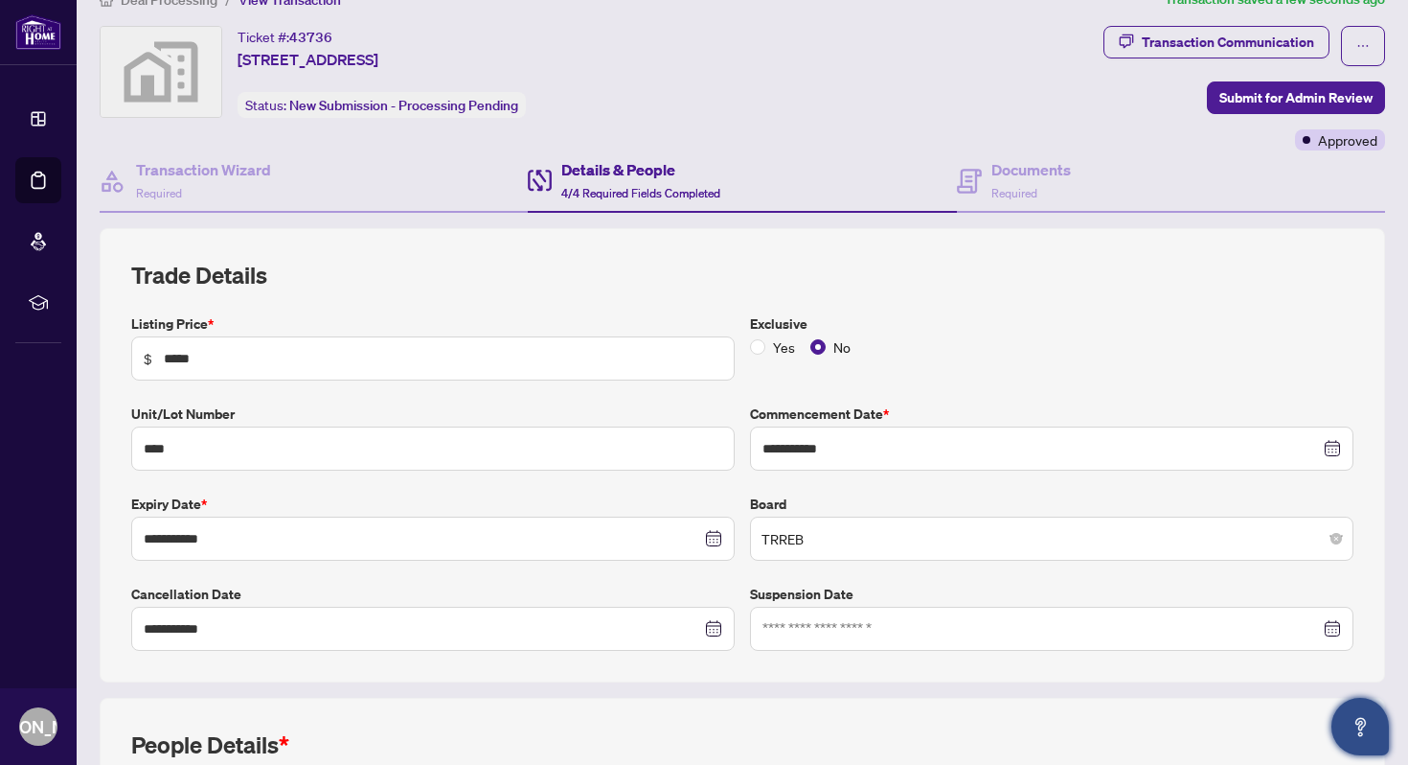
scroll to position [0, 0]
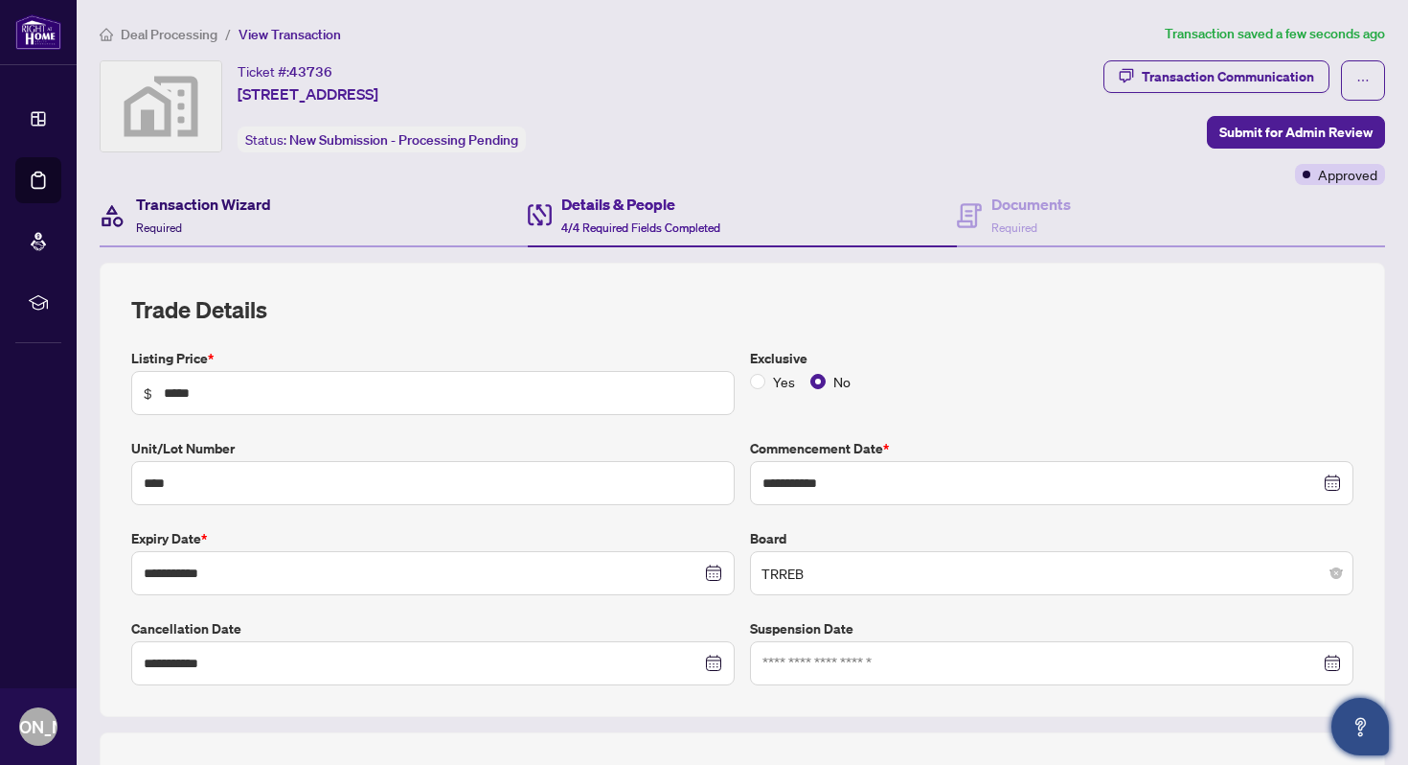
click at [199, 212] on h4 "Transaction Wizard" at bounding box center [203, 204] width 135 height 23
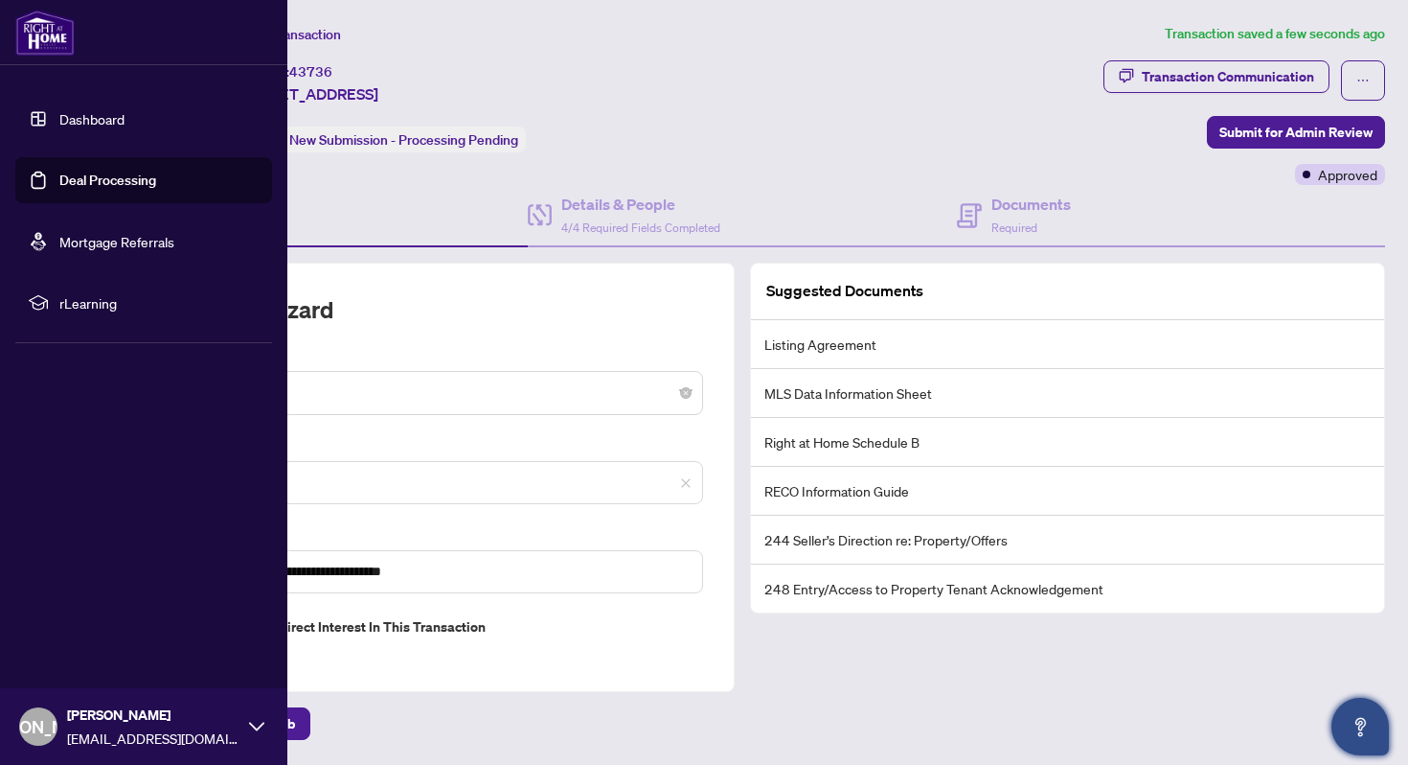
click at [59, 118] on link "Dashboard" at bounding box center [91, 118] width 65 height 17
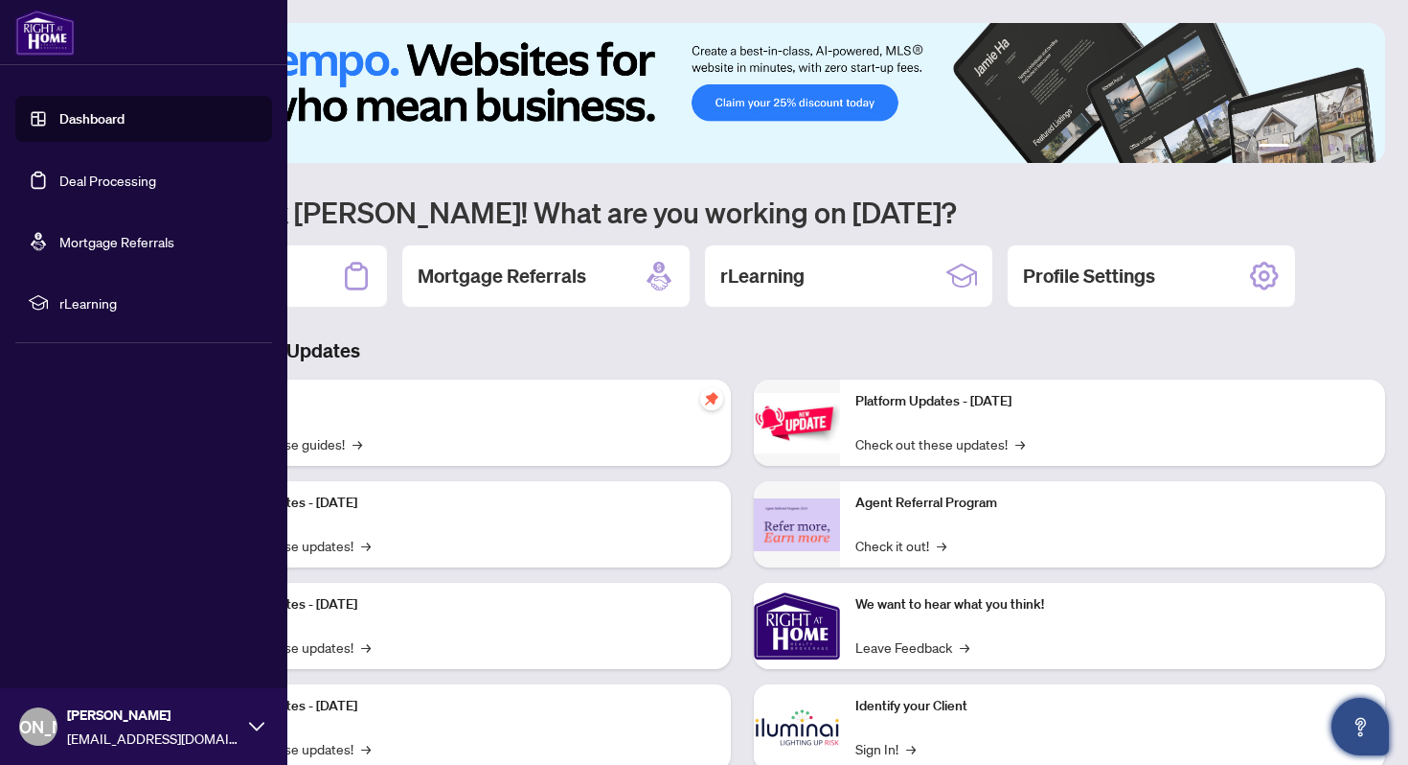
click at [96, 123] on link "Dashboard" at bounding box center [91, 118] width 65 height 17
click at [101, 182] on link "Deal Processing" at bounding box center [107, 180] width 97 height 17
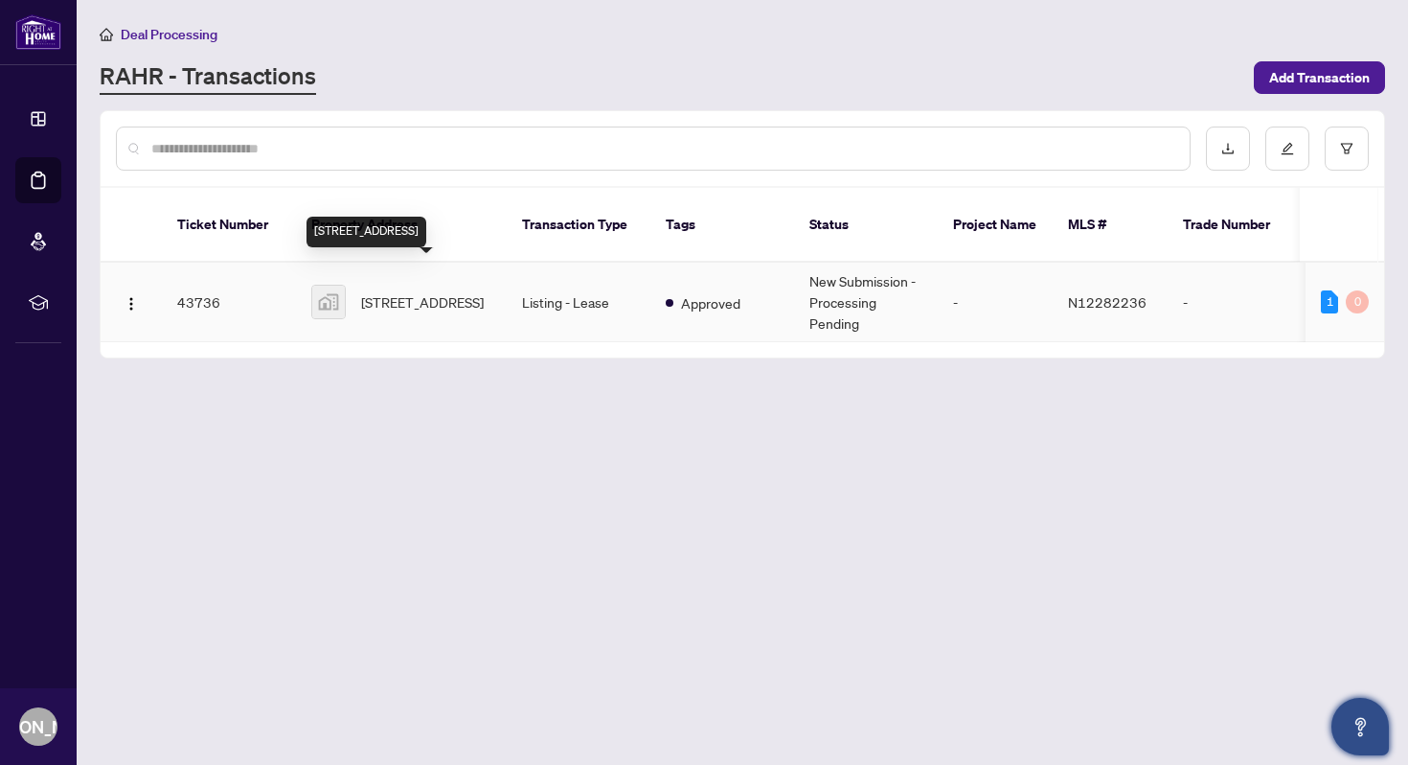
click at [400, 291] on span "[STREET_ADDRESS]" at bounding box center [422, 301] width 123 height 21
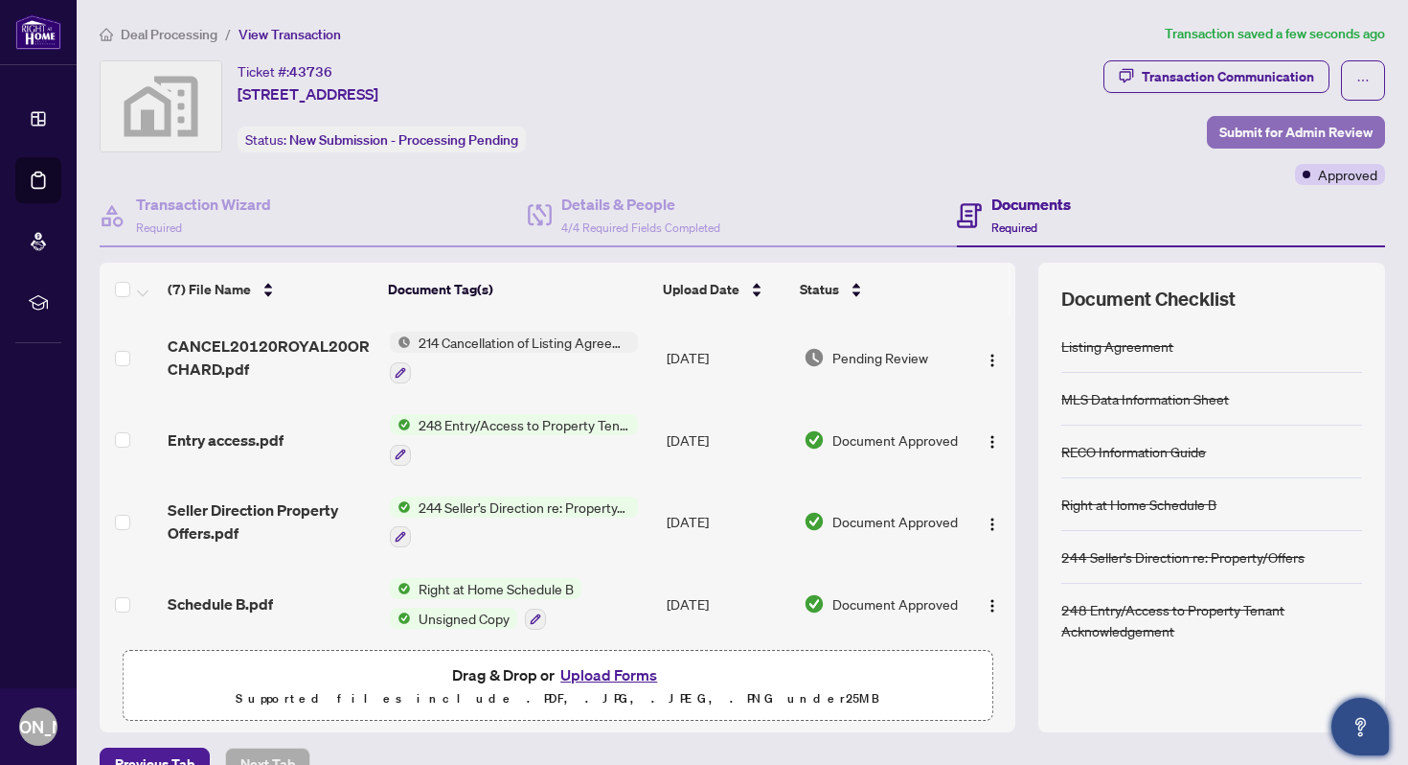
click at [1277, 126] on span "Submit for Admin Review" at bounding box center [1296, 132] width 153 height 31
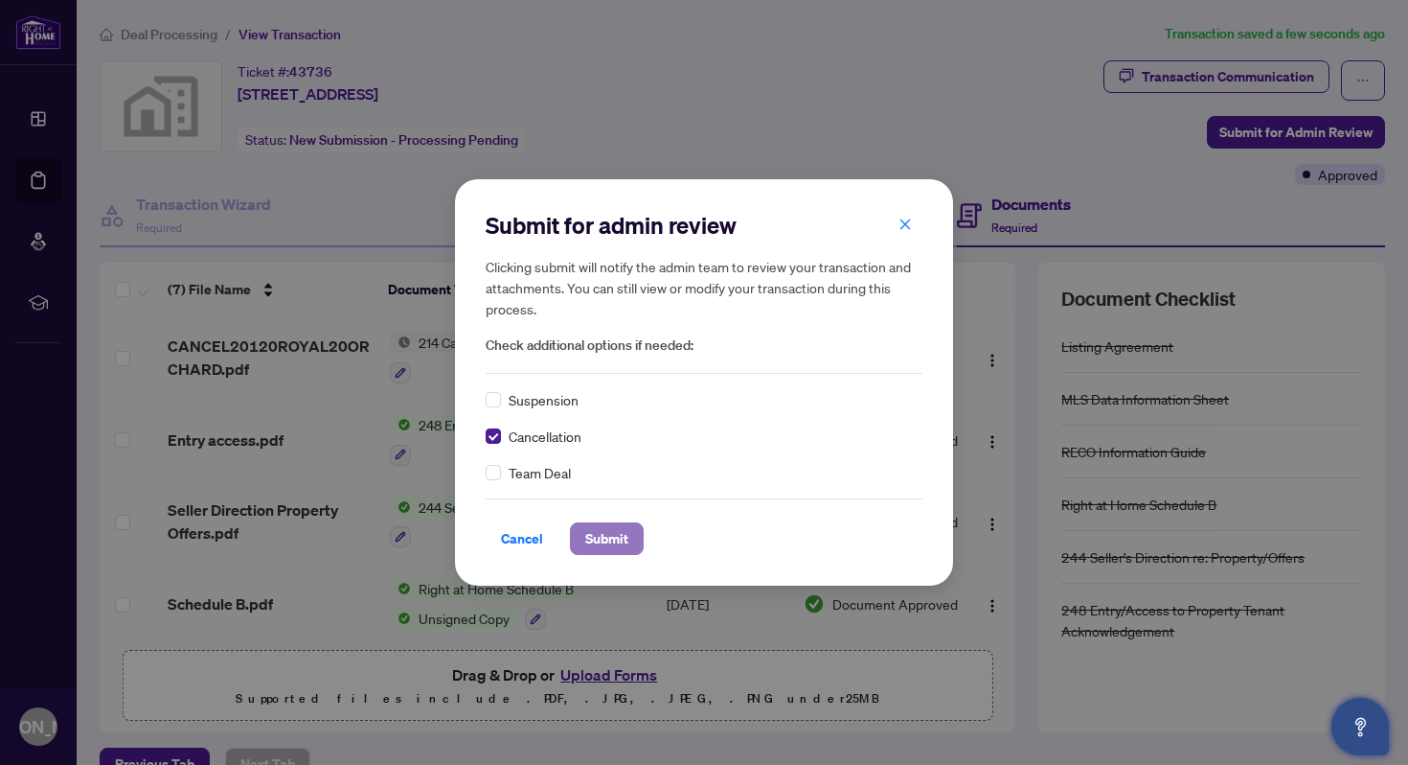
click at [606, 536] on span "Submit" at bounding box center [606, 538] width 43 height 31
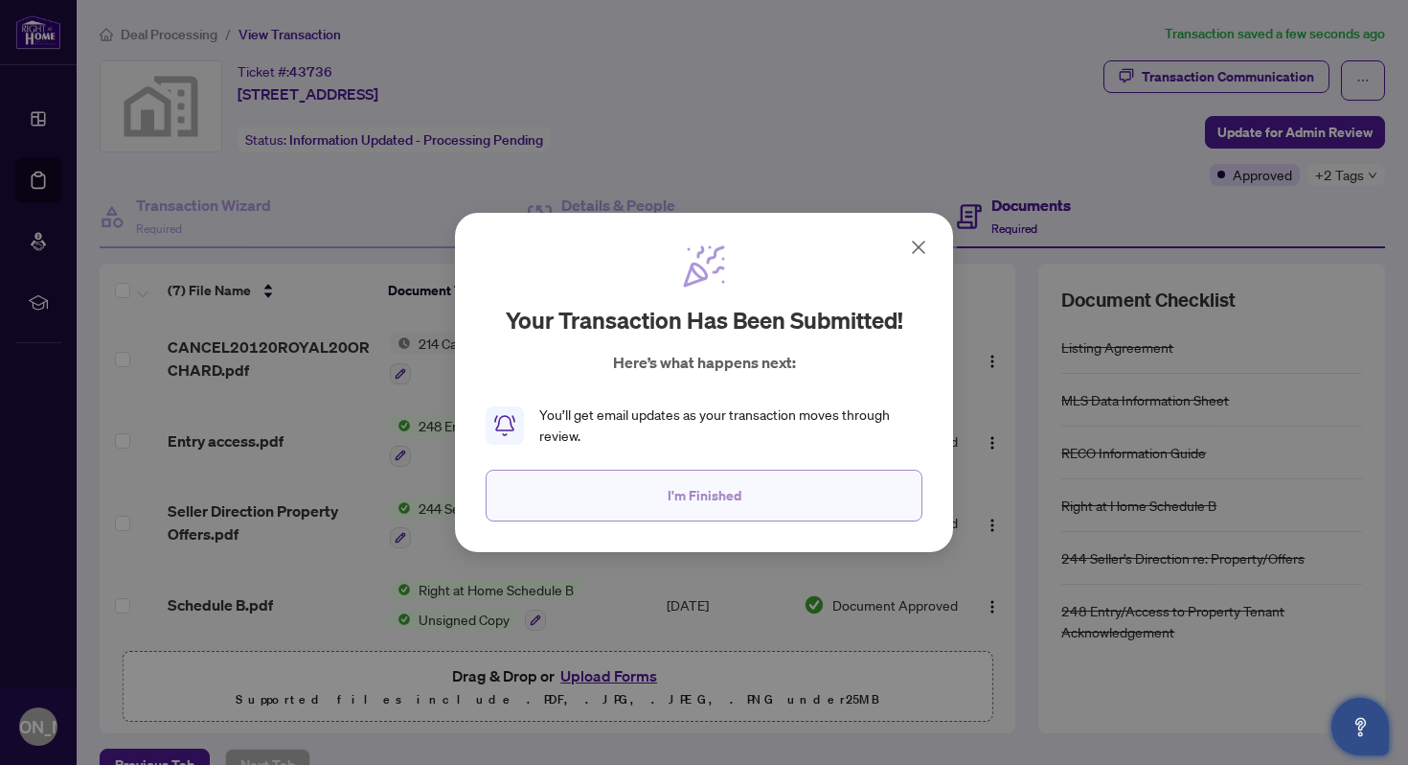
click at [705, 496] on span "I'm Finished" at bounding box center [705, 495] width 74 height 31
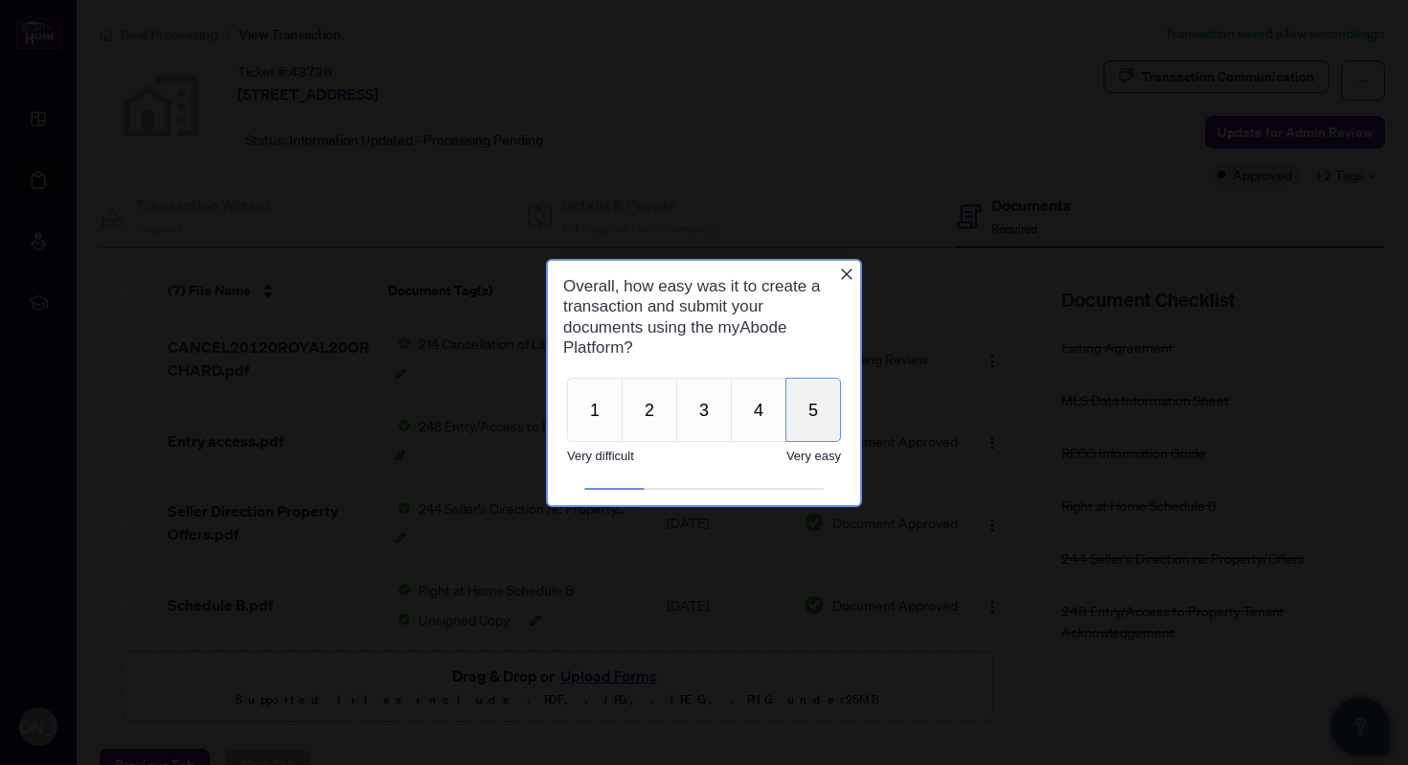
click at [822, 395] on button "5" at bounding box center [814, 409] width 56 height 64
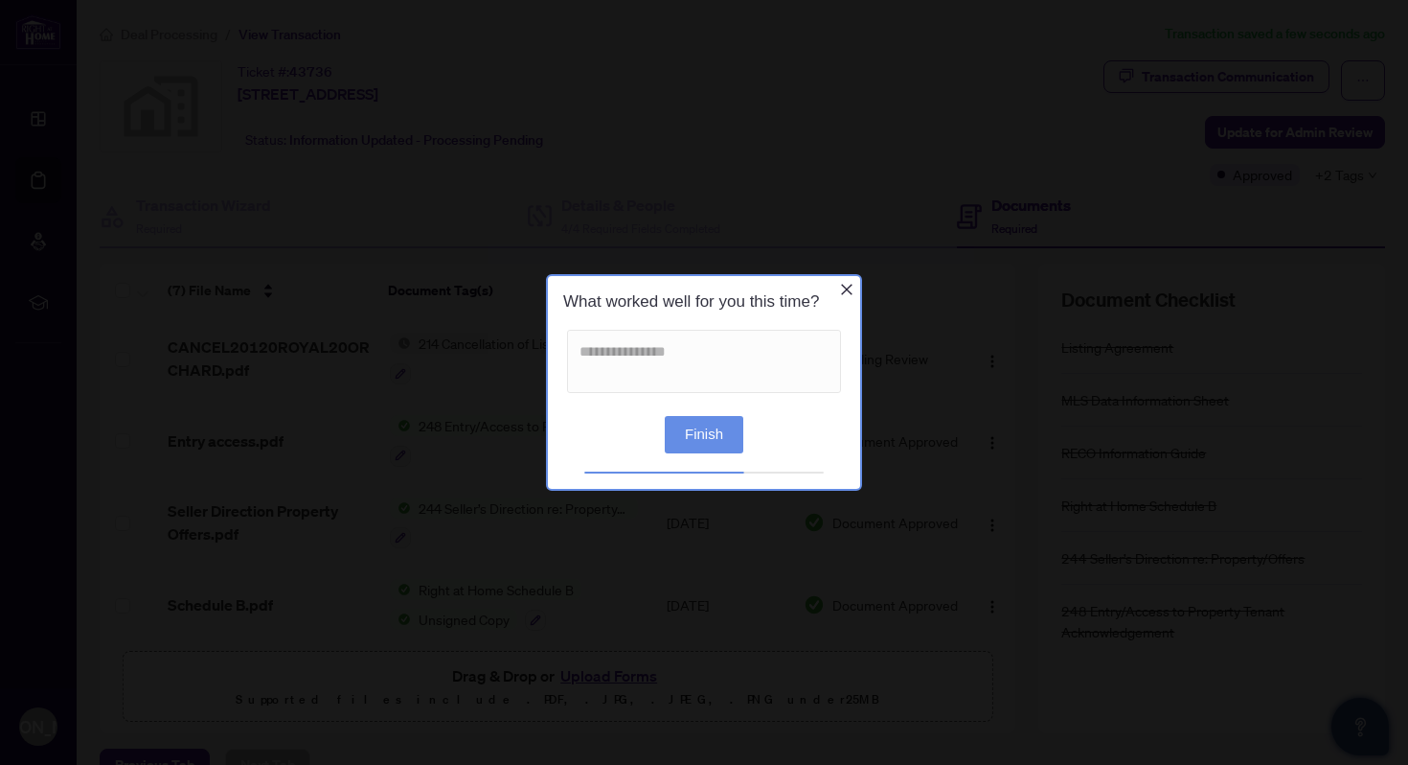
click at [700, 440] on button "Finish" at bounding box center [704, 434] width 79 height 37
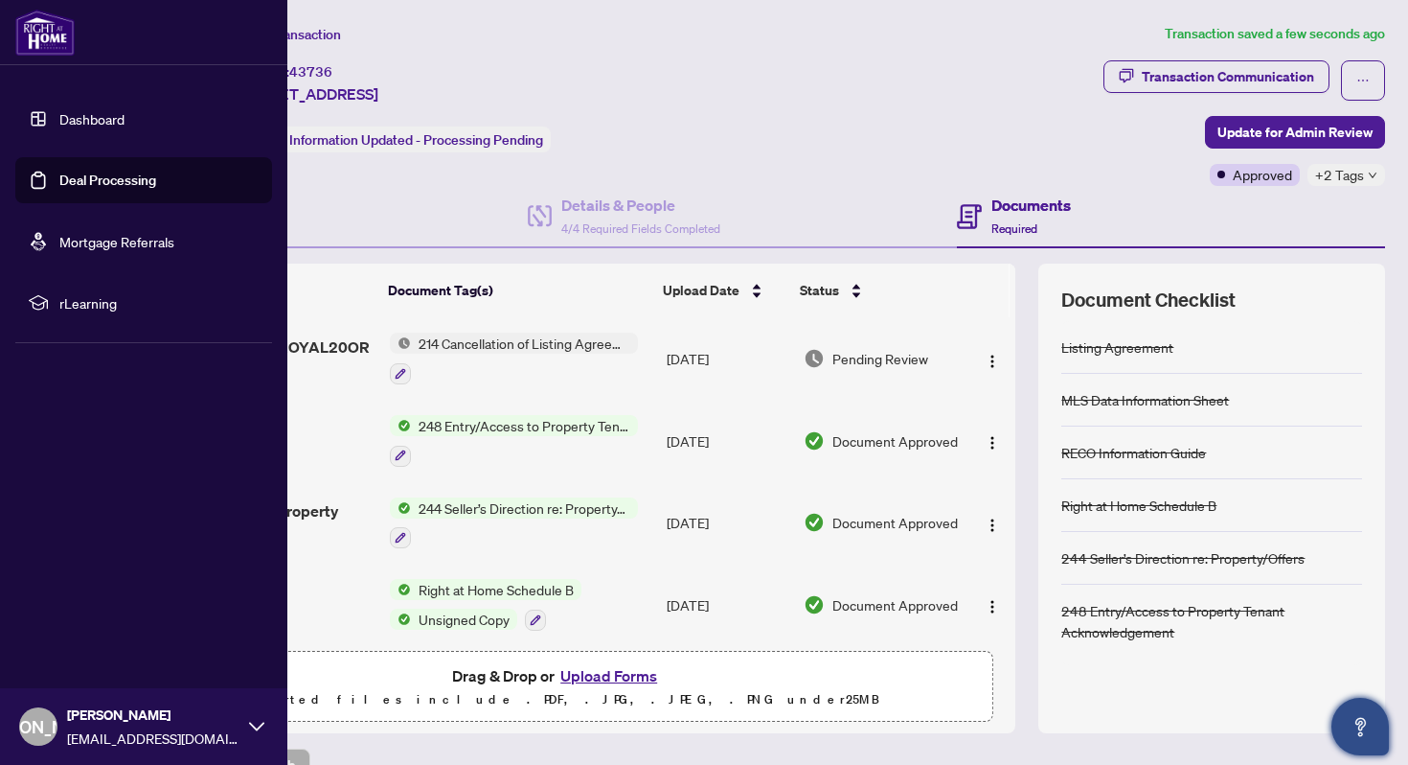
click at [29, 715] on span "[PERSON_NAME]" at bounding box center [38, 726] width 135 height 27
click at [80, 614] on span "Logout" at bounding box center [77, 612] width 43 height 31
